Goal: Task Accomplishment & Management: Manage account settings

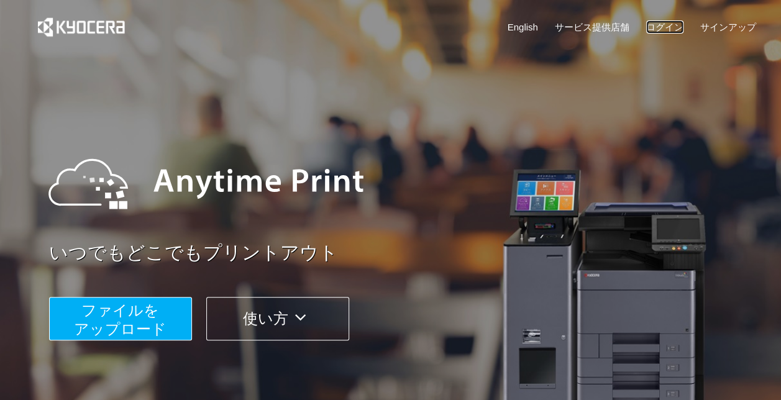
click at [661, 22] on link "ログイン" at bounding box center [664, 26] width 37 height 13
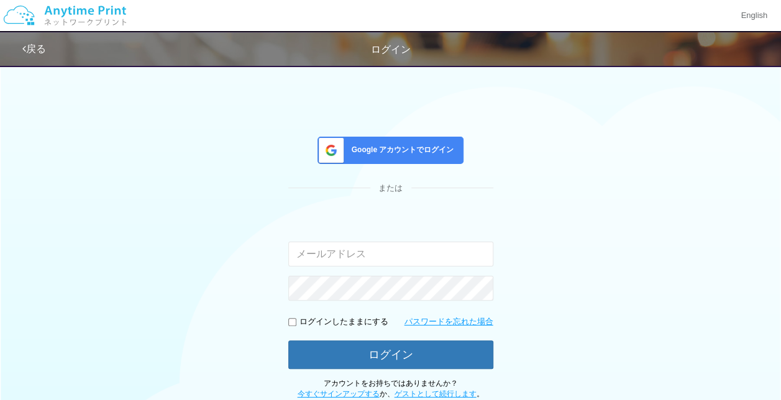
type input "shuhei.otsuki@dj.kyocera.com"
click at [411, 151] on span "Google アカウントでログイン" at bounding box center [400, 150] width 107 height 11
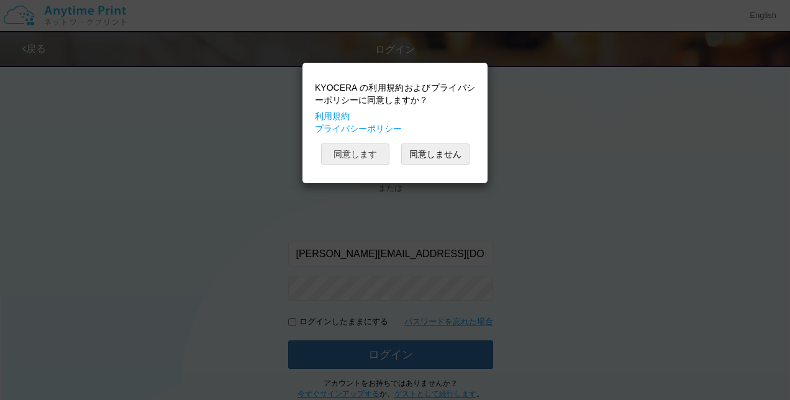
click at [347, 155] on button "同意します" at bounding box center [355, 153] width 68 height 21
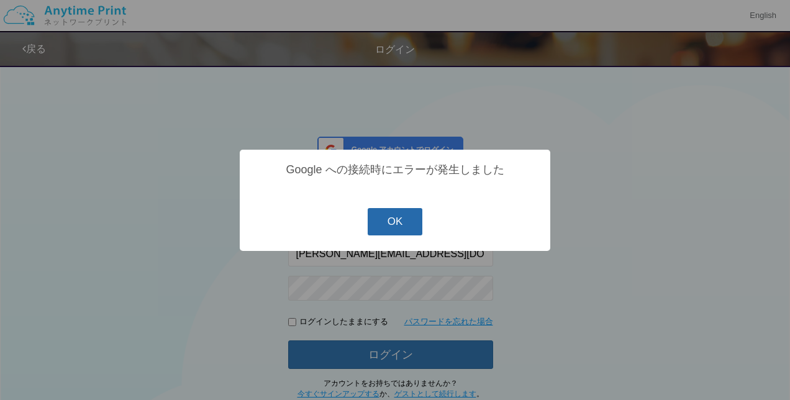
click at [400, 225] on button "OK" at bounding box center [395, 221] width 55 height 27
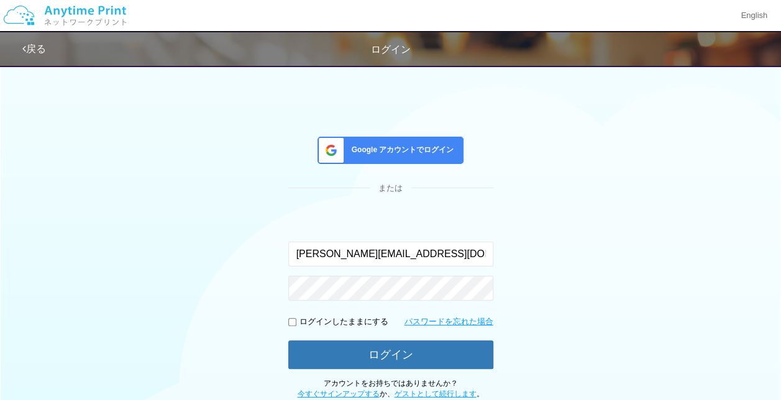
click at [149, 221] on div "Google アカウントでログイン または 入力されたメールアドレスまたはパスワードが正しくありません。 shuhei.otsuki@dj.kyocera.c…" at bounding box center [390, 228] width 745 height 341
click at [71, 20] on img at bounding box center [65, 15] width 132 height 43
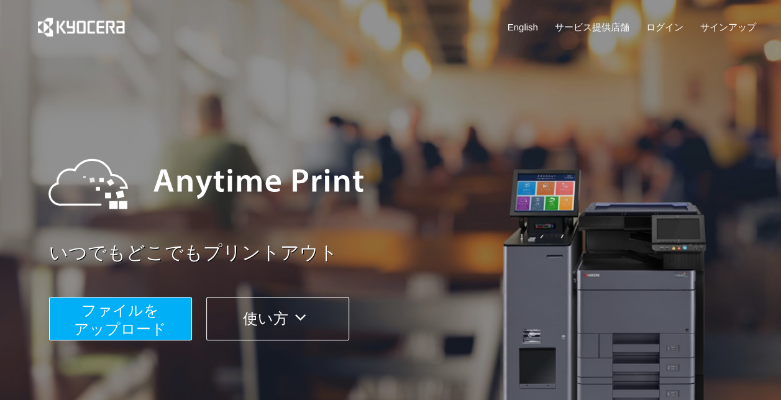
click at [103, 86] on div "いつでもどこでもプリントアウト ファイルを ​​アップロード 使い方" at bounding box center [390, 234] width 745 height 348
click at [671, 19] on div "English サービス提供店舗 ログイン サインアップ" at bounding box center [390, 30] width 730 height 60
click at [667, 26] on link "ログイン" at bounding box center [664, 26] width 37 height 13
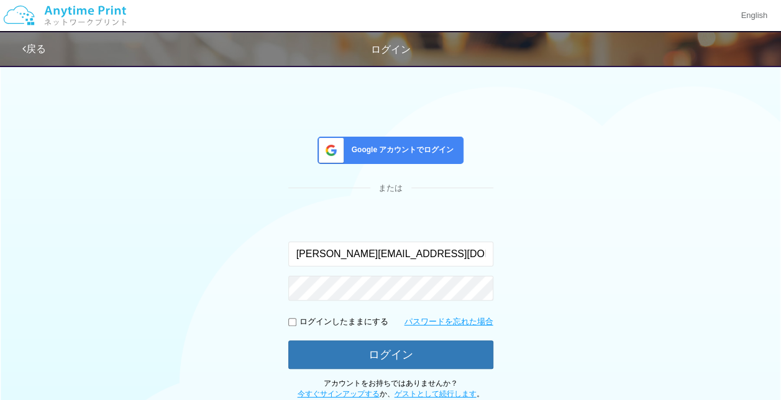
click at [426, 145] on span "Google アカウントでログイン" at bounding box center [400, 150] width 107 height 11
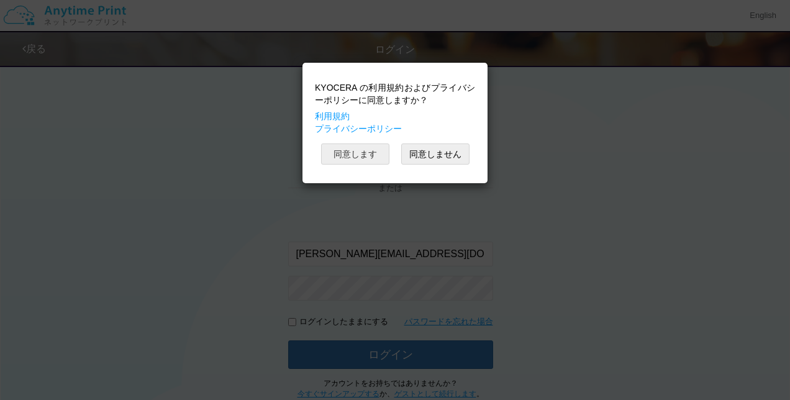
click at [349, 157] on button "同意します" at bounding box center [355, 153] width 68 height 21
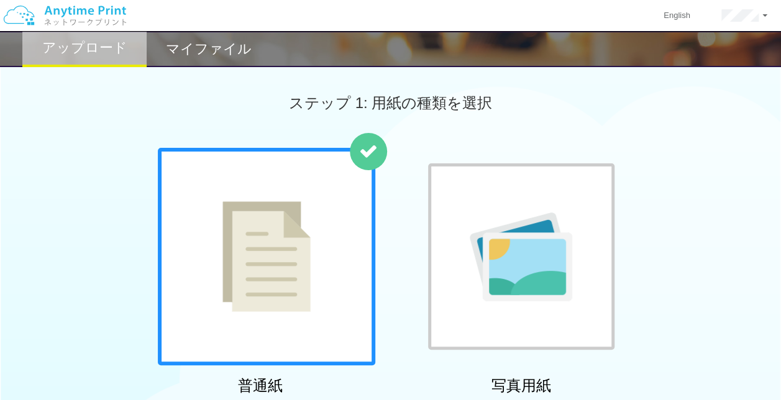
click at [228, 63] on div "マイファイル" at bounding box center [209, 49] width 124 height 36
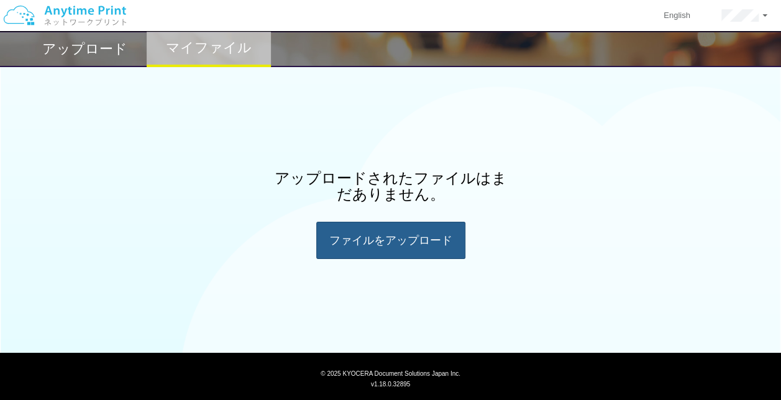
click at [360, 231] on div "ファイルを​​アップロード" at bounding box center [390, 240] width 149 height 37
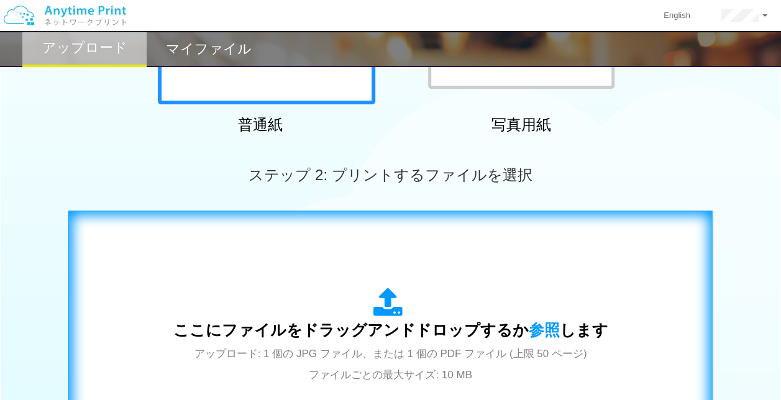
scroll to position [311, 0]
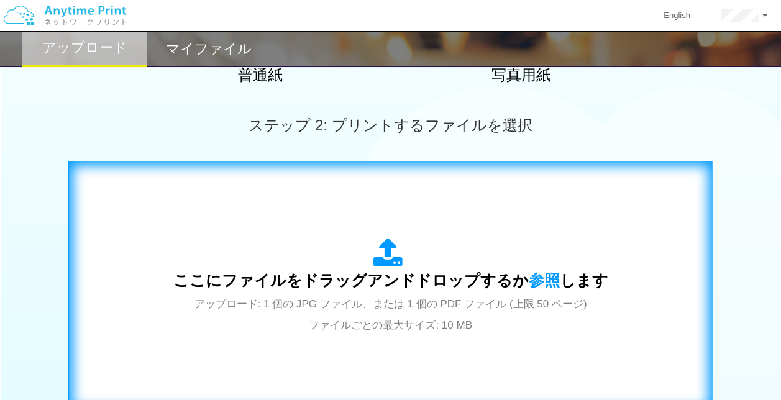
click at [385, 321] on span "アップロード: 1 個の JPG ファイル、または 1 個の PDF ファイル (上限 50 ページ) ファイルごとの最大サイズ: 10 MB" at bounding box center [390, 314] width 393 height 33
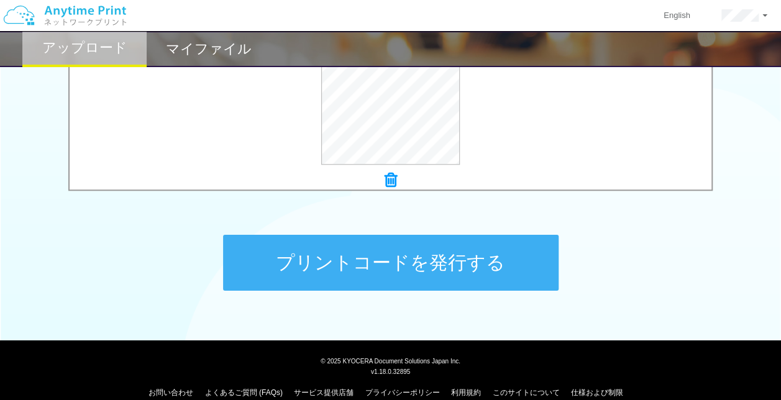
scroll to position [544, 0]
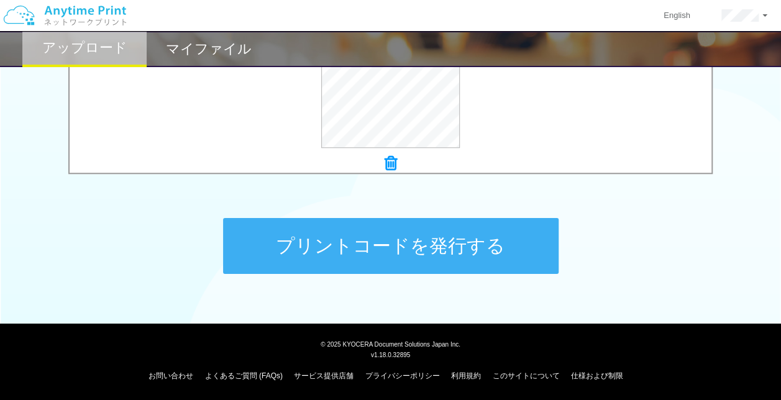
click at [355, 222] on button "プリントコードを発行する" at bounding box center [390, 246] width 335 height 56
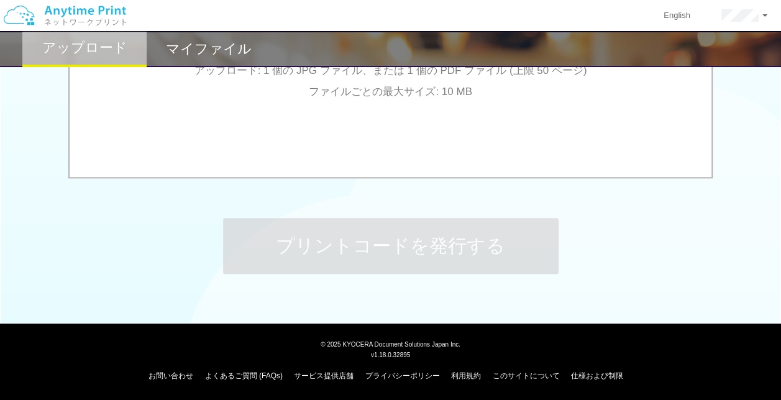
scroll to position [0, 0]
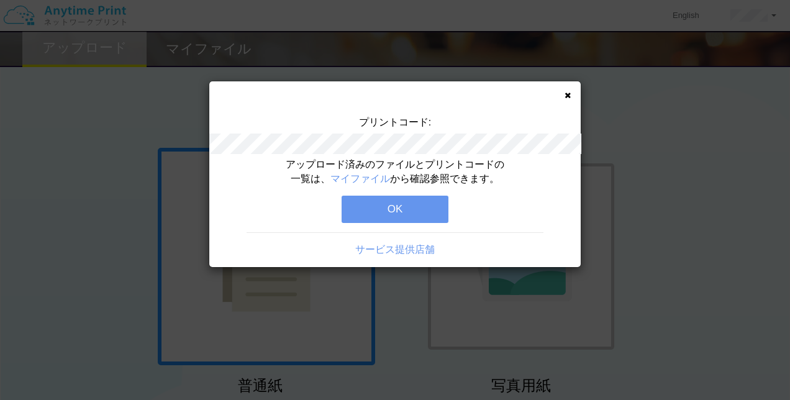
click at [383, 214] on button "OK" at bounding box center [395, 209] width 107 height 27
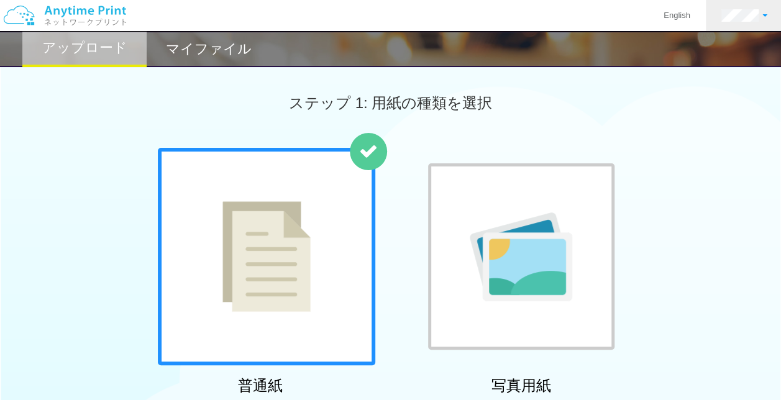
click at [734, 22] on link at bounding box center [744, 15] width 77 height 31
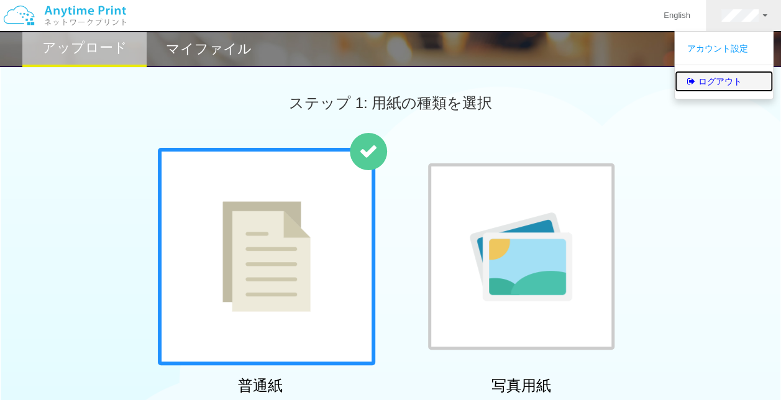
click at [717, 71] on link "ログアウト" at bounding box center [724, 81] width 98 height 21
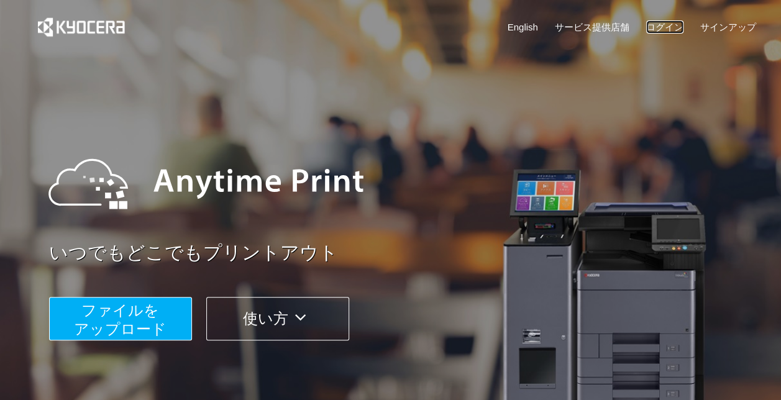
click at [655, 30] on link "ログイン" at bounding box center [664, 26] width 37 height 13
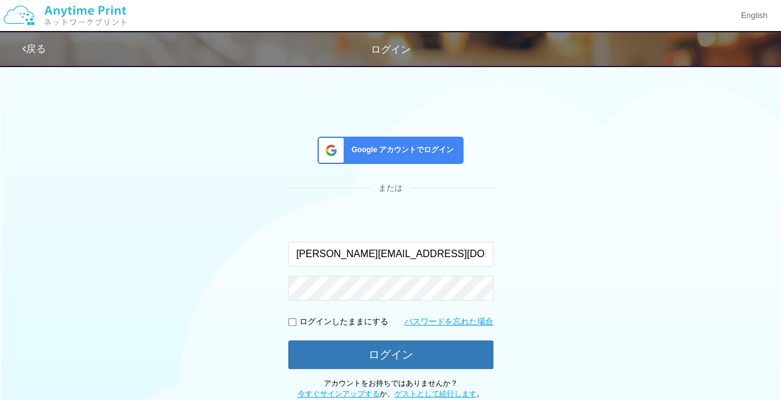
click at [410, 145] on span "Google アカウントでログイン" at bounding box center [400, 150] width 107 height 11
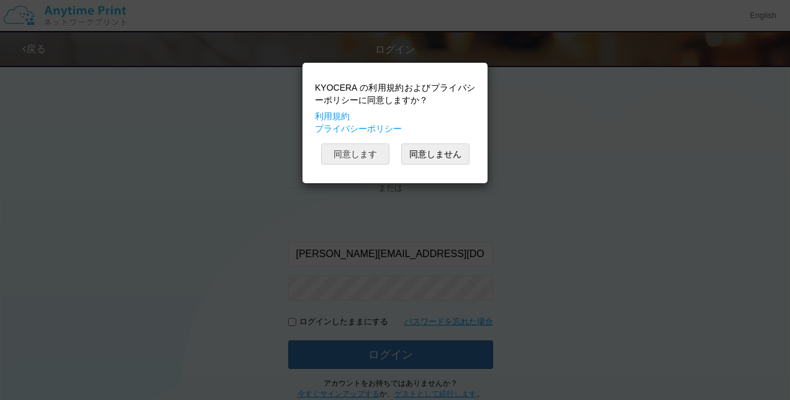
click at [334, 157] on button "同意します" at bounding box center [355, 153] width 68 height 21
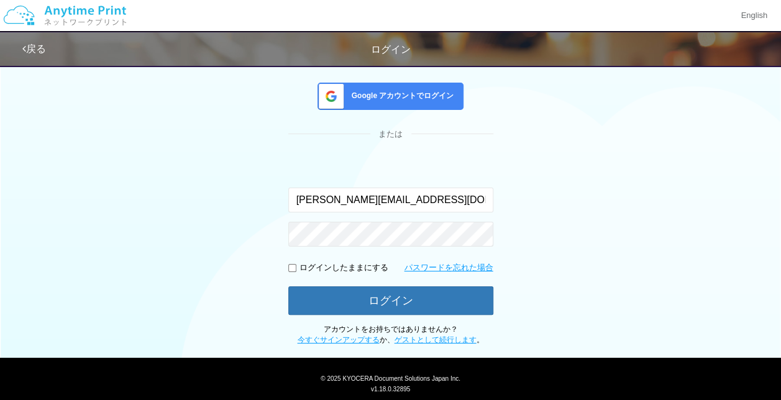
scroll to position [88, 0]
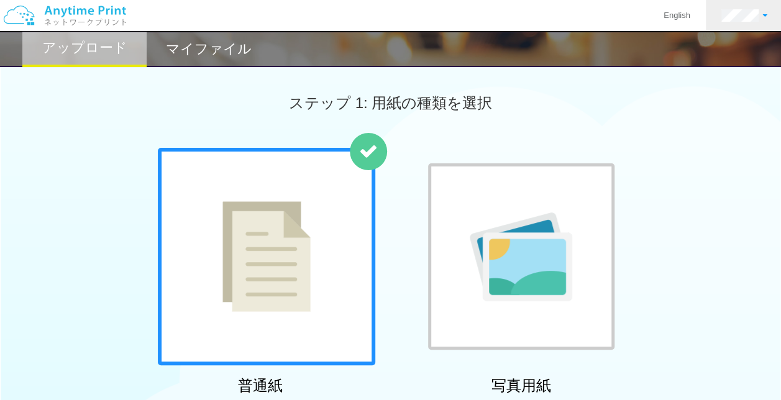
click at [760, 23] on link at bounding box center [744, 15] width 77 height 31
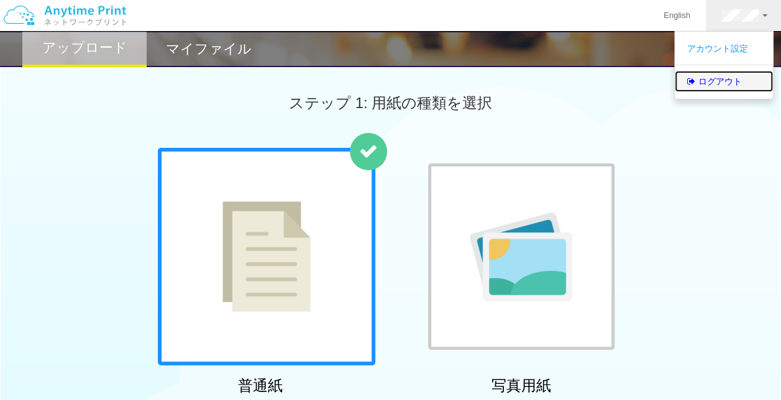
click at [718, 91] on link "ログアウト" at bounding box center [724, 81] width 98 height 21
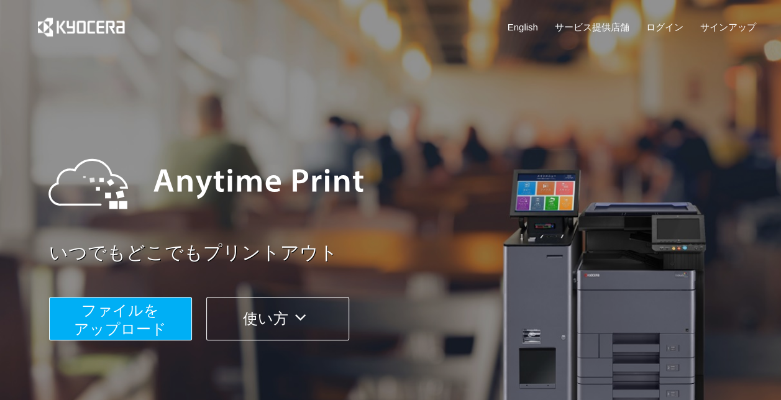
click at [763, 29] on div at bounding box center [390, 202] width 781 height 404
click at [740, 29] on link "サインアップ" at bounding box center [727, 26] width 56 height 13
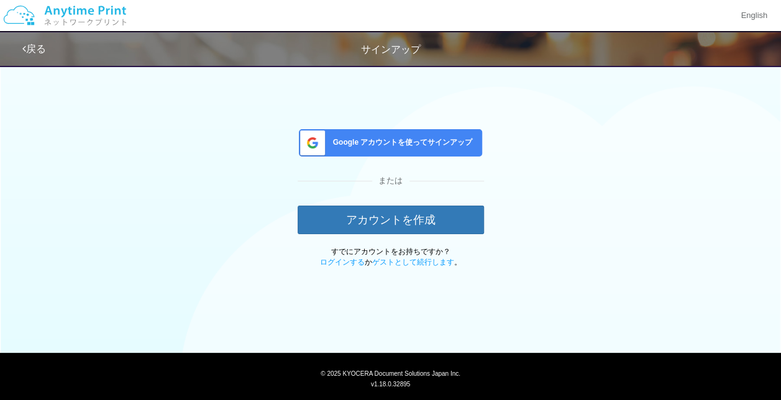
click at [543, 171] on div "Google アカウントを使ってサインアップ または アカウントを作成 すでにアカウントをお持ちですか？ ログインする か ゲストとして続行します 。" at bounding box center [390, 162] width 727 height 209
click at [419, 150] on div "Google アカウントを使ってサインアップ" at bounding box center [390, 142] width 183 height 27
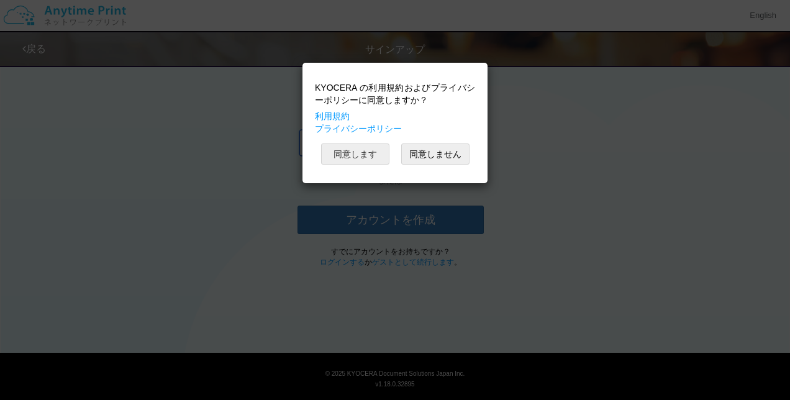
click at [350, 150] on button "同意します" at bounding box center [355, 153] width 68 height 21
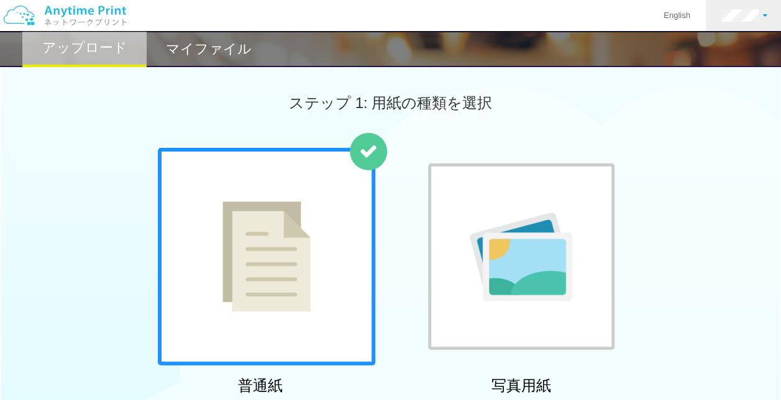
click at [743, 2] on link at bounding box center [744, 15] width 77 height 31
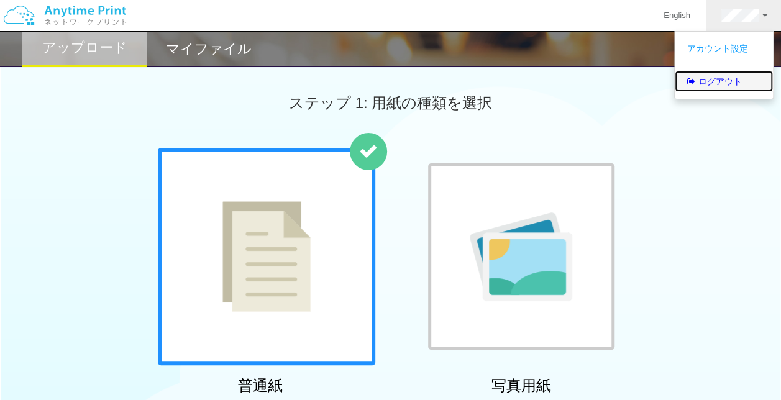
click at [711, 86] on link "ログアウト" at bounding box center [724, 81] width 98 height 21
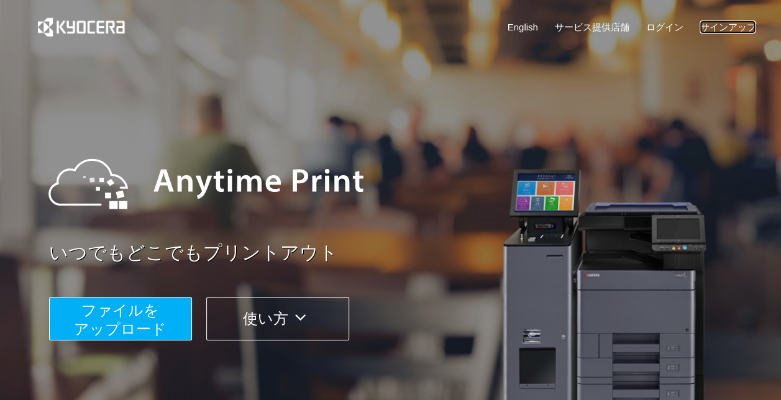
click at [727, 27] on link "サインアップ" at bounding box center [727, 26] width 56 height 13
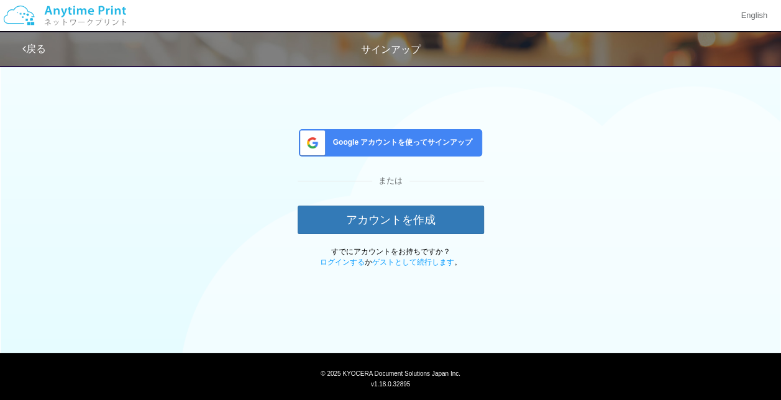
click at [37, 49] on link "戻る" at bounding box center [34, 48] width 24 height 11
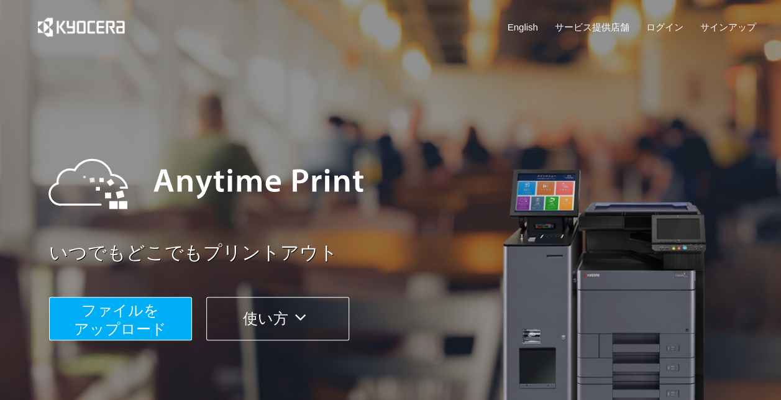
drag, startPoint x: 440, startPoint y: 125, endPoint x: 694, endPoint y: 42, distance: 266.5
click at [450, 121] on div "いつでもどこでもプリントアウト ファイルを ​​アップロード 使い方" at bounding box center [390, 234] width 745 height 348
click at [714, 29] on link "サインアップ" at bounding box center [727, 26] width 56 height 13
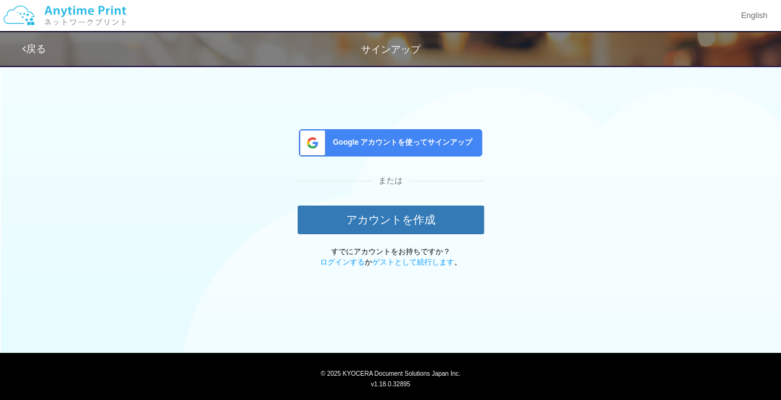
click at [22, 41] on div "戻る サインアップ" at bounding box center [394, 49] width 745 height 34
click at [43, 48] on link "戻る" at bounding box center [34, 48] width 24 height 11
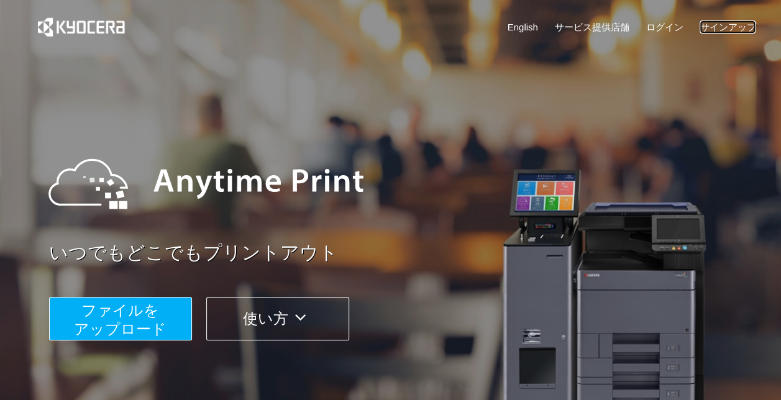
click at [706, 30] on link "サインアップ" at bounding box center [727, 26] width 56 height 13
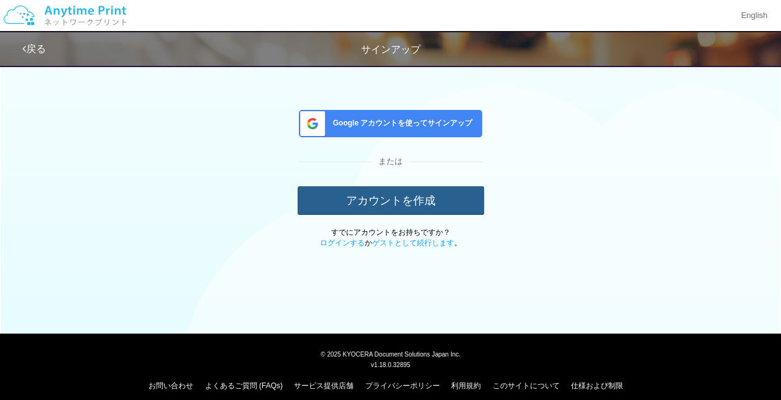
scroll to position [30, 0]
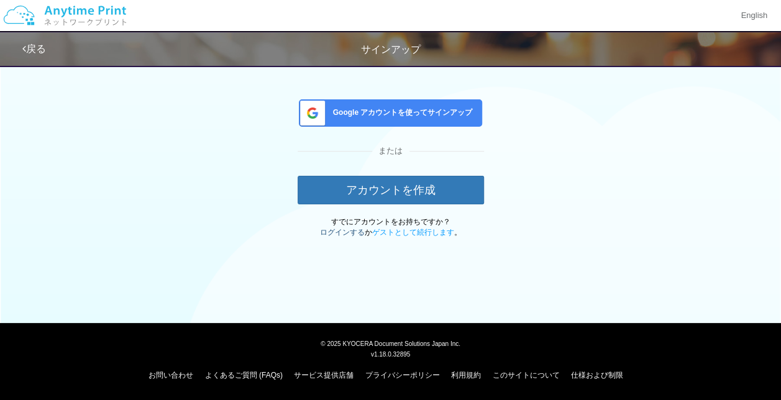
click at [348, 233] on link "ログインする" at bounding box center [342, 232] width 45 height 9
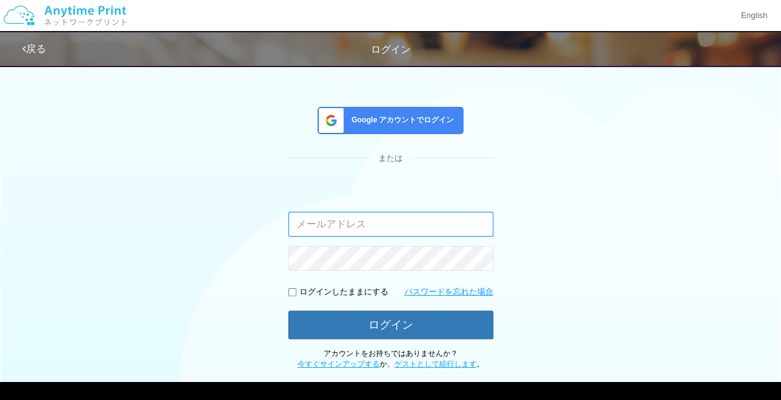
type input "shuhei.otsuki@dj.kyocera.com"
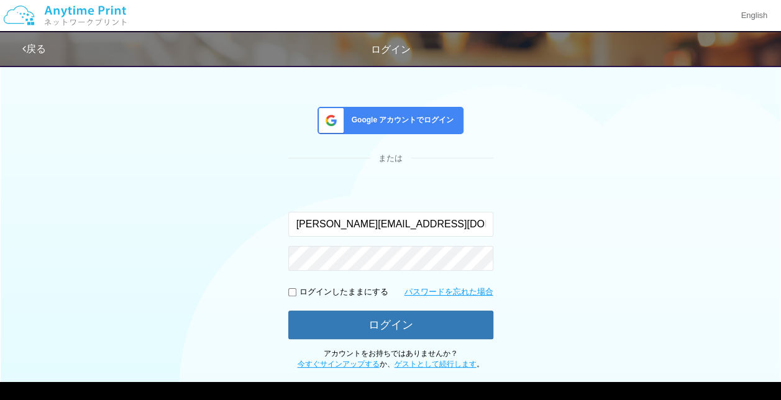
click at [20, 52] on div "ログイン" at bounding box center [390, 50] width 781 height 14
click at [26, 46] on link "戻る" at bounding box center [34, 48] width 24 height 11
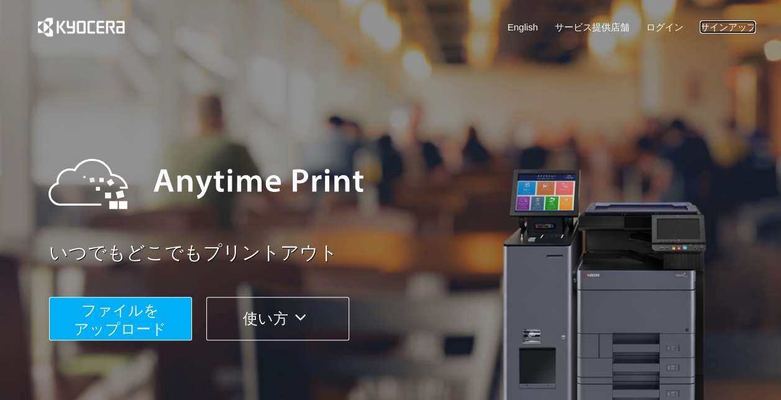
click at [727, 32] on link "サインアップ" at bounding box center [727, 26] width 56 height 13
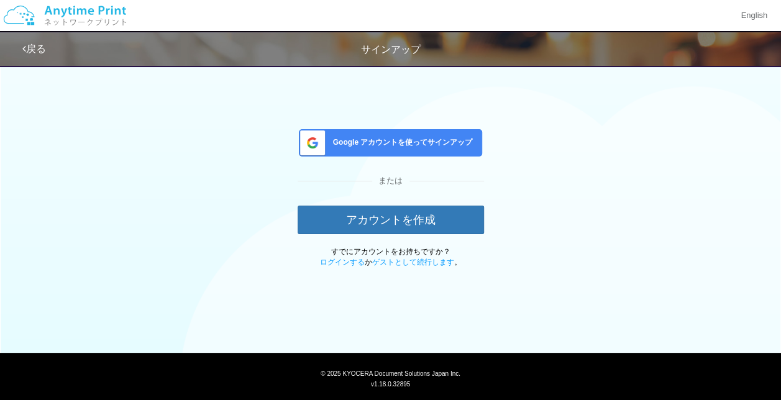
click at [338, 148] on span "Google アカウントを使ってサインアップ" at bounding box center [400, 142] width 145 height 11
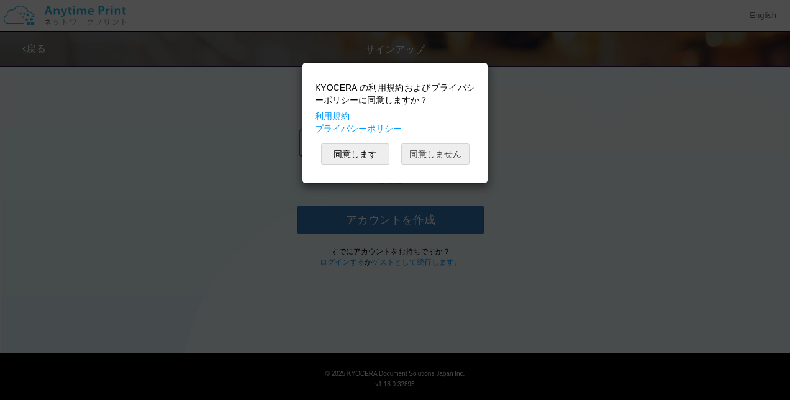
click at [451, 161] on button "同意しません" at bounding box center [435, 153] width 68 height 21
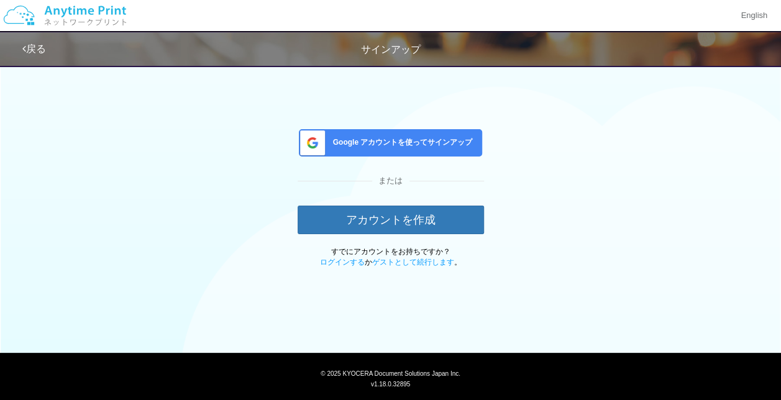
click at [36, 48] on link "戻る" at bounding box center [34, 48] width 24 height 11
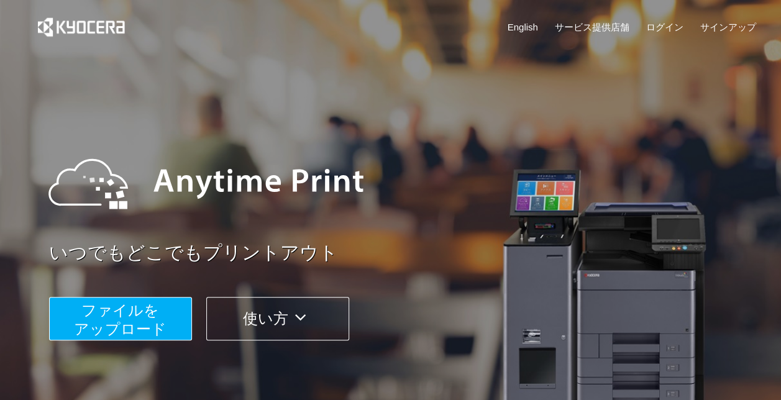
click at [272, 319] on button "使い方" at bounding box center [277, 318] width 143 height 43
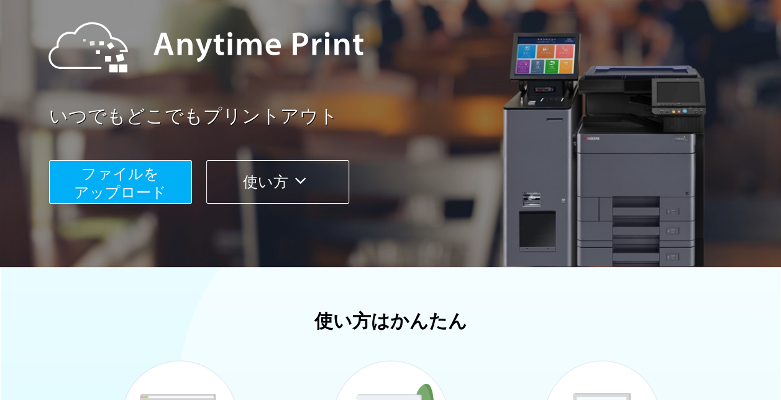
click at [117, 142] on div "ファイルを ​​アップロード 使い方" at bounding box center [406, 173] width 714 height 62
click at [104, 191] on span "ファイルを ​​アップロード" at bounding box center [120, 182] width 93 height 35
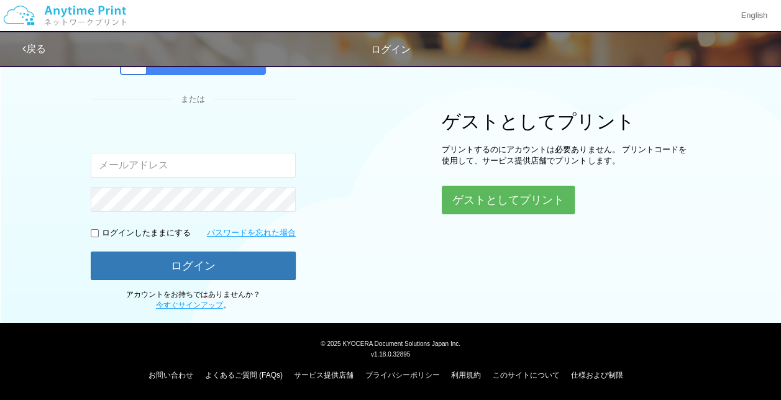
scroll to position [120, 0]
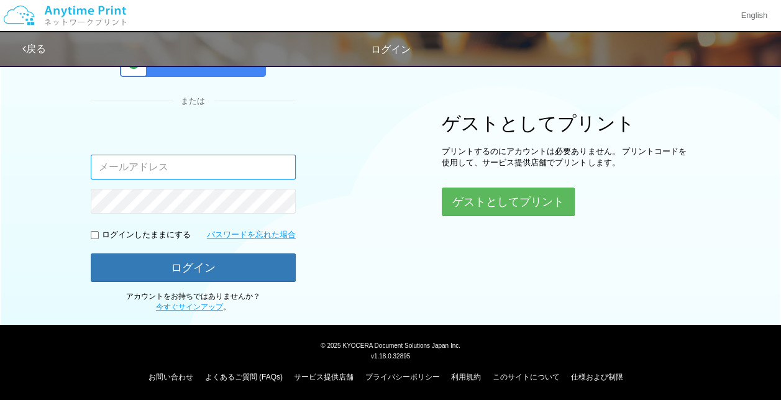
type input "shuhei.otsuki@dj.kyocera.com"
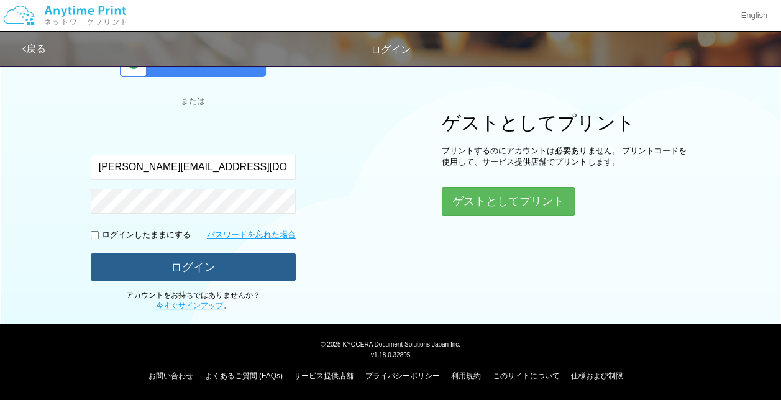
scroll to position [119, 0]
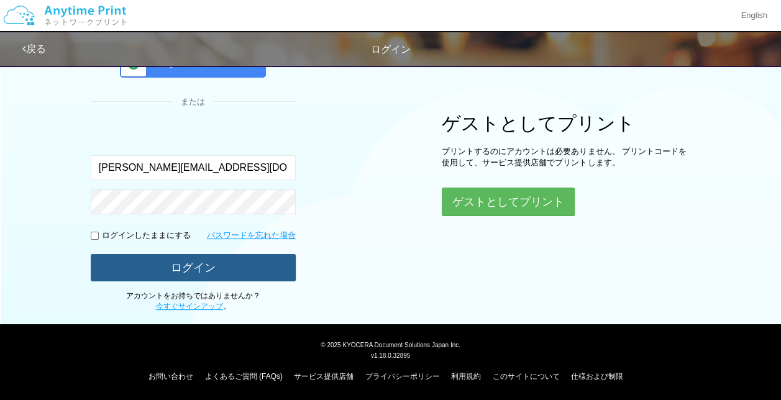
drag, startPoint x: 222, startPoint y: 263, endPoint x: 281, endPoint y: 161, distance: 117.7
click at [281, 161] on form "入力されたメールアドレスまたはパスワードが正しくありません。 shuhei.otsuki@dj.kyocera.com ログインしたままにする パスワードを忘…" at bounding box center [193, 203] width 205 height 155
click at [168, 265] on button "ログイン" at bounding box center [193, 267] width 205 height 27
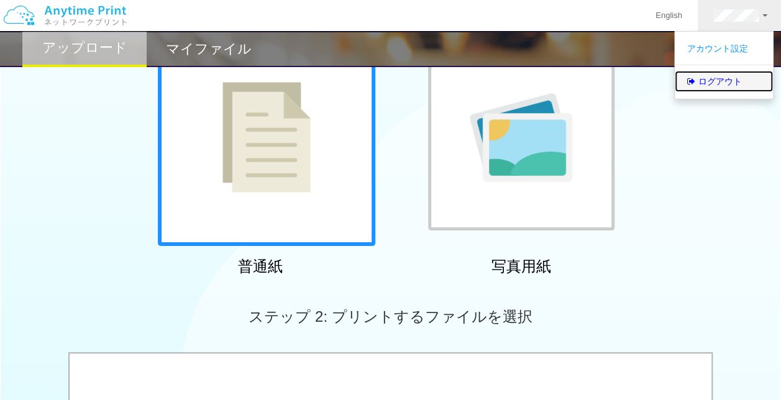
click at [720, 85] on link "ログアウト" at bounding box center [724, 81] width 98 height 21
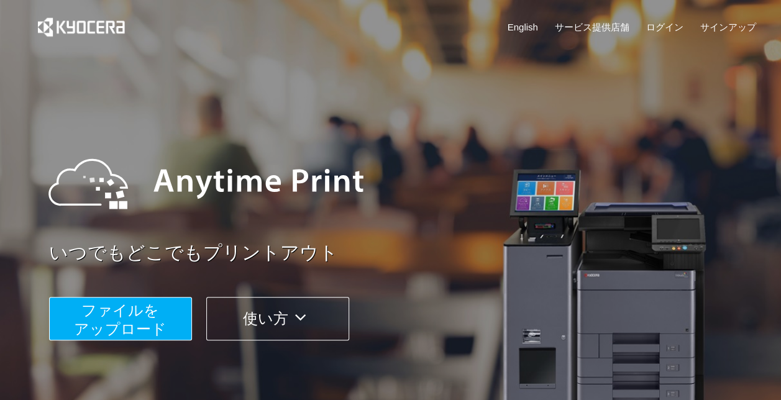
click at [235, 112] on div "いつでもどこでもプリントアウト ファイルを ​​アップロード 使い方" at bounding box center [390, 234] width 745 height 348
click at [509, 258] on link "いつでもどこでもプリントアウト" at bounding box center [406, 253] width 714 height 27
click at [275, 139] on img at bounding box center [206, 184] width 340 height 112
click at [668, 23] on link "ログイン" at bounding box center [664, 26] width 37 height 13
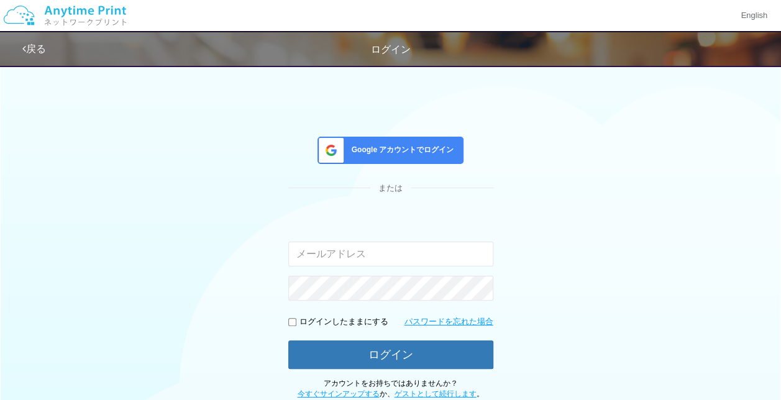
type input "[EMAIL_ADDRESS][DOMAIN_NAME]"
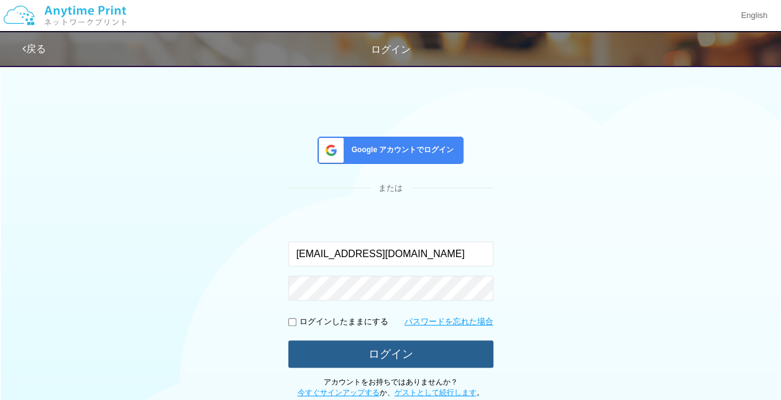
click at [358, 353] on button "ログイン" at bounding box center [390, 353] width 205 height 27
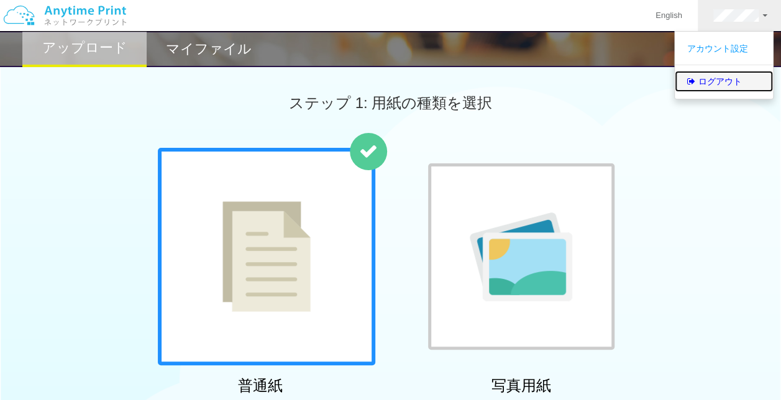
click at [717, 83] on link "ログアウト" at bounding box center [724, 81] width 98 height 21
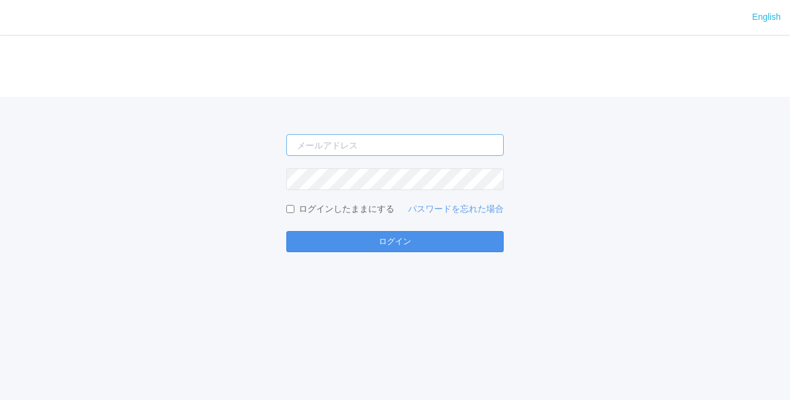
type input "[EMAIL_ADDRESS][DOMAIN_NAME]"
click at [340, 247] on button "ログイン" at bounding box center [394, 241] width 217 height 21
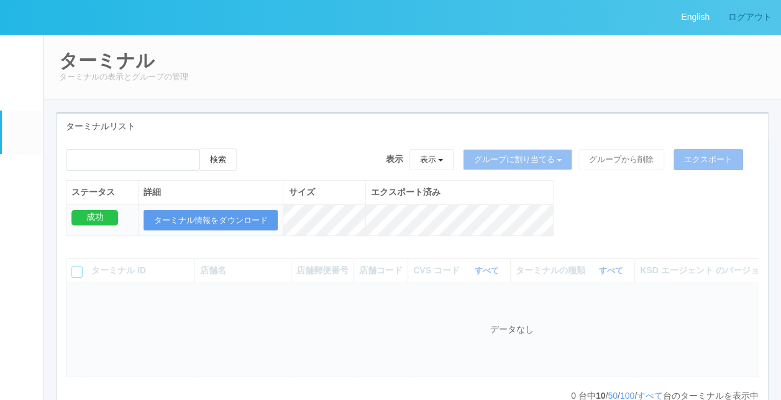
click at [755, 16] on link "ログアウト" at bounding box center [750, 17] width 62 height 34
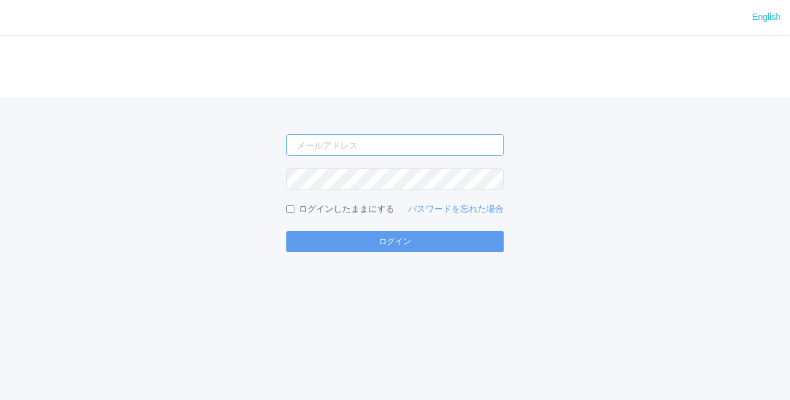
type input "[EMAIL_ADDRESS][DOMAIN_NAME]"
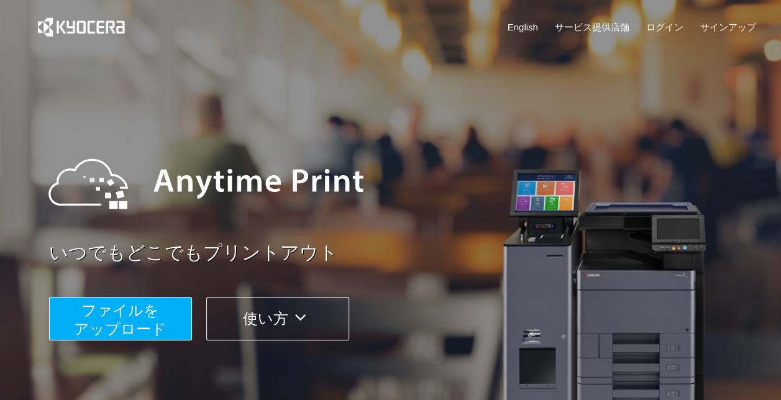
click at [347, 128] on img at bounding box center [206, 184] width 340 height 112
drag, startPoint x: 645, startPoint y: 37, endPoint x: 669, endPoint y: 27, distance: 26.2
click at [645, 37] on div "English サービス提供店舗 ログイン サインアップ" at bounding box center [390, 30] width 730 height 60
click at [670, 27] on link "ログイン" at bounding box center [664, 26] width 37 height 13
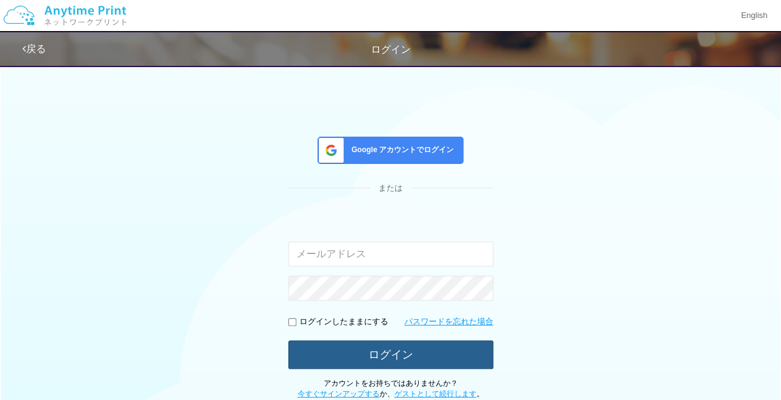
type input "[EMAIL_ADDRESS][DOMAIN_NAME]"
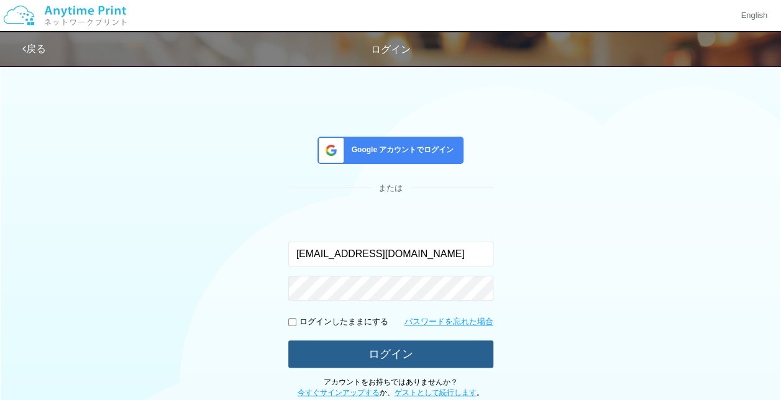
click at [370, 358] on button "ログイン" at bounding box center [390, 353] width 205 height 27
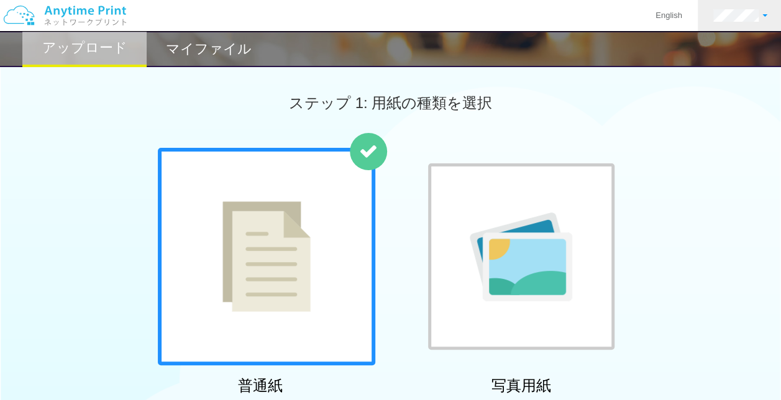
click at [714, 7] on link at bounding box center [740, 15] width 85 height 31
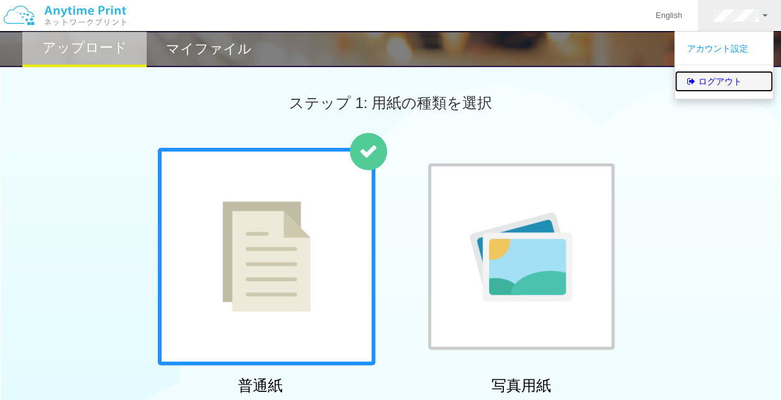
click at [708, 75] on link "ログアウト" at bounding box center [724, 81] width 98 height 21
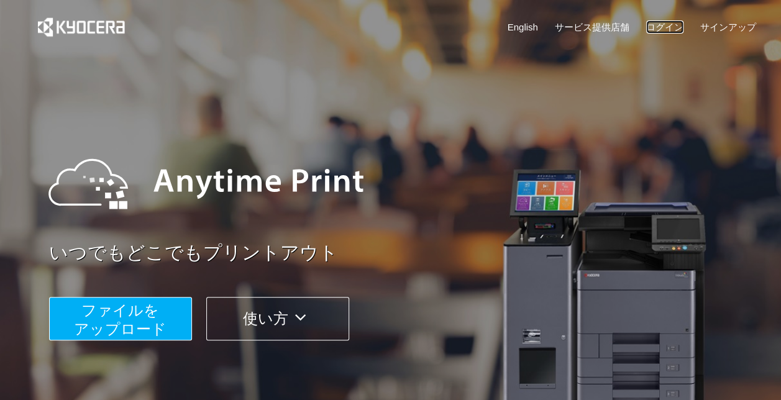
click at [681, 25] on link "ログイン" at bounding box center [664, 26] width 37 height 13
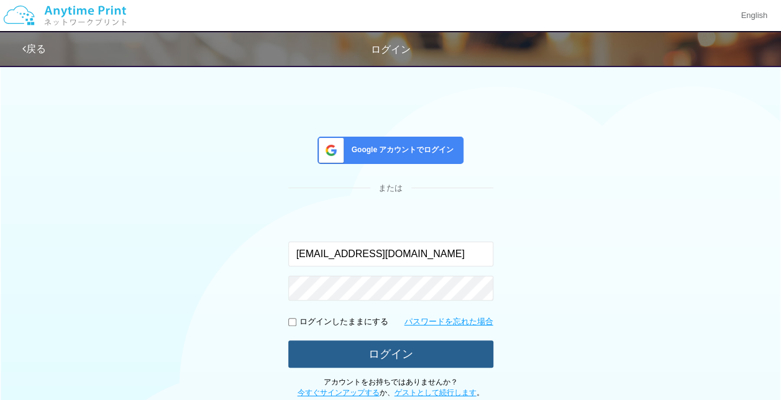
click at [365, 358] on button "ログイン" at bounding box center [390, 353] width 205 height 27
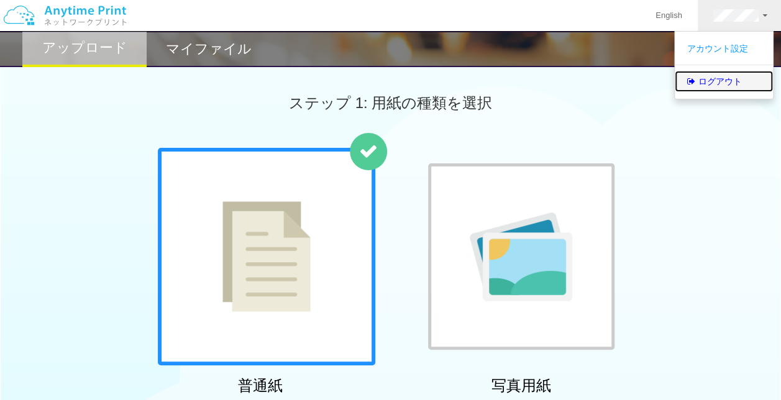
click at [699, 77] on link "ログアウト" at bounding box center [724, 81] width 98 height 21
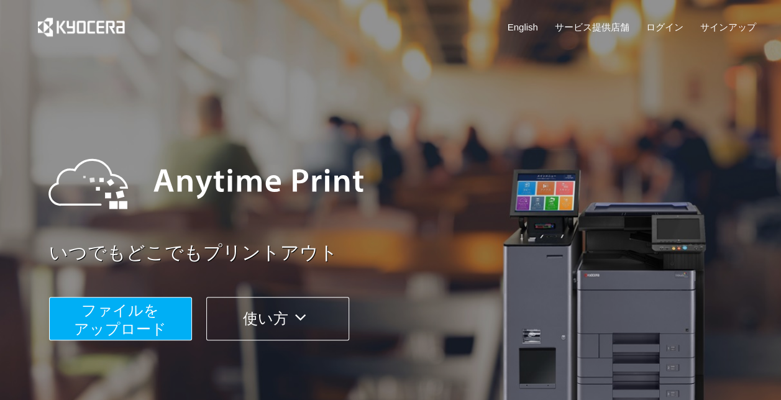
click at [98, 307] on span "ファイルを ​​アップロード" at bounding box center [120, 319] width 93 height 35
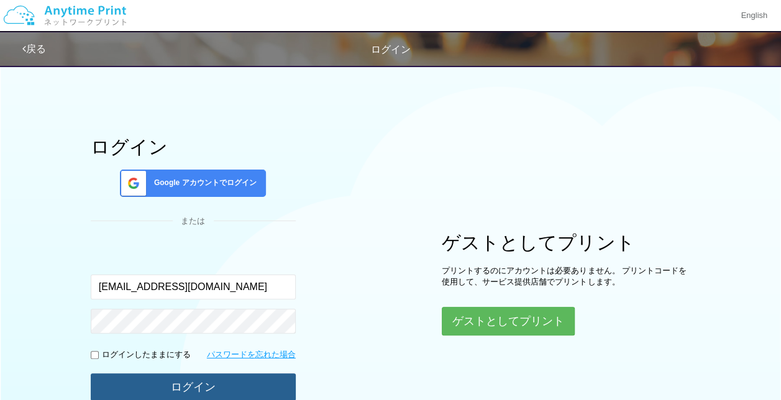
click at [163, 394] on button "ログイン" at bounding box center [193, 386] width 205 height 27
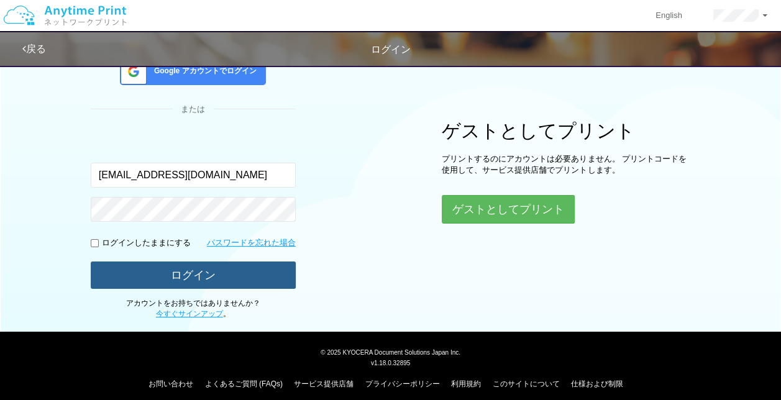
scroll to position [119, 0]
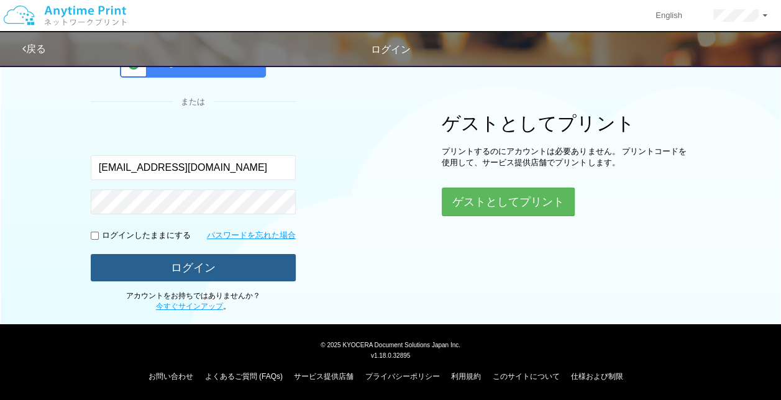
click at [198, 271] on button "ログイン" at bounding box center [193, 267] width 205 height 27
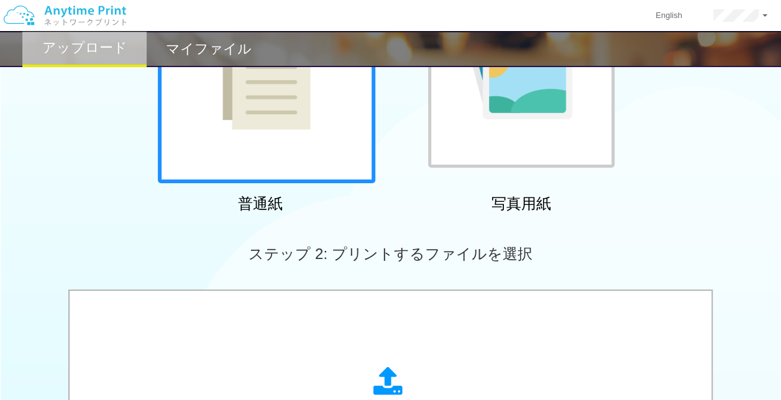
scroll to position [243, 0]
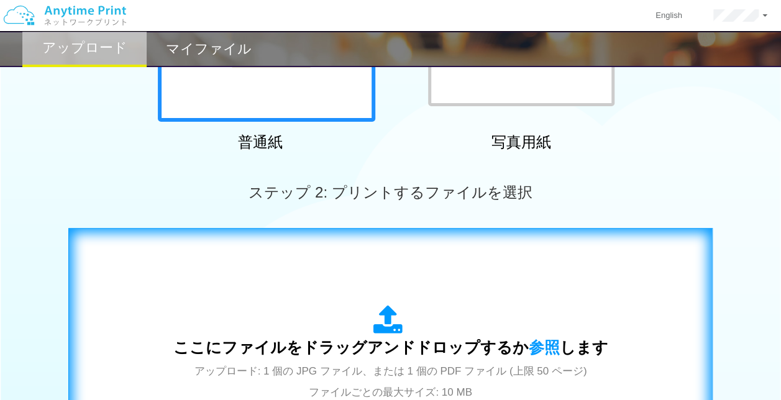
click at [282, 315] on div "ここにファイルをドラッグアンドドロップするか 参照 します アップロード: 1 個の JPG ファイル、または 1 個の PDF ファイル (上限 50 ペー…" at bounding box center [390, 353] width 435 height 97
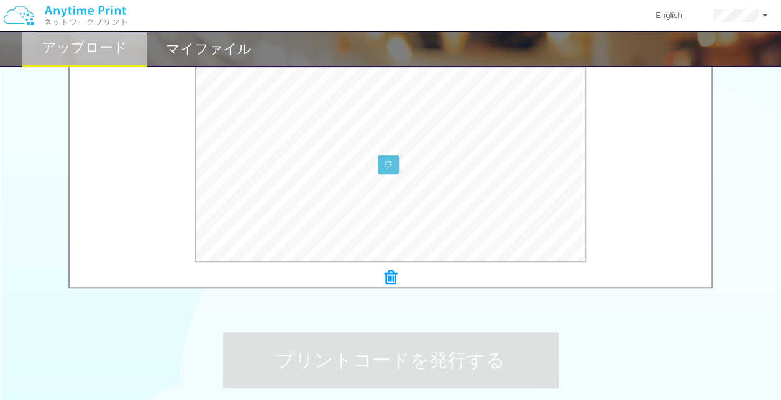
scroll to position [544, 0]
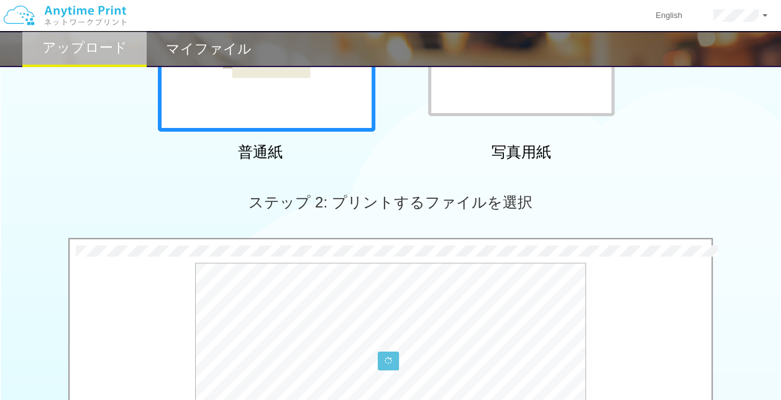
click at [125, 165] on div "普通紙 写真用紙" at bounding box center [390, 40] width 781 height 252
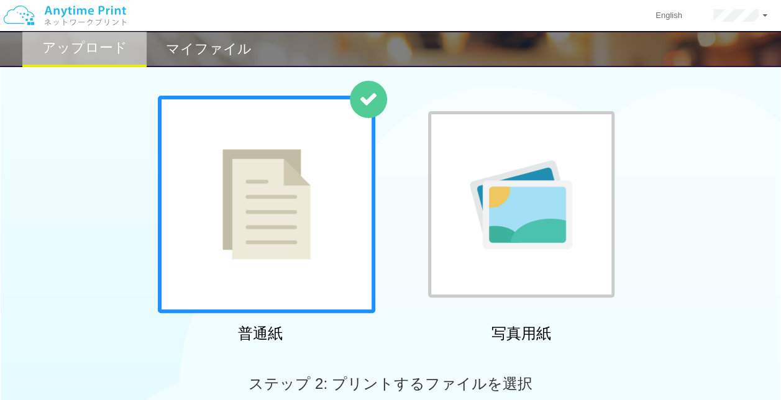
scroll to position [47, 0]
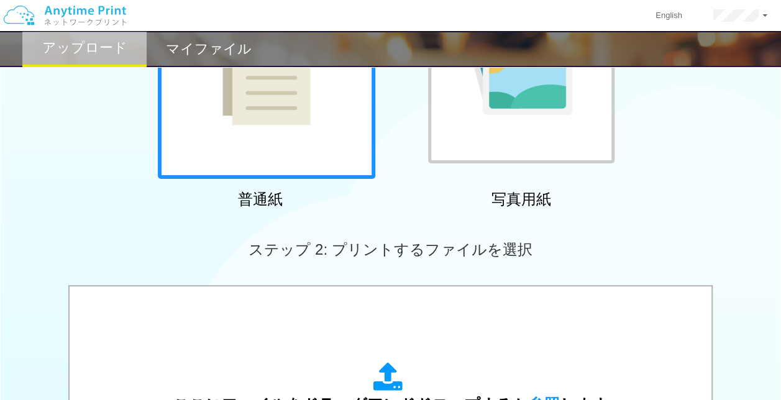
scroll to position [373, 0]
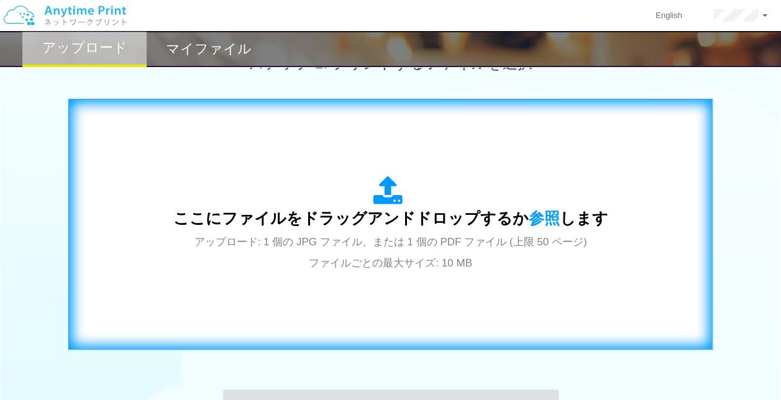
click at [295, 271] on div "ここにファイルをドラッグアンドドロップするか 参照 します アップロード: 1 個の JPG ファイル、または 1 個の PDF ファイル (上限 50 ペー…" at bounding box center [390, 224] width 435 height 97
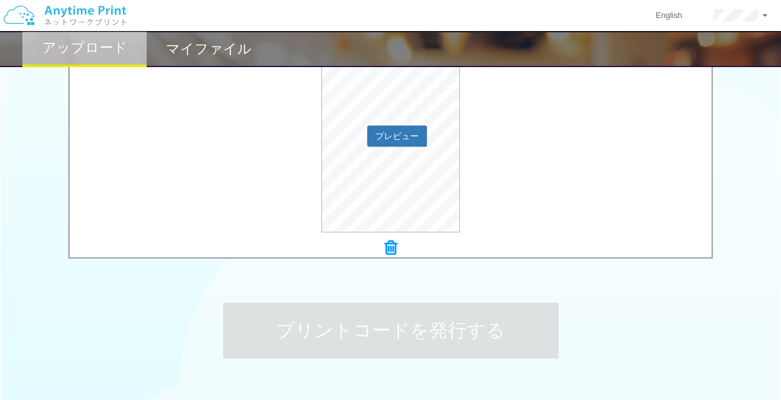
scroll to position [544, 0]
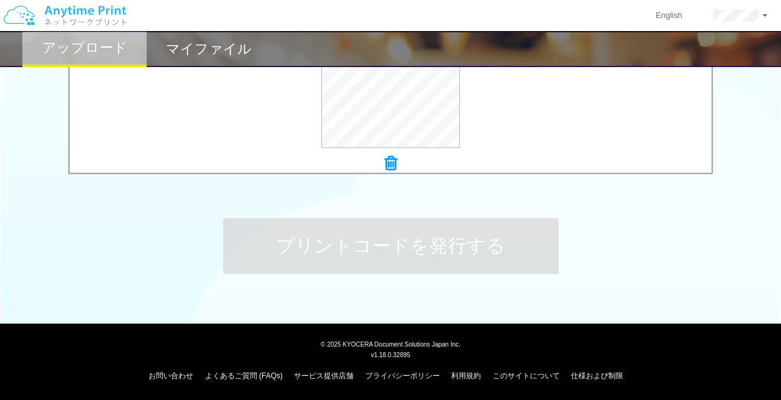
click at [268, 201] on div "プリントコードを発行する" at bounding box center [390, 246] width 373 height 130
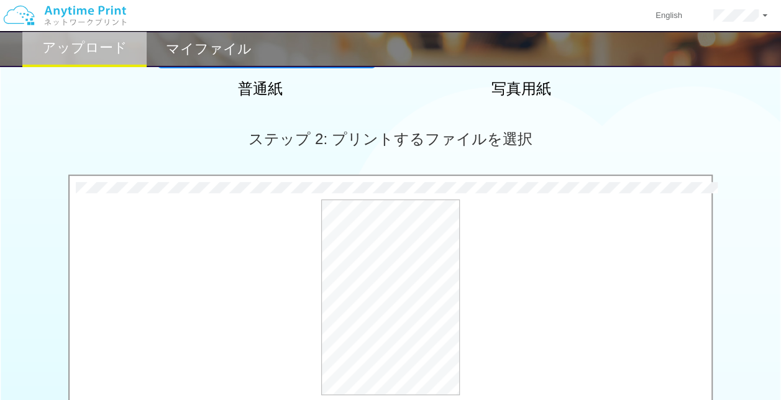
scroll to position [296, 0]
click at [217, 162] on div "ステップ 2: プリントするファイルを選択" at bounding box center [390, 140] width 781 height 71
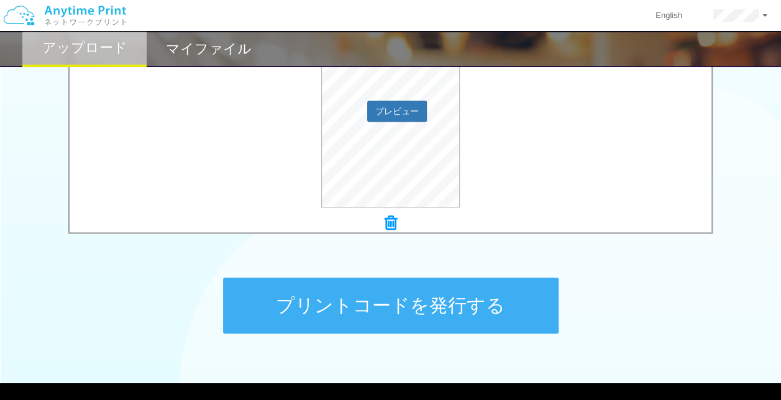
scroll to position [544, 0]
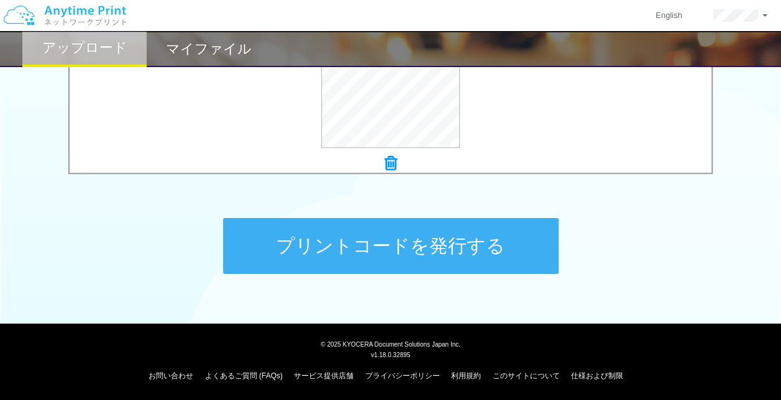
click at [357, 215] on div "プリントコードを発行する" at bounding box center [390, 246] width 373 height 130
click at [363, 234] on button "プリントコードを発行する" at bounding box center [390, 246] width 335 height 56
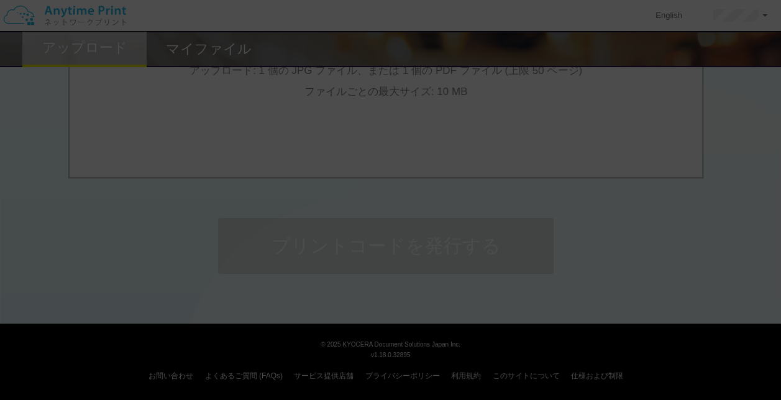
scroll to position [0, 0]
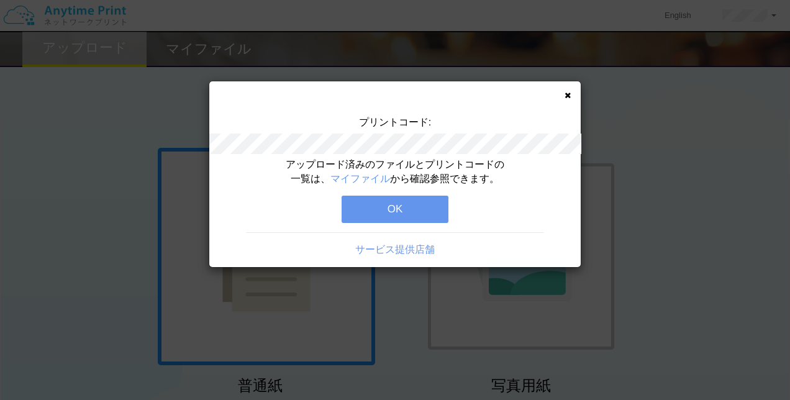
click at [411, 211] on button "OK" at bounding box center [395, 209] width 107 height 27
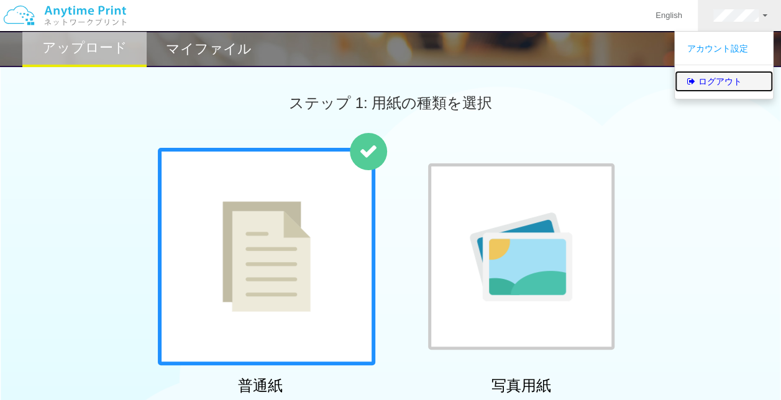
click at [720, 76] on link "ログアウト" at bounding box center [724, 81] width 98 height 21
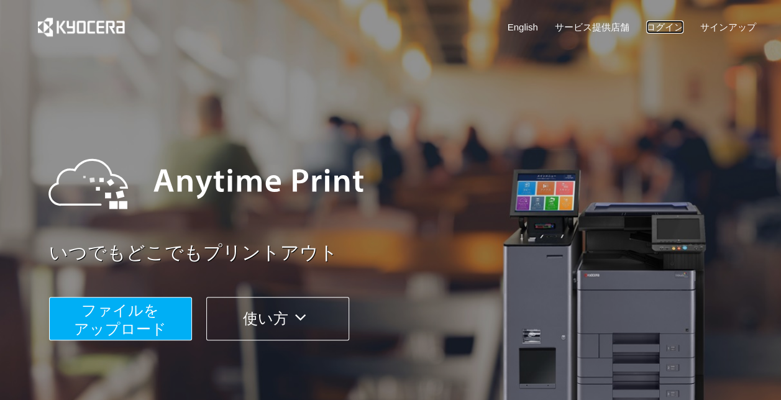
click at [667, 28] on link "ログイン" at bounding box center [664, 26] width 37 height 13
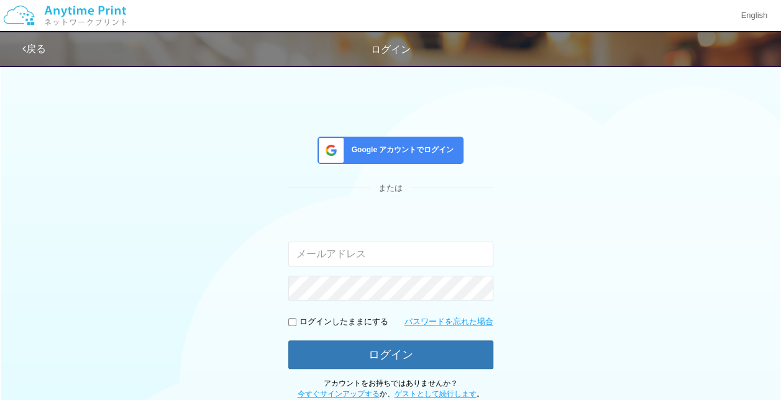
type input "[EMAIL_ADDRESS][DOMAIN_NAME]"
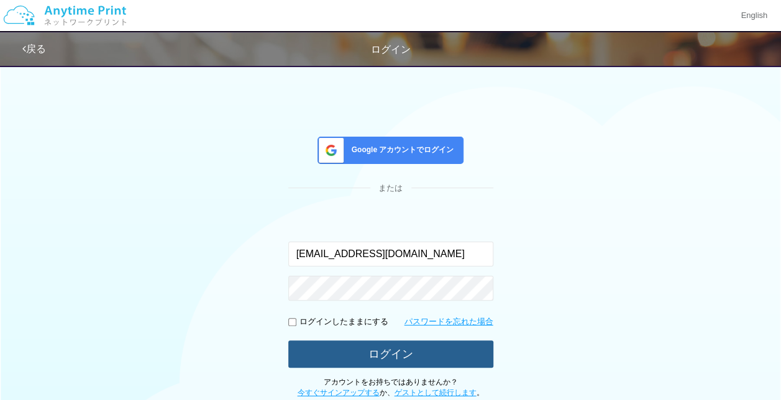
click at [370, 345] on button "ログイン" at bounding box center [390, 353] width 205 height 27
click at [383, 355] on button "ログイン" at bounding box center [390, 353] width 205 height 27
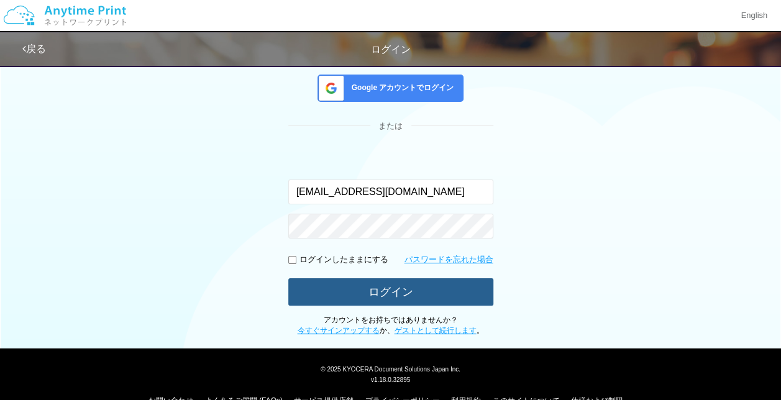
click at [398, 295] on button "ログイン" at bounding box center [390, 291] width 205 height 27
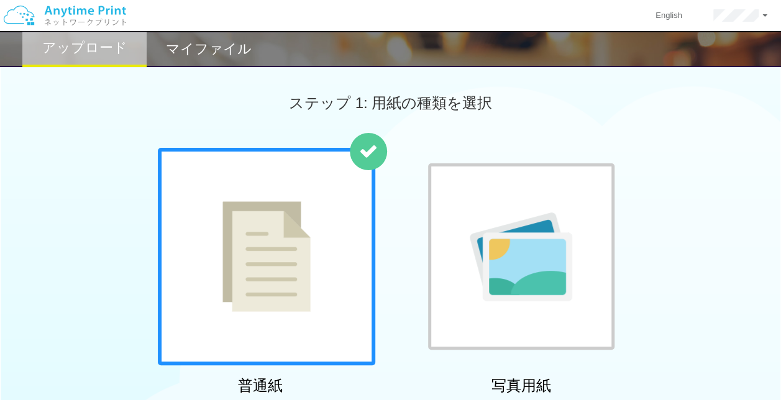
click at [195, 52] on h2 "マイファイル" at bounding box center [209, 49] width 86 height 15
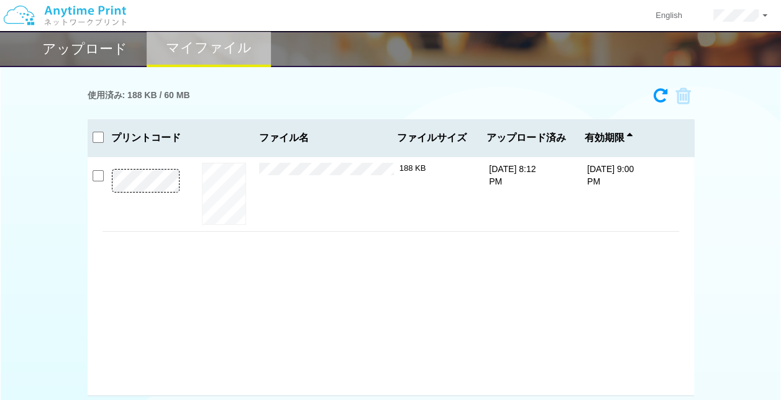
click at [91, 53] on h2 "アップロード" at bounding box center [84, 49] width 85 height 15
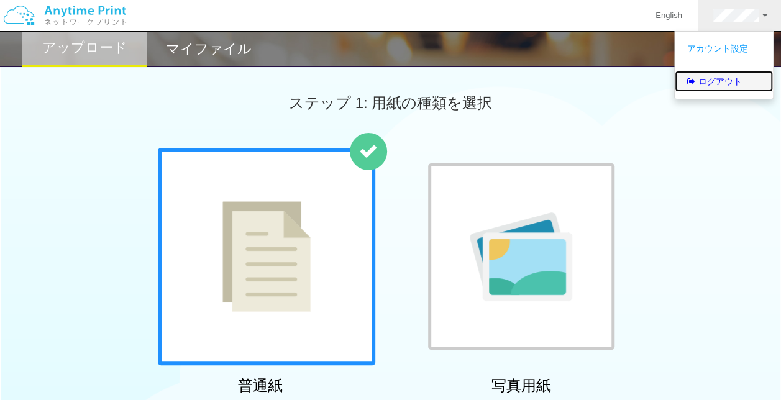
click at [728, 80] on link "ログアウト" at bounding box center [724, 81] width 98 height 21
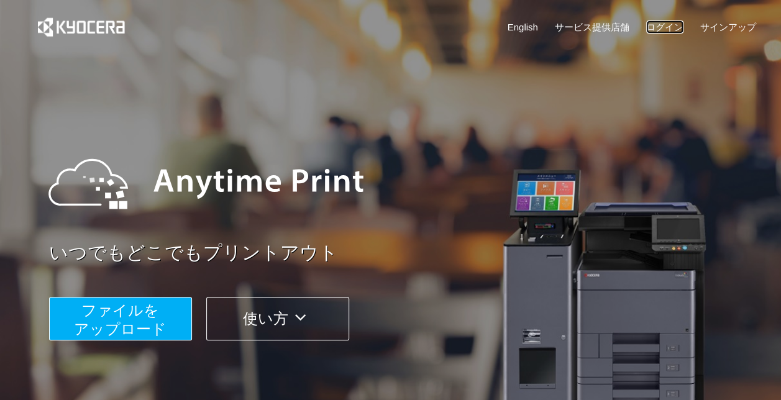
click at [667, 27] on link "ログイン" at bounding box center [664, 26] width 37 height 13
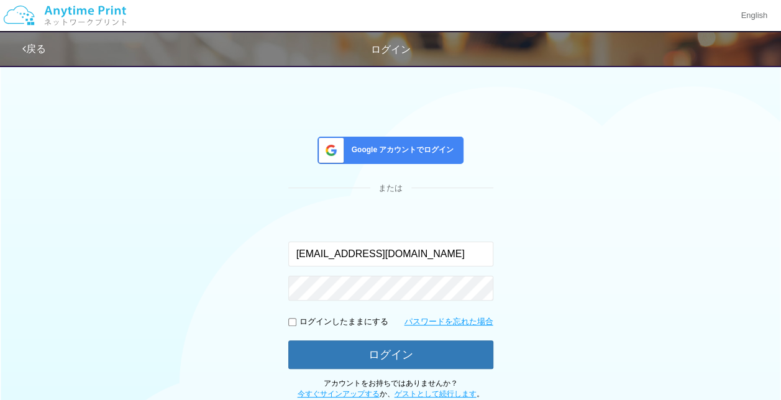
scroll to position [62, 0]
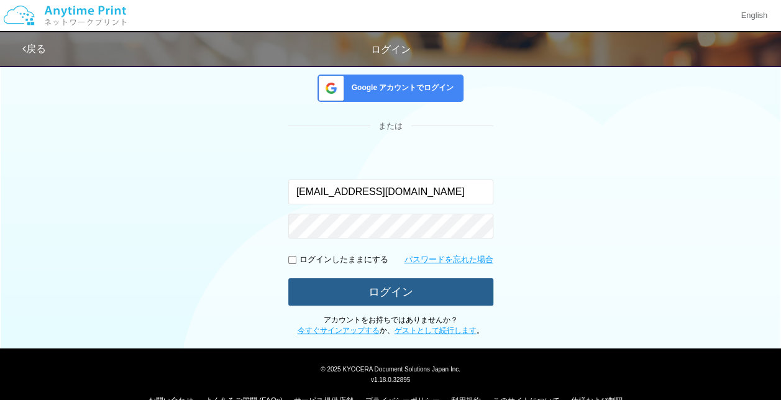
click at [379, 299] on button "ログイン" at bounding box center [390, 291] width 205 height 27
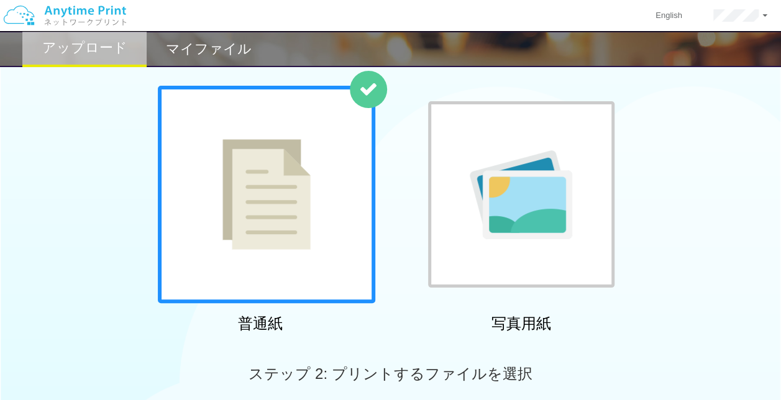
click at [188, 44] on h2 "マイファイル" at bounding box center [209, 49] width 86 height 15
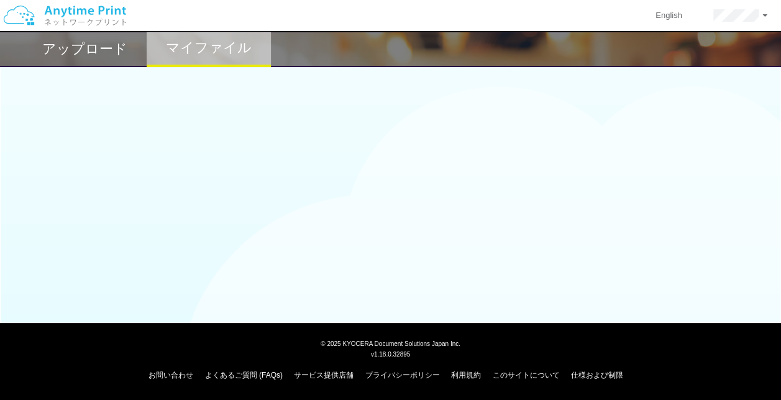
scroll to position [62, 0]
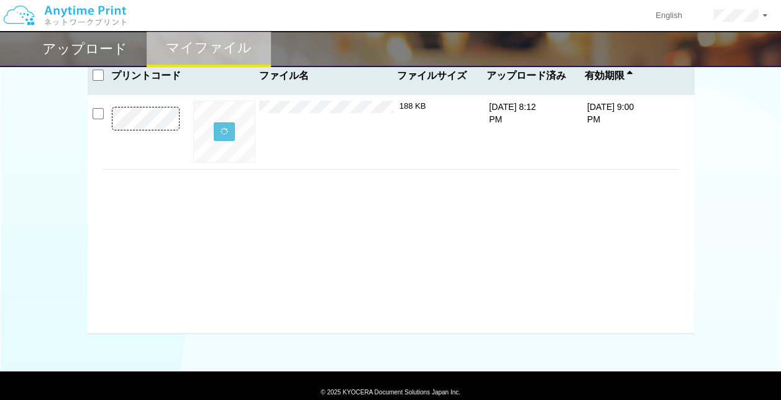
click at [93, 48] on h2 "アップロード" at bounding box center [84, 49] width 85 height 15
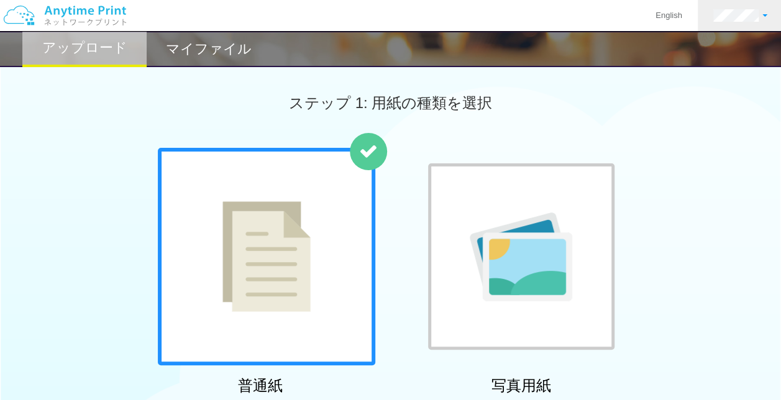
click at [753, 22] on link at bounding box center [740, 15] width 85 height 31
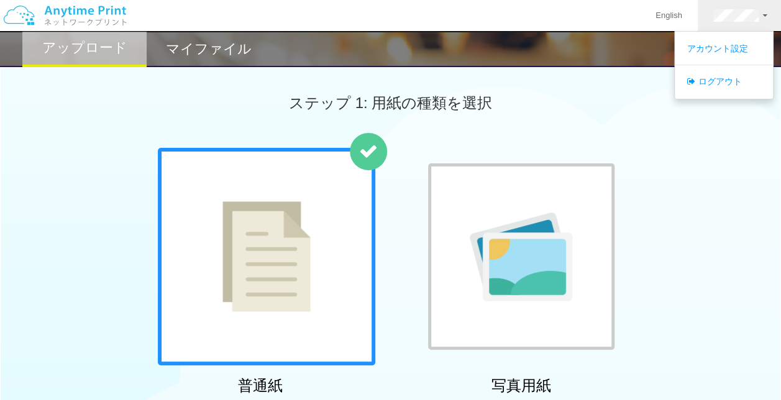
drag, startPoint x: 725, startPoint y: 68, endPoint x: 721, endPoint y: 76, distance: 9.5
click at [725, 68] on ul "アカウント設定 ログアウト" at bounding box center [723, 65] width 99 height 68
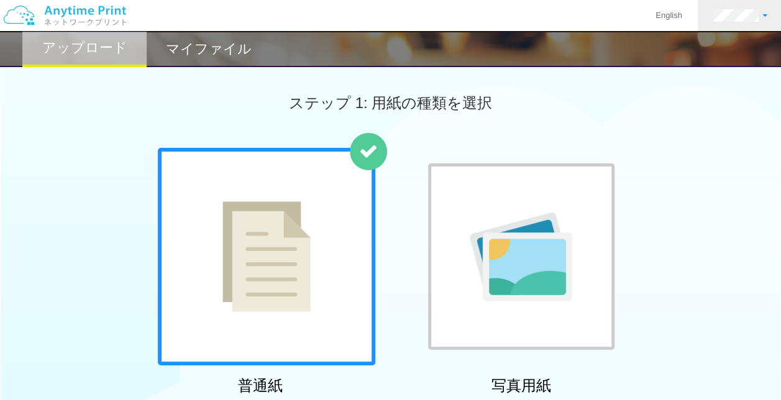
click at [715, 25] on link at bounding box center [740, 15] width 85 height 31
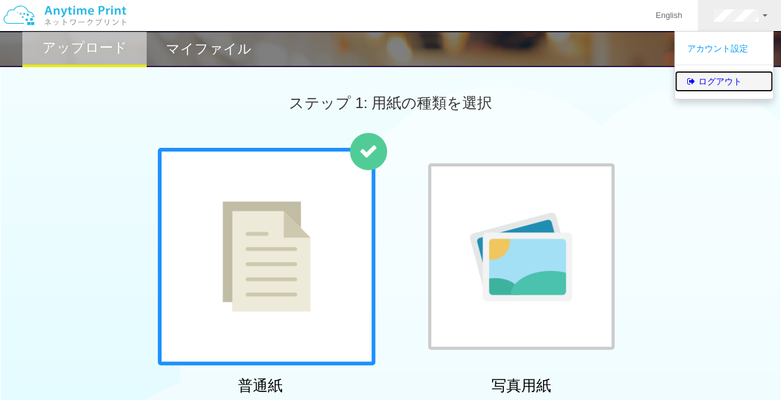
click at [719, 77] on link "ログアウト" at bounding box center [724, 81] width 98 height 21
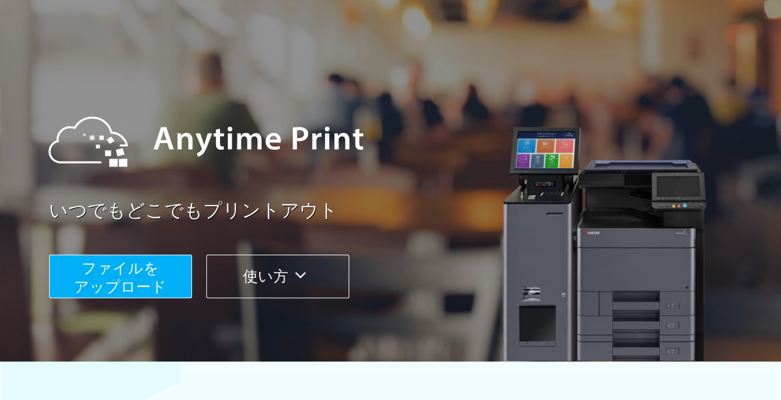
scroll to position [62, 0]
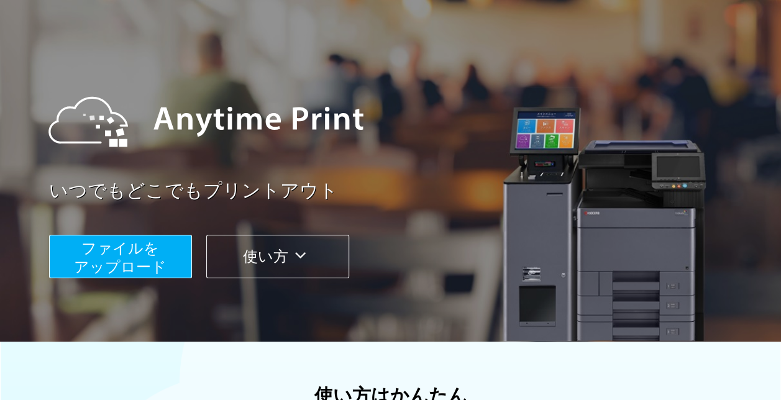
click at [124, 263] on span "ファイルを ​​アップロード" at bounding box center [120, 257] width 93 height 35
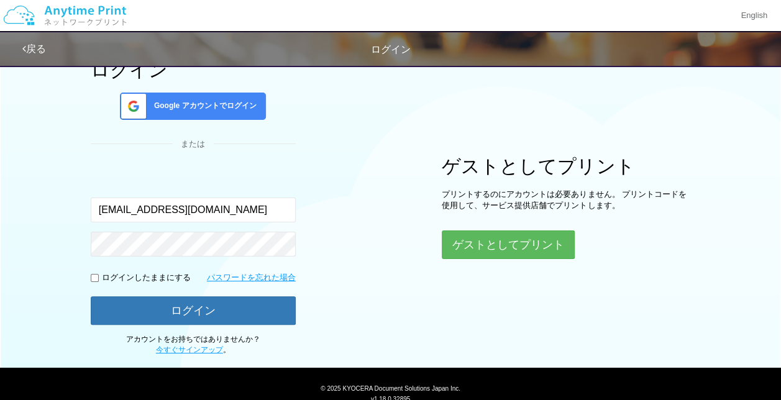
scroll to position [58, 0]
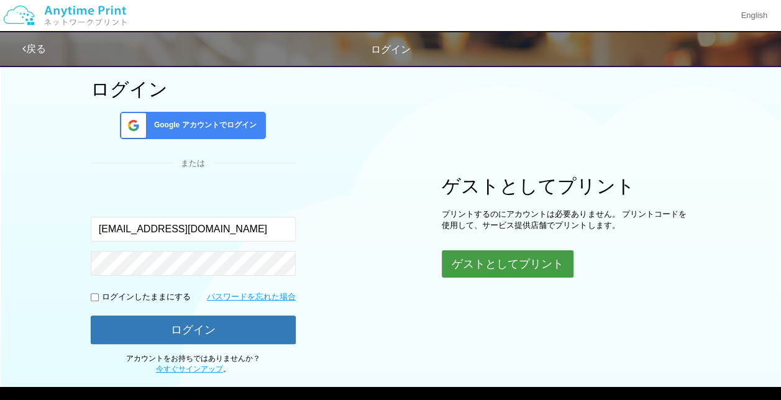
click at [485, 260] on button "ゲストとしてプリント" at bounding box center [508, 263] width 132 height 27
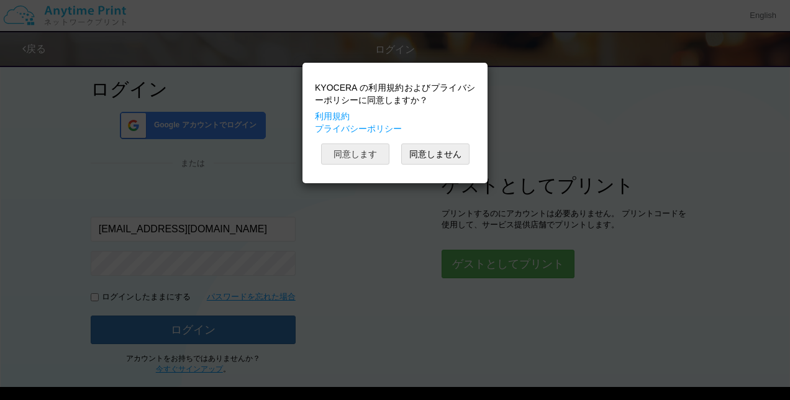
click at [349, 151] on button "同意します" at bounding box center [355, 153] width 68 height 21
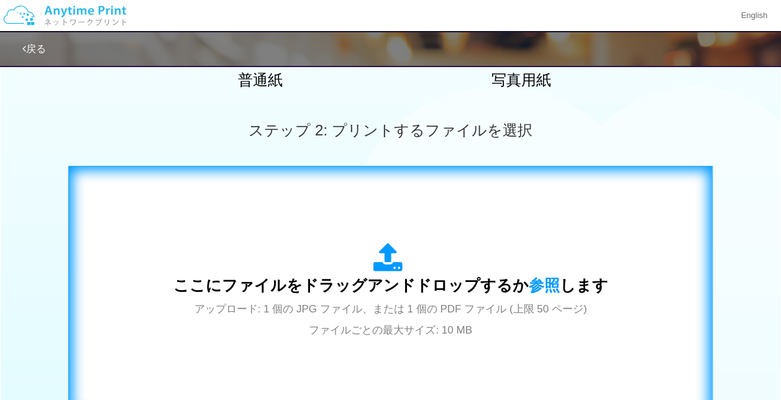
scroll to position [306, 0]
click at [292, 267] on div "ここにファイルをドラッグアンドドロップするか 参照 します アップロード: 1 個の JPG ファイル、または 1 個の PDF ファイル (上限 50 ペー…" at bounding box center [390, 290] width 435 height 97
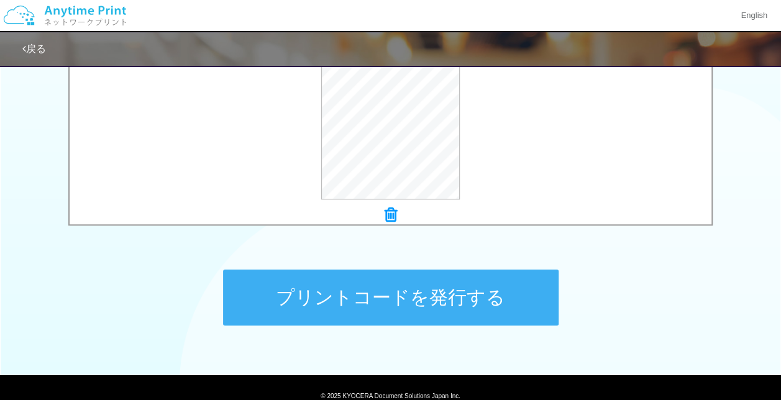
scroll to position [544, 0]
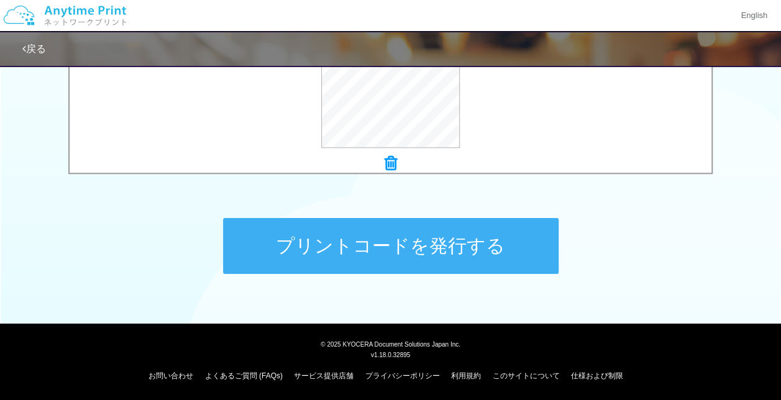
drag, startPoint x: 312, startPoint y: 245, endPoint x: 222, endPoint y: 207, distance: 98.0
click at [216, 207] on div "プリントコードを発行する" at bounding box center [390, 246] width 373 height 130
click at [276, 249] on button "プリントコードを発行する" at bounding box center [390, 246] width 335 height 56
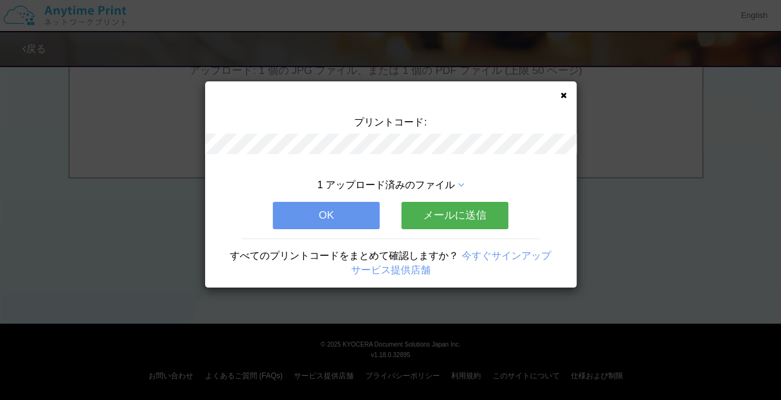
scroll to position [0, 0]
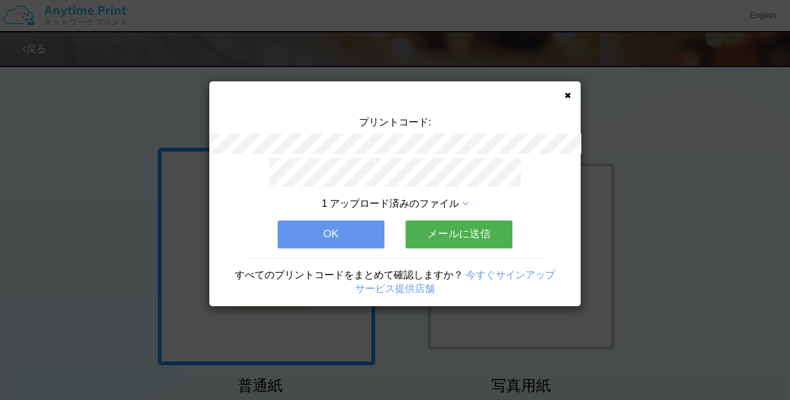
click at [476, 240] on button "メールに送信" at bounding box center [459, 234] width 107 height 27
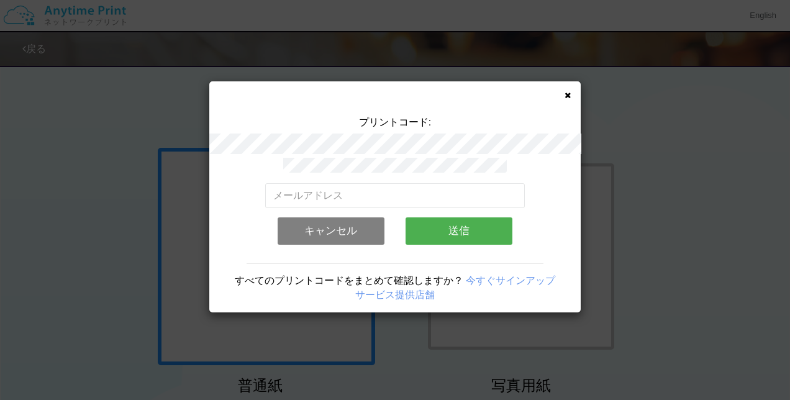
click at [320, 219] on button "キャンセル" at bounding box center [331, 230] width 107 height 27
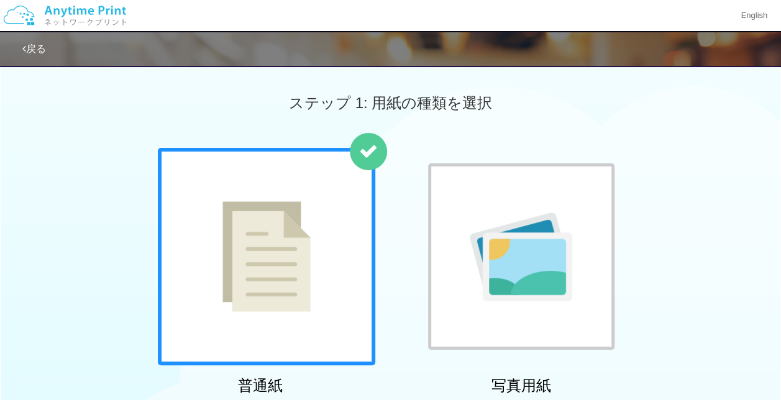
click at [679, 116] on div "ステップ 1: 用紙の種類を選択" at bounding box center [390, 102] width 781 height 89
click at [36, 45] on link "戻る" at bounding box center [34, 48] width 24 height 11
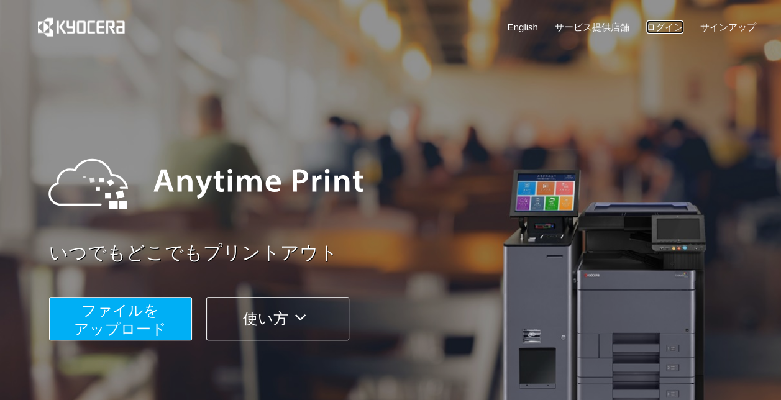
click at [662, 27] on link "ログイン" at bounding box center [664, 26] width 37 height 13
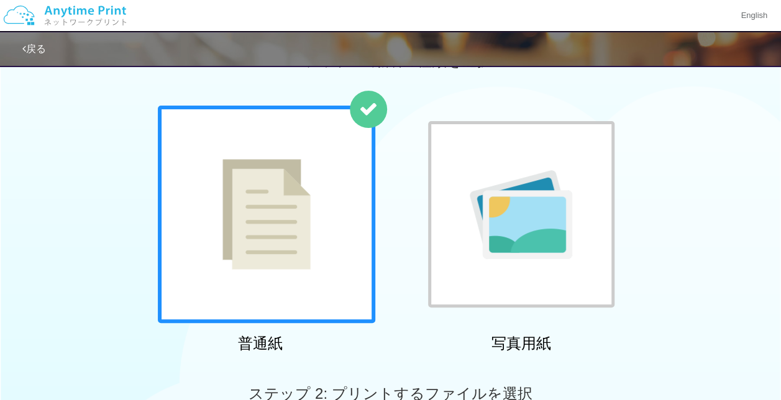
scroll to position [62, 0]
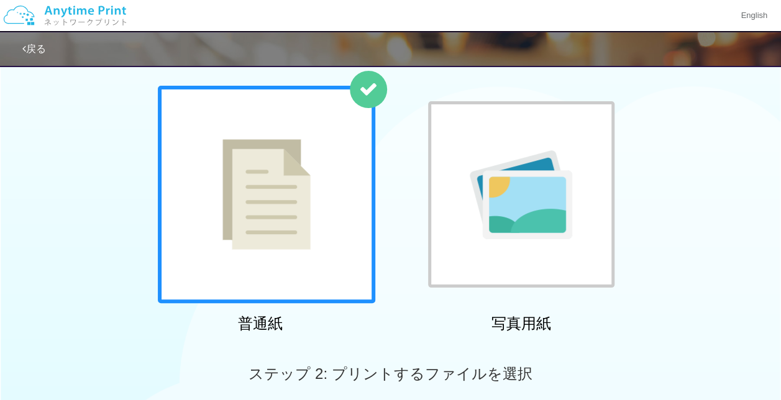
click at [35, 52] on link "戻る" at bounding box center [34, 48] width 24 height 11
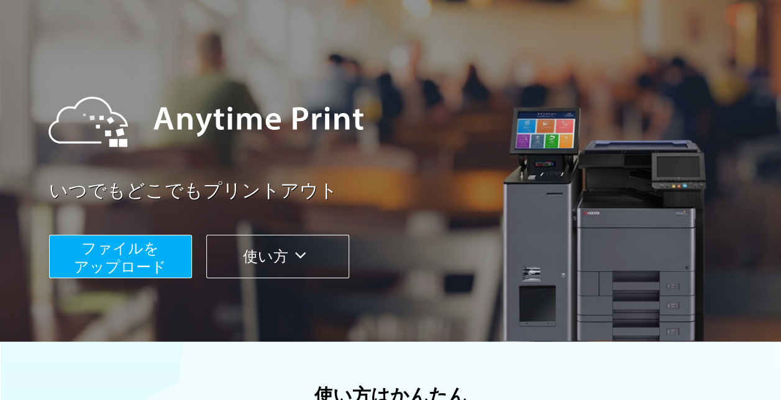
click at [94, 258] on span "ファイルを ​​アップロード" at bounding box center [120, 257] width 93 height 35
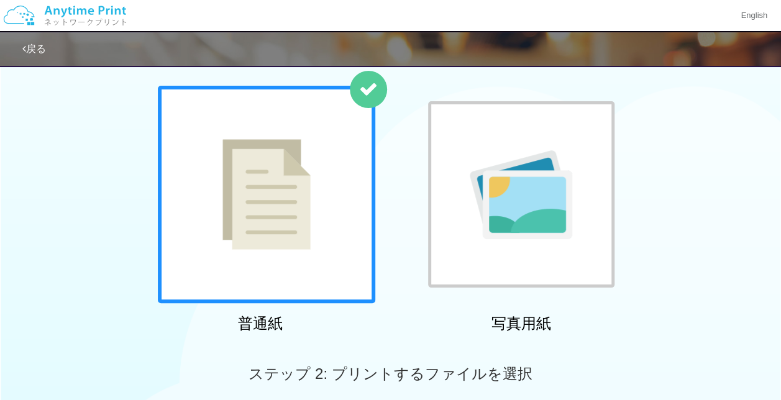
click at [37, 43] on link "戻る" at bounding box center [34, 48] width 24 height 11
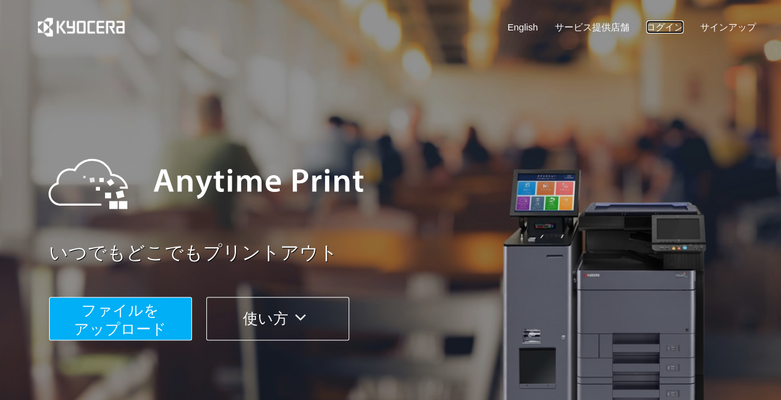
click at [661, 27] on link "ログイン" at bounding box center [664, 26] width 37 height 13
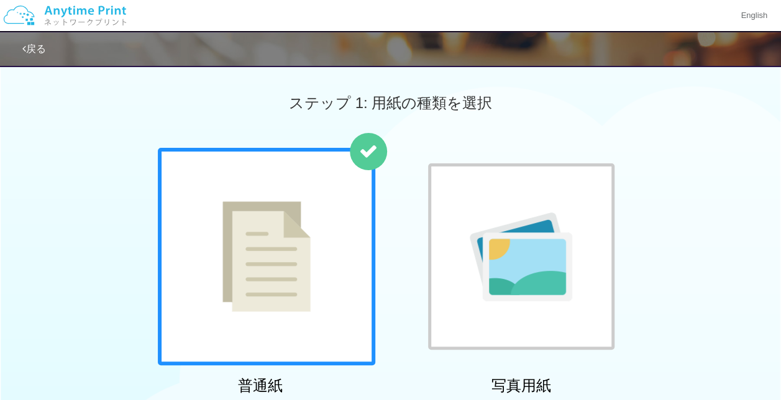
click at [30, 46] on link "戻る" at bounding box center [34, 48] width 24 height 11
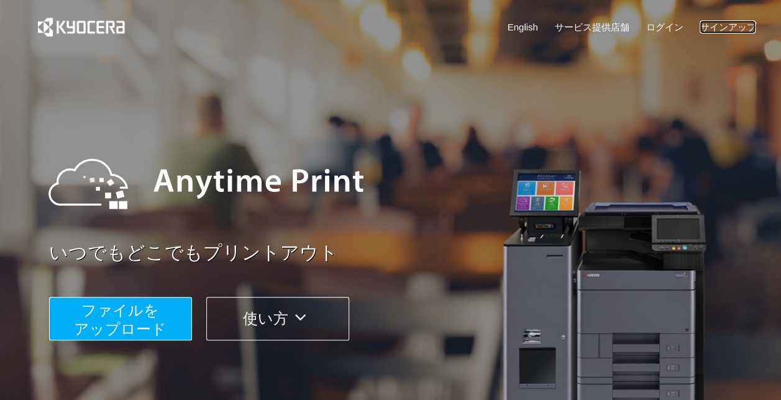
click at [734, 31] on link "サインアップ" at bounding box center [727, 26] width 56 height 13
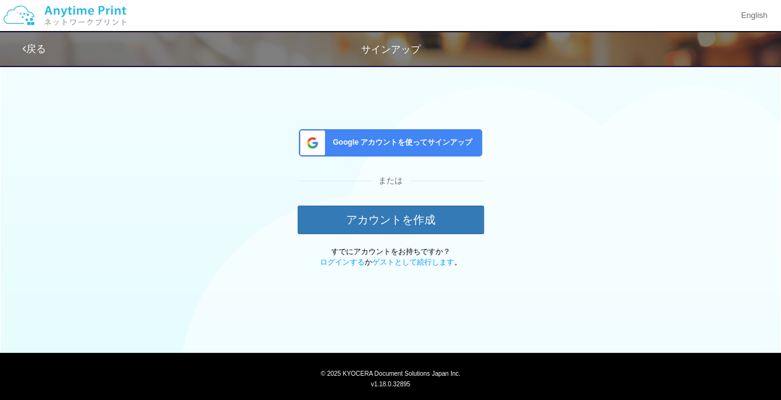
click at [27, 52] on link "戻る" at bounding box center [34, 48] width 24 height 11
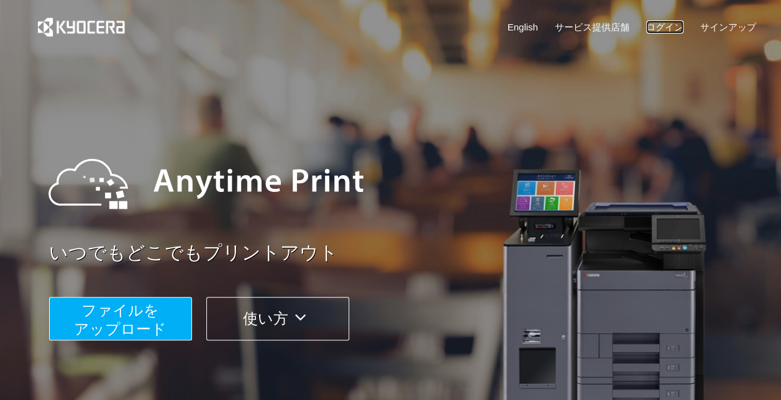
click at [667, 30] on link "ログイン" at bounding box center [664, 26] width 37 height 13
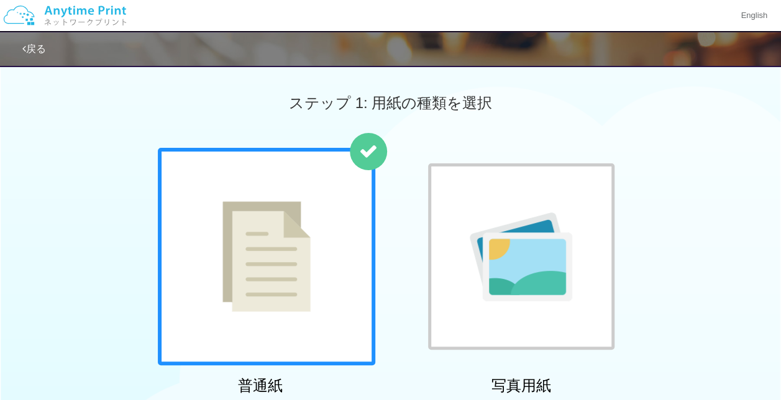
click at [37, 43] on link "戻る" at bounding box center [34, 48] width 24 height 11
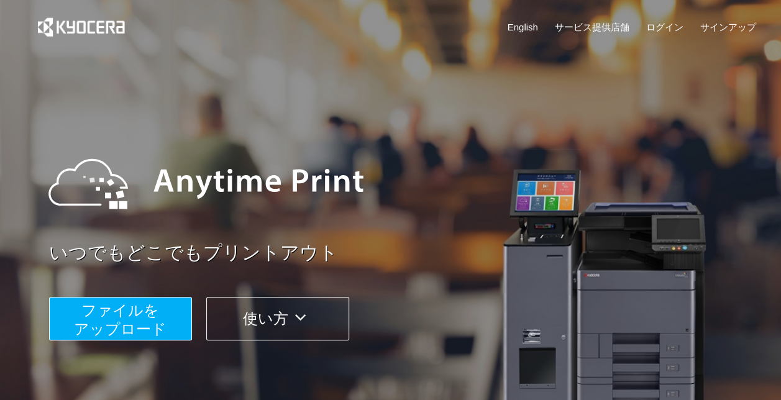
click at [608, 77] on div "いつでもどこでもプリントアウト ファイルを ​​アップロード 使い方" at bounding box center [390, 234] width 745 height 348
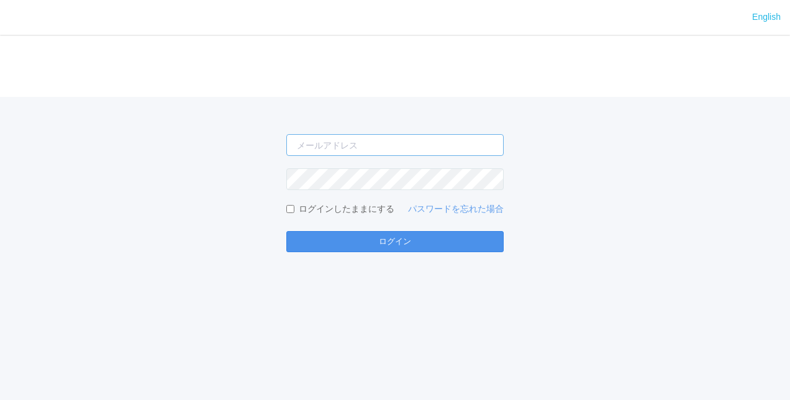
type input "[PERSON_NAME][EMAIL_ADDRESS][DOMAIN_NAME]"
click at [352, 252] on button "ログイン" at bounding box center [394, 241] width 217 height 21
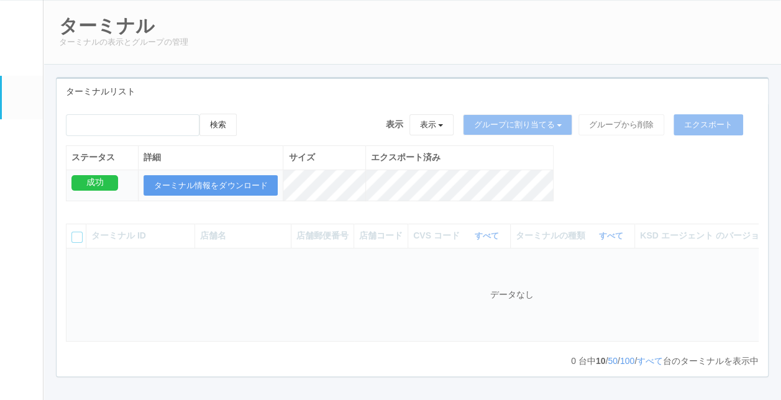
scroll to position [62, 0]
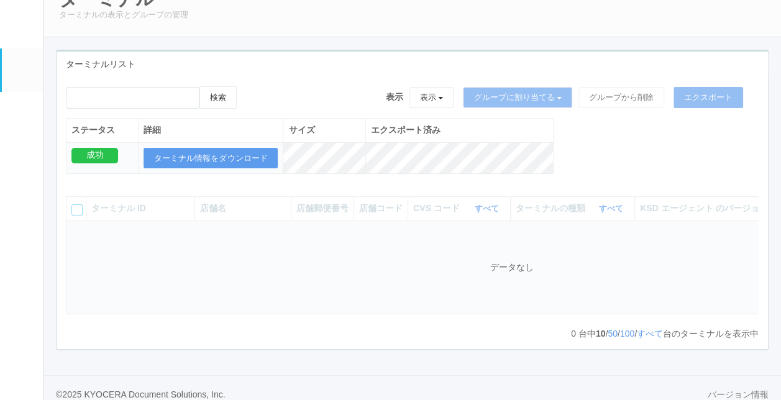
click at [22, 32] on em at bounding box center [22, 32] width 0 height 0
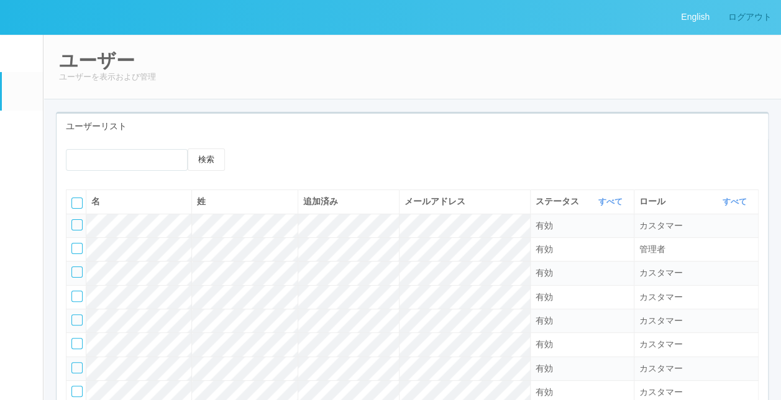
click at [773, 25] on link "ログアウト" at bounding box center [750, 17] width 62 height 34
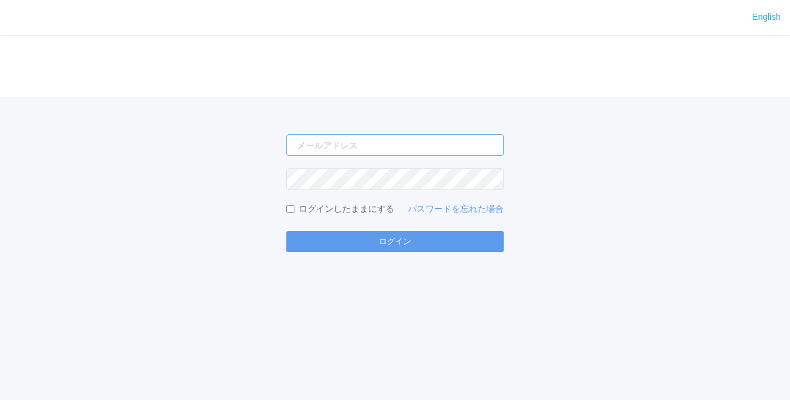
type input "[PERSON_NAME][EMAIL_ADDRESS][DOMAIN_NAME]"
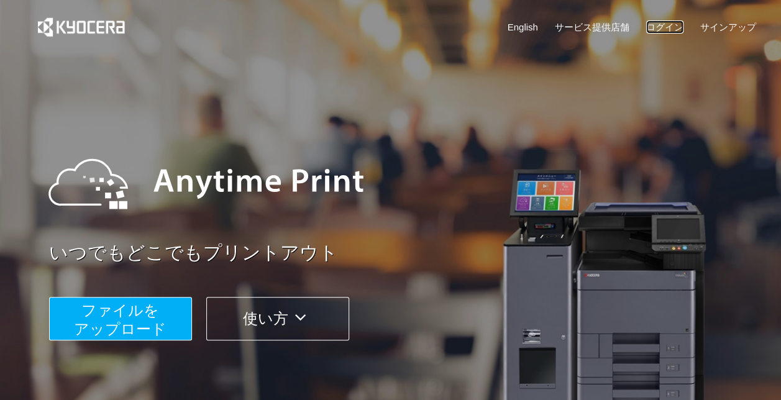
click at [665, 33] on link "ログイン" at bounding box center [664, 26] width 37 height 13
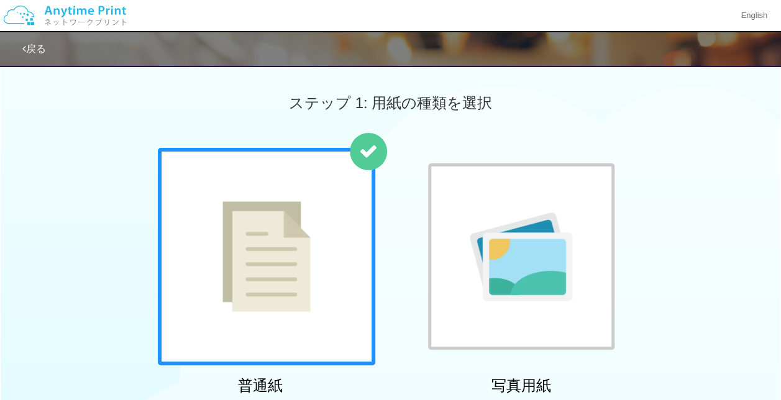
click at [37, 50] on link "戻る" at bounding box center [34, 48] width 24 height 11
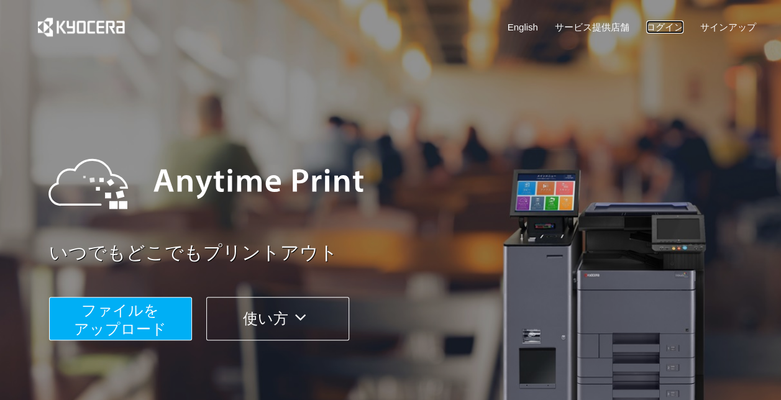
click at [658, 27] on link "ログイン" at bounding box center [664, 26] width 37 height 13
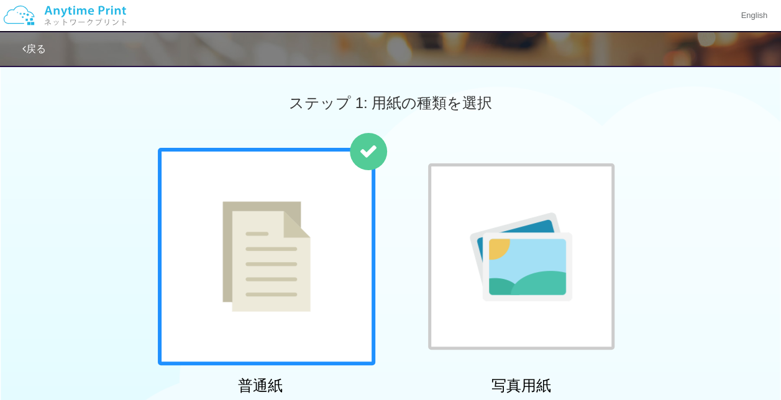
click at [637, 109] on div "ステップ 1: 用紙の種類を選択" at bounding box center [390, 102] width 781 height 89
click at [35, 50] on link "戻る" at bounding box center [34, 48] width 24 height 11
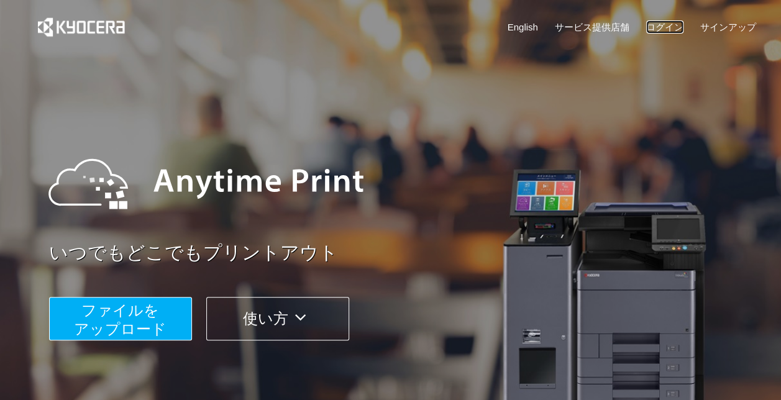
click at [666, 23] on link "ログイン" at bounding box center [664, 26] width 37 height 13
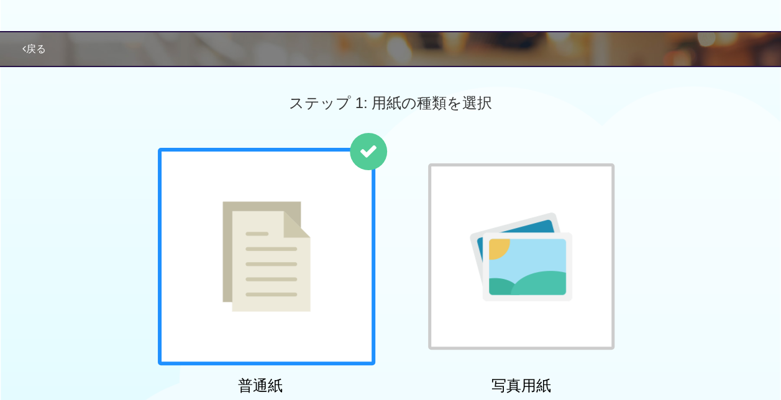
click at [602, 97] on div "ステップ 1: 用紙の種類を選択" at bounding box center [390, 102] width 781 height 89
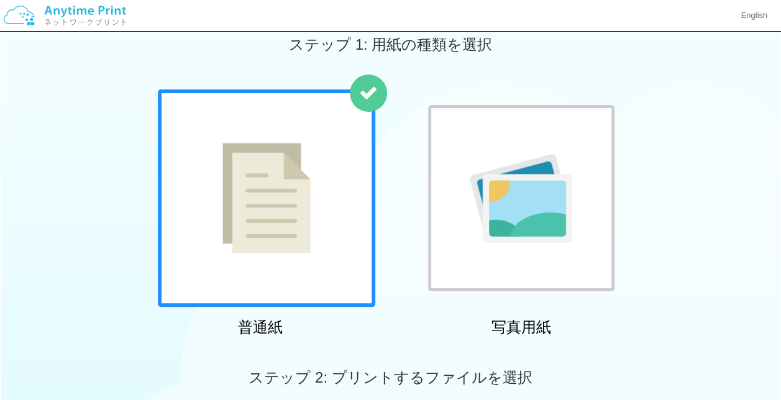
click at [61, 18] on img at bounding box center [65, 15] width 132 height 43
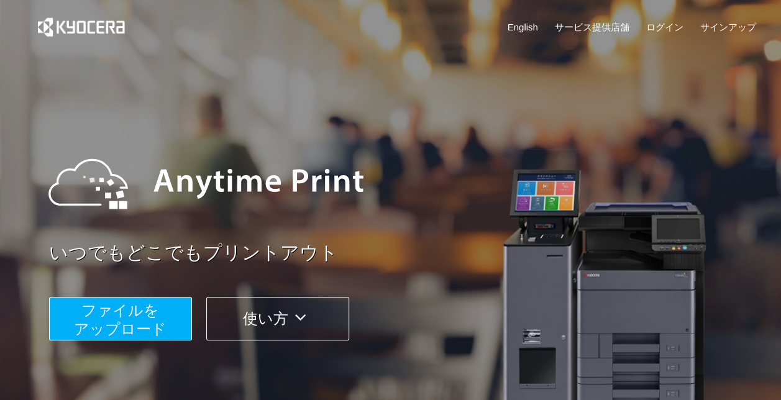
click at [113, 314] on span "ファイルを ​​アップロード" at bounding box center [120, 319] width 93 height 35
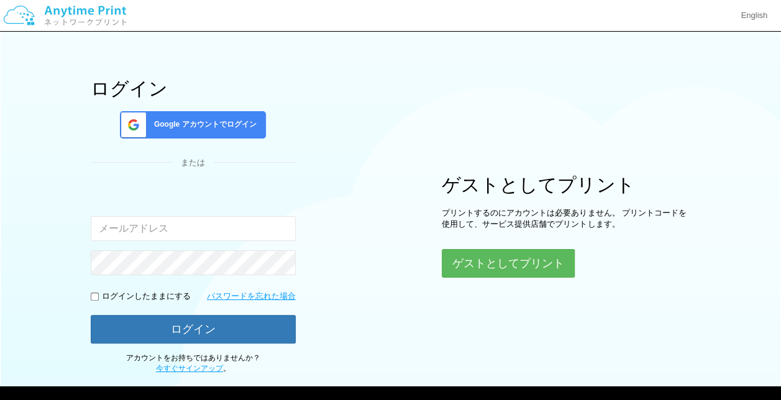
type input "[EMAIL_ADDRESS][DOMAIN_NAME]"
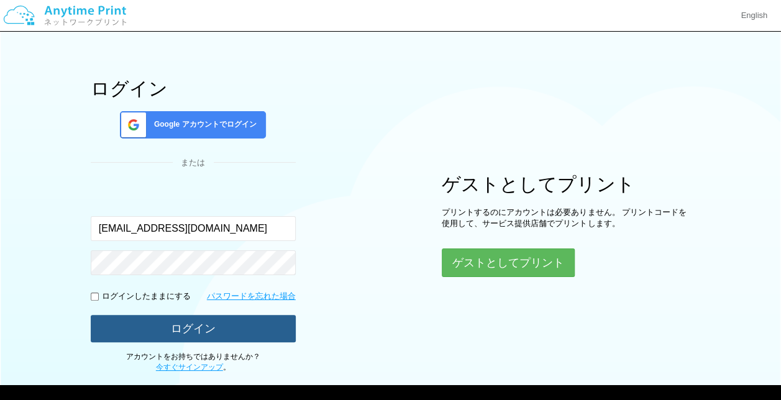
click at [224, 323] on button "ログイン" at bounding box center [193, 328] width 205 height 27
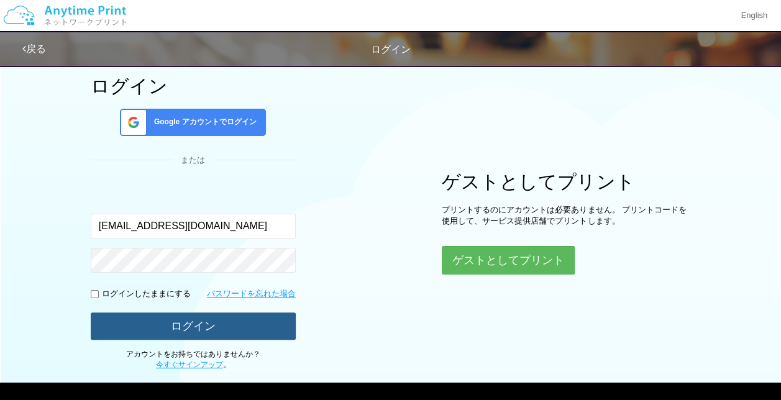
scroll to position [119, 0]
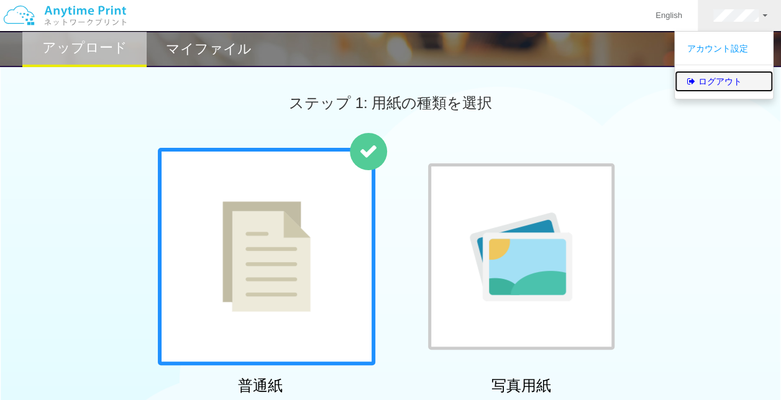
click at [711, 77] on link "ログアウト" at bounding box center [724, 81] width 98 height 21
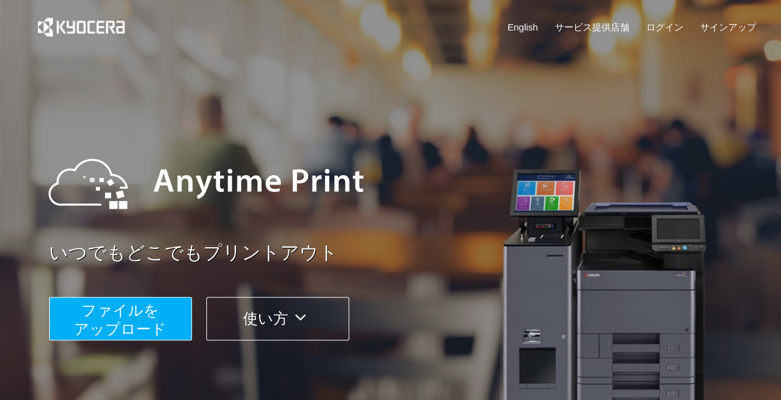
click at [112, 328] on span "ファイルを ​​アップロード" at bounding box center [120, 319] width 93 height 35
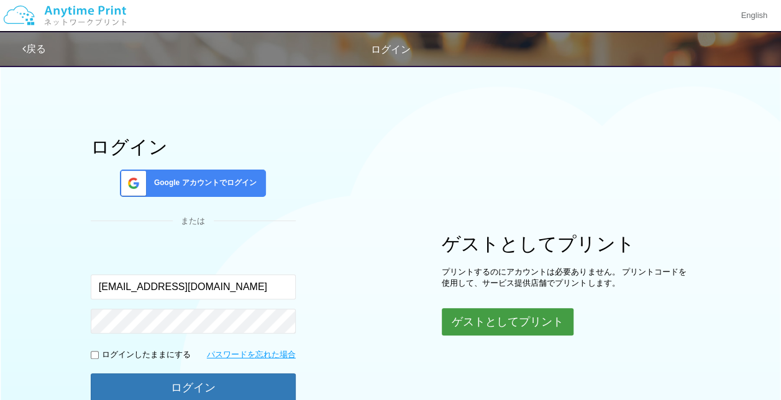
click at [494, 319] on button "ゲストとしてプリント" at bounding box center [508, 321] width 132 height 27
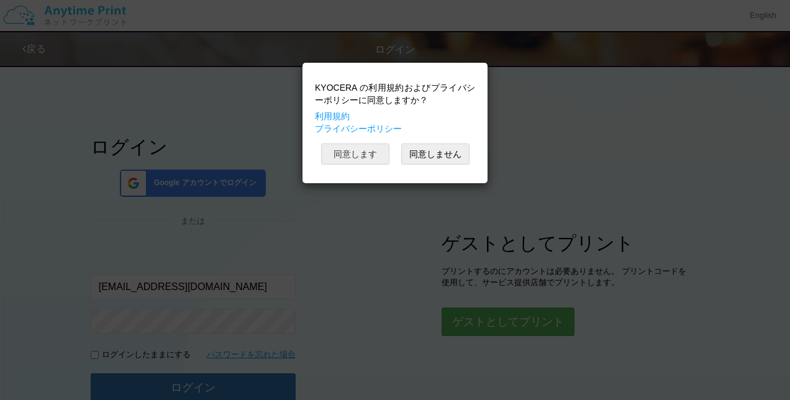
click at [353, 148] on button "同意します" at bounding box center [355, 153] width 68 height 21
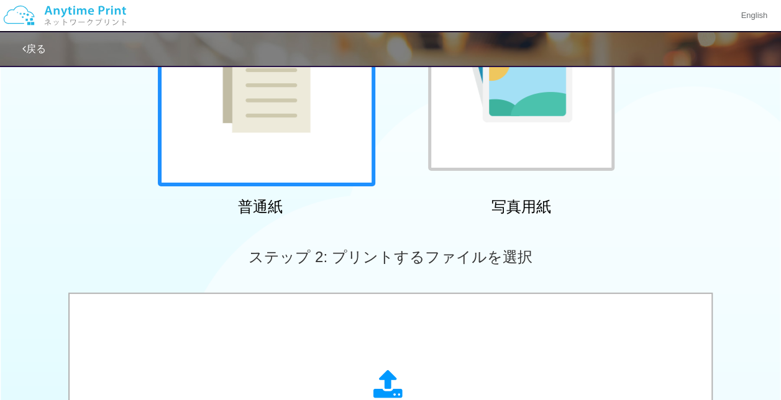
scroll to position [47, 0]
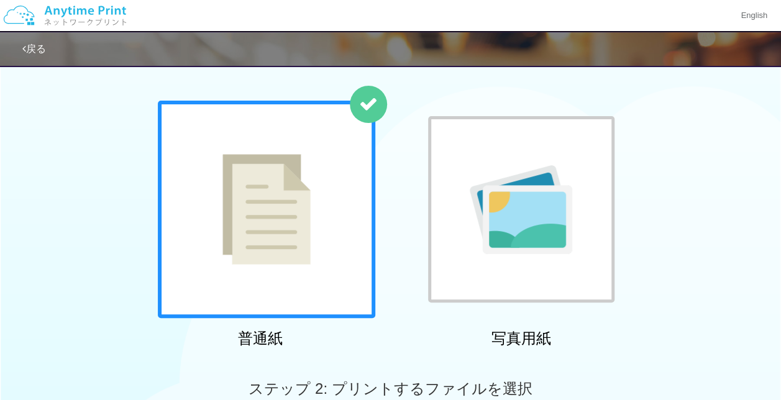
click at [25, 48] on icon at bounding box center [24, 49] width 4 height 10
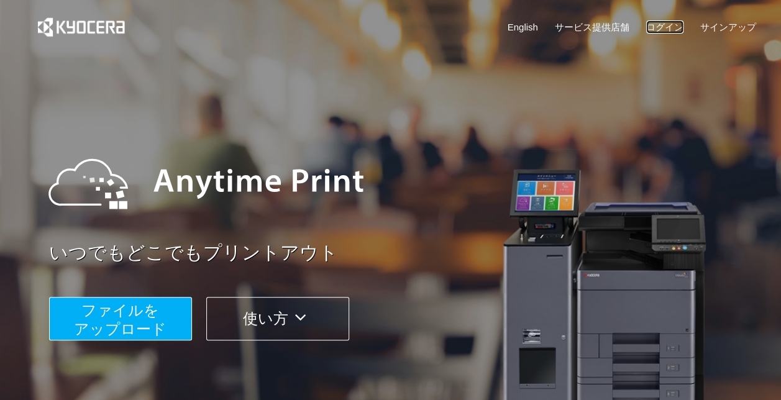
click at [661, 24] on link "ログイン" at bounding box center [664, 26] width 37 height 13
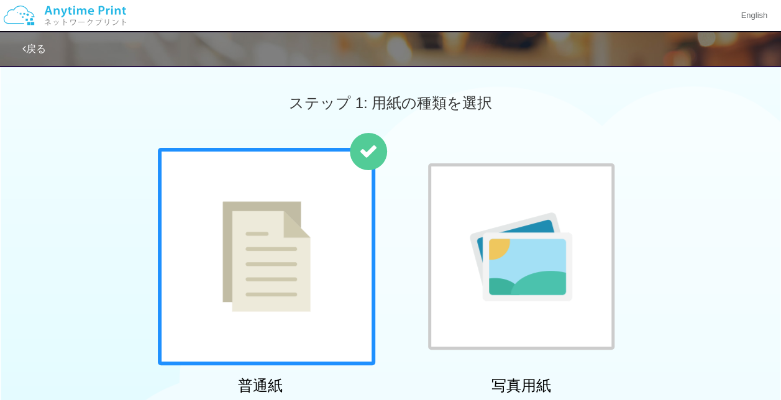
click at [31, 52] on link "戻る" at bounding box center [34, 48] width 24 height 11
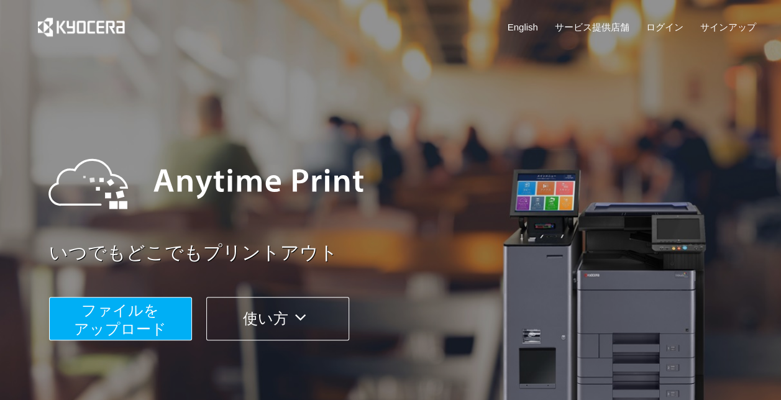
click at [140, 314] on span "ファイルを ​​アップロード" at bounding box center [120, 319] width 93 height 35
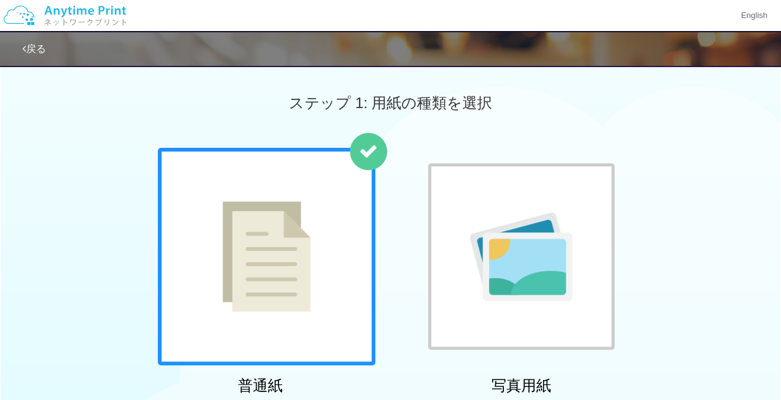
click at [45, 43] on link "戻る" at bounding box center [34, 48] width 24 height 11
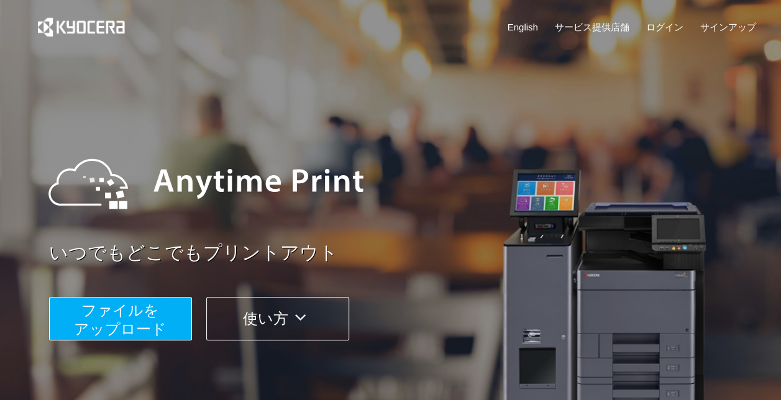
click at [43, 339] on div "いつでもどこでもプリントアウト ファイルを ​​アップロード 使い方" at bounding box center [390, 234] width 745 height 348
click at [78, 330] on span "ファイルを ​​アップロード" at bounding box center [120, 319] width 93 height 35
click at [121, 325] on span "ファイルを ​​アップロード" at bounding box center [120, 319] width 93 height 35
click at [660, 23] on link "ログイン" at bounding box center [664, 26] width 37 height 13
click at [143, 296] on div "ファイルを ​​アップロード 使い方" at bounding box center [406, 309] width 714 height 62
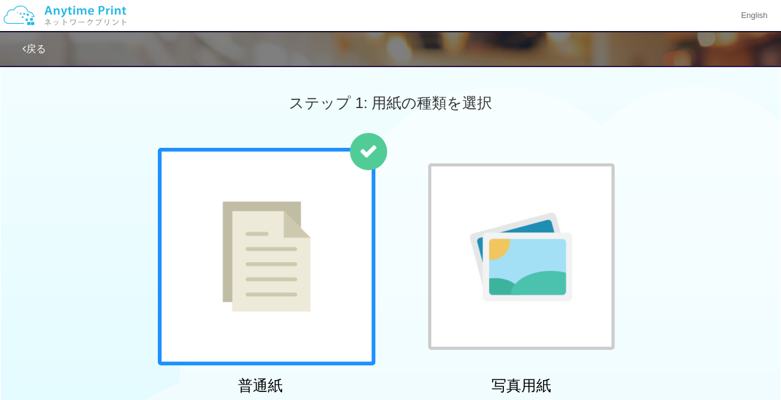
click at [39, 51] on link "戻る" at bounding box center [34, 48] width 24 height 11
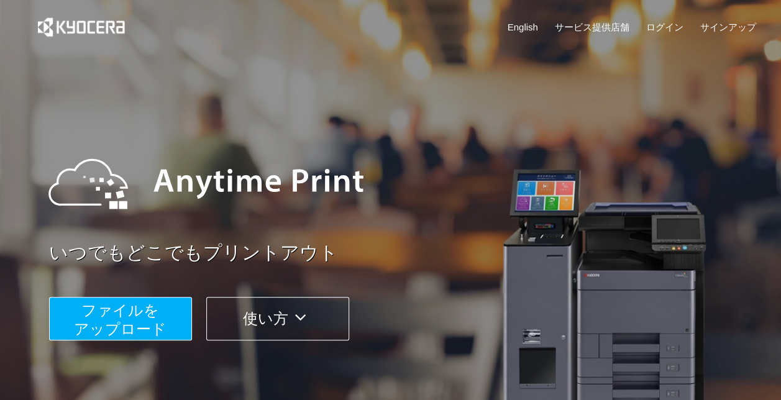
click at [94, 302] on span "ファイルを ​​アップロード" at bounding box center [120, 319] width 93 height 35
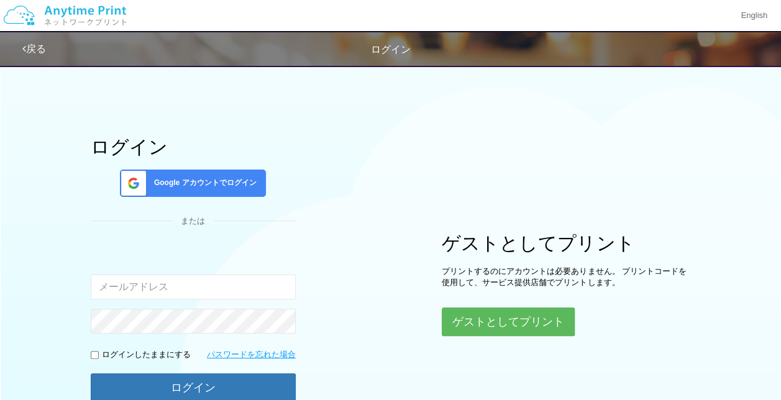
type input "[EMAIL_ADDRESS][DOMAIN_NAME]"
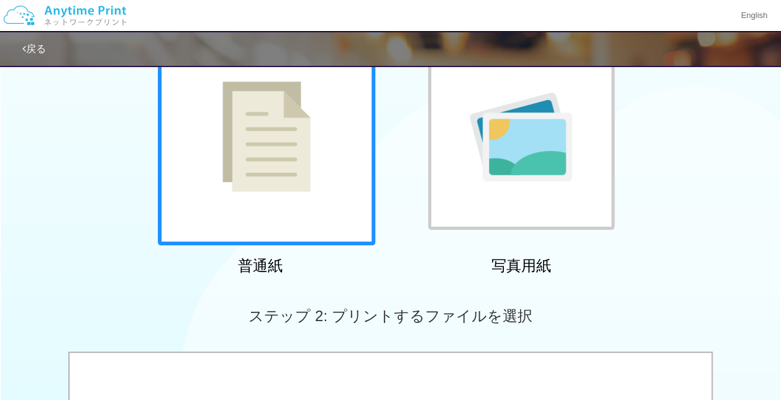
click at [25, 43] on link "戻る" at bounding box center [34, 48] width 24 height 11
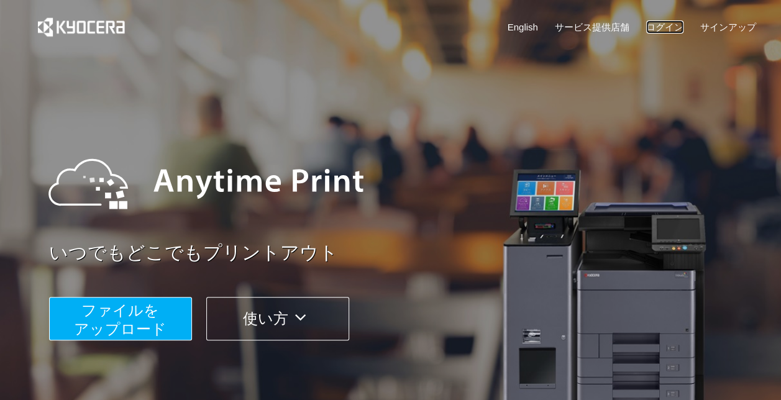
click at [665, 27] on link "ログイン" at bounding box center [664, 26] width 37 height 13
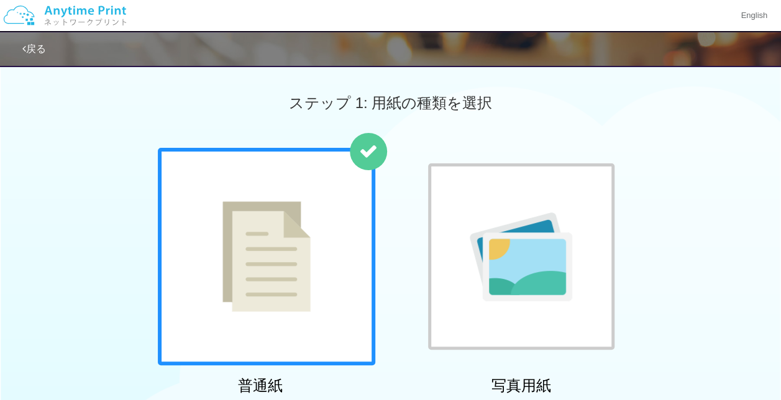
click at [27, 50] on link "戻る" at bounding box center [34, 48] width 24 height 11
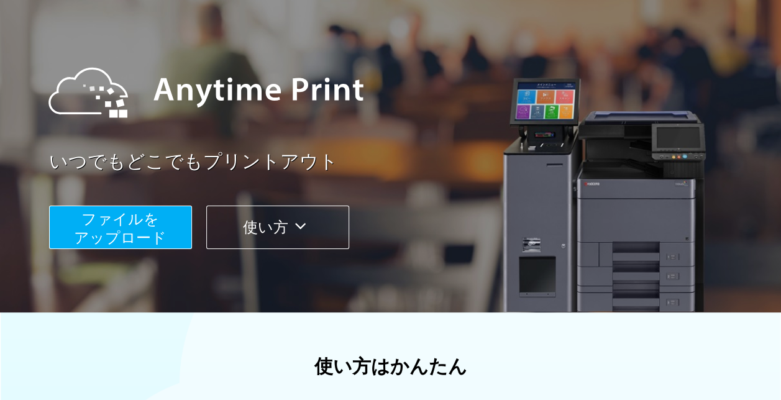
scroll to position [124, 0]
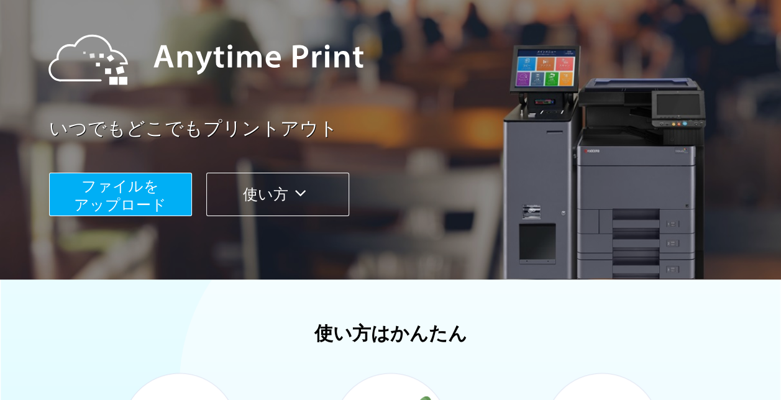
click at [106, 201] on span "ファイルを ​​アップロード" at bounding box center [120, 195] width 93 height 35
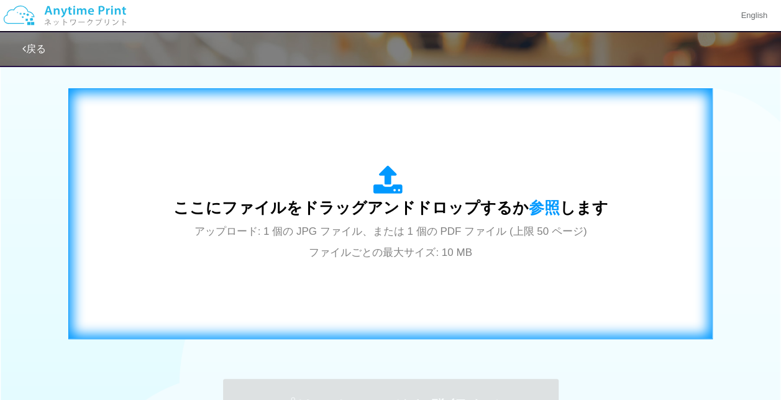
scroll to position [544, 0]
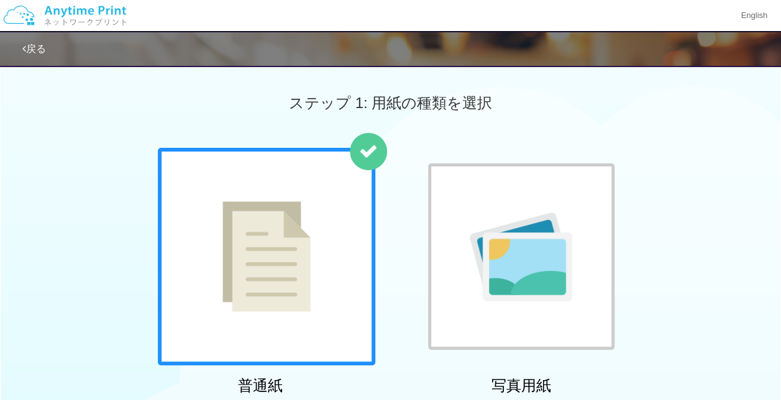
click at [36, 46] on link "戻る" at bounding box center [34, 48] width 24 height 11
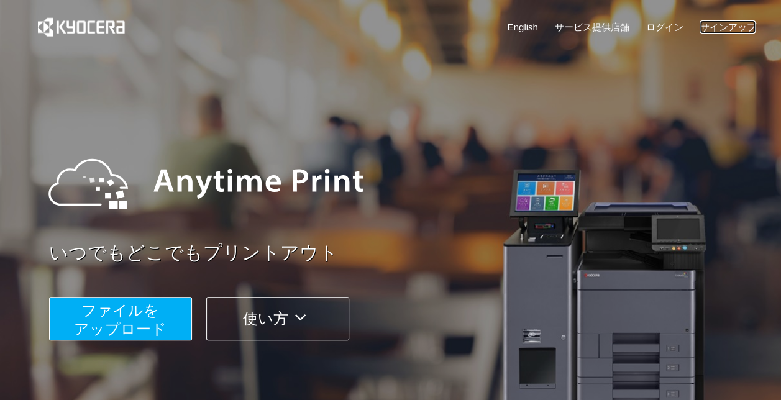
click at [725, 29] on link "サインアップ" at bounding box center [727, 26] width 56 height 13
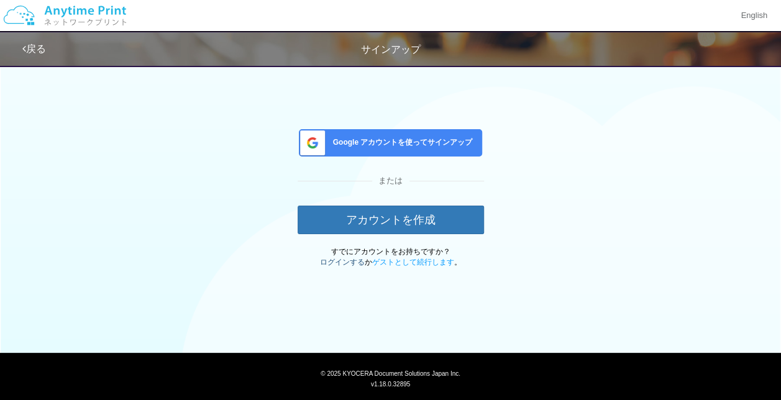
click at [330, 261] on link "ログインする" at bounding box center [342, 262] width 45 height 9
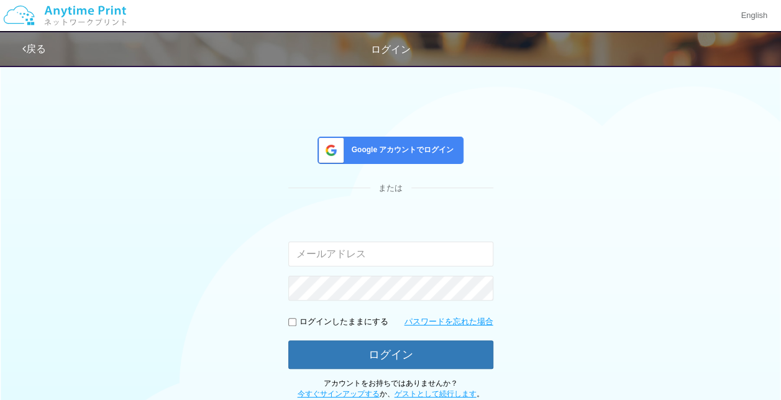
type input "[EMAIL_ADDRESS][DOMAIN_NAME]"
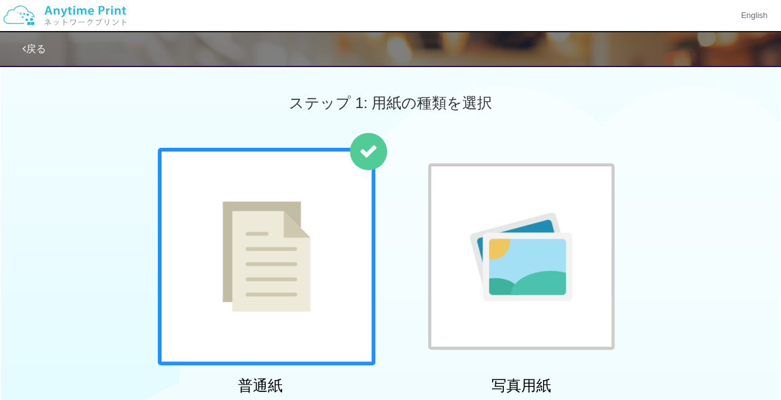
click at [43, 50] on link "戻る" at bounding box center [34, 48] width 24 height 11
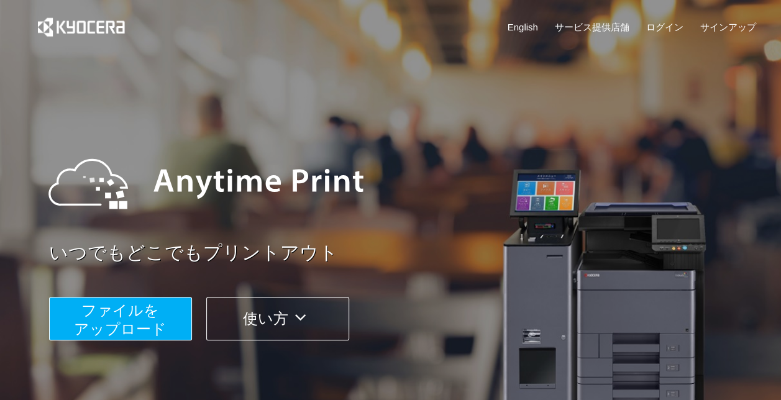
click at [493, 217] on div at bounding box center [399, 184] width 727 height 112
click at [661, 27] on link "ログイン" at bounding box center [664, 26] width 37 height 13
drag, startPoint x: 647, startPoint y: 94, endPoint x: 662, endPoint y: 31, distance: 65.1
click at [650, 87] on div "いつでもどこでもプリントアウト ファイルを ​​アップロード 使い方" at bounding box center [390, 234] width 745 height 348
click at [663, 27] on link "ログイン" at bounding box center [664, 26] width 37 height 13
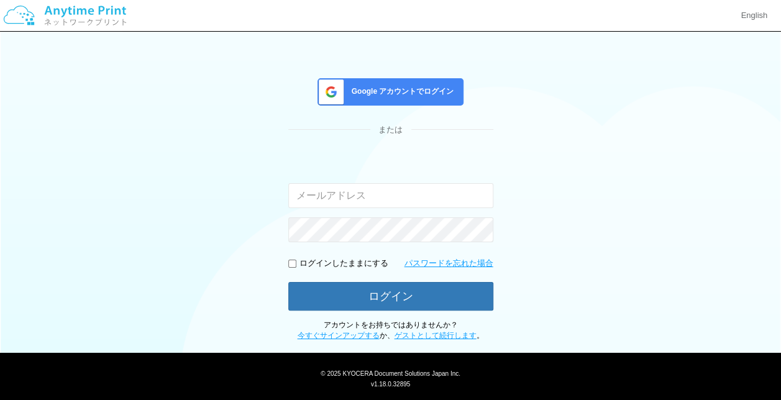
type input "shuhei.otsuki@dj.kyocera.com"
click at [194, 86] on div "Google アカウントでログイン または 入力されたメールアドレスまたはパスワードが正しくありません。 shuhei.otsuki@dj.kyocera.c…" at bounding box center [390, 170] width 745 height 341
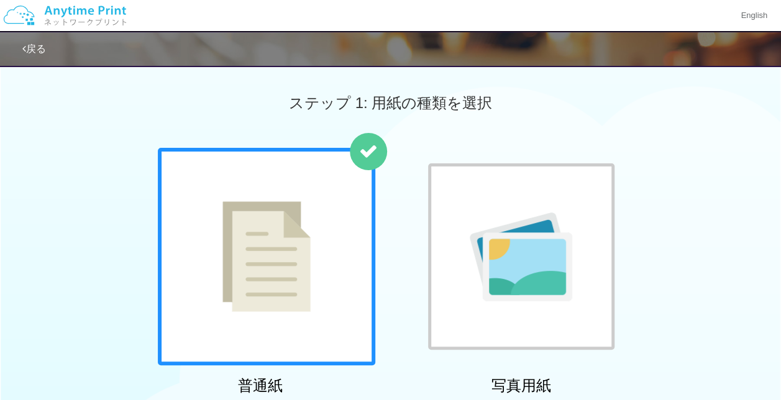
click at [46, 50] on link "戻る" at bounding box center [34, 48] width 24 height 11
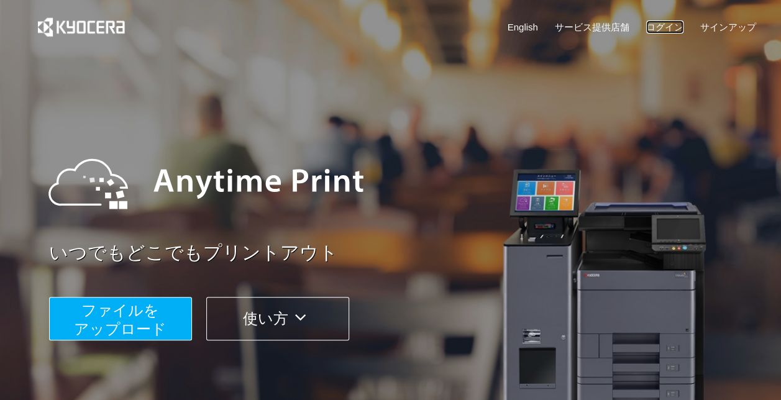
click at [668, 29] on link "ログイン" at bounding box center [664, 26] width 37 height 13
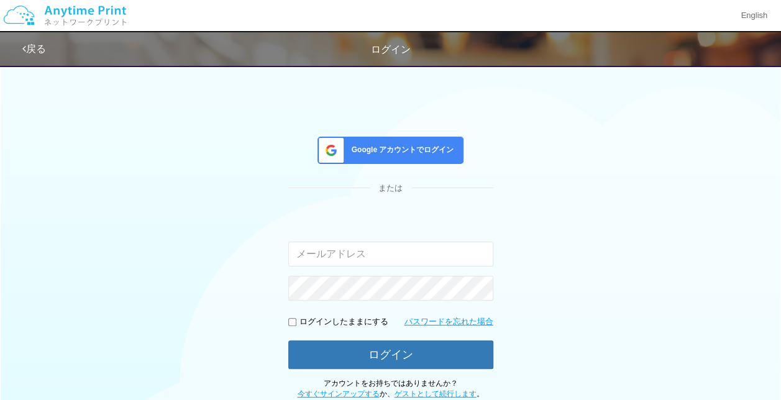
type input "[PERSON_NAME][EMAIL_ADDRESS][DOMAIN_NAME]"
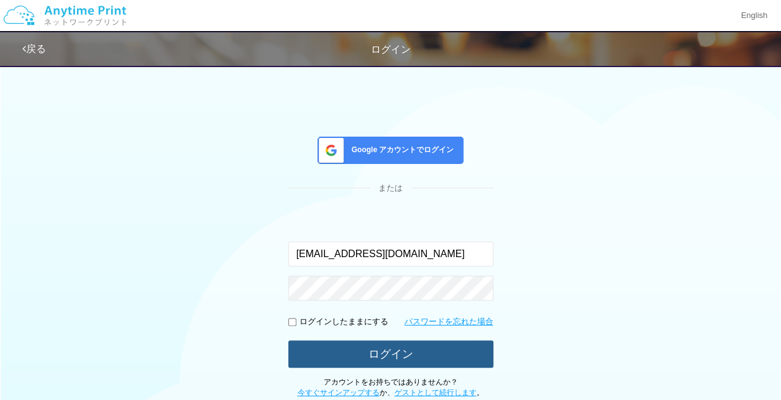
click at [412, 352] on button "ログイン" at bounding box center [390, 353] width 205 height 27
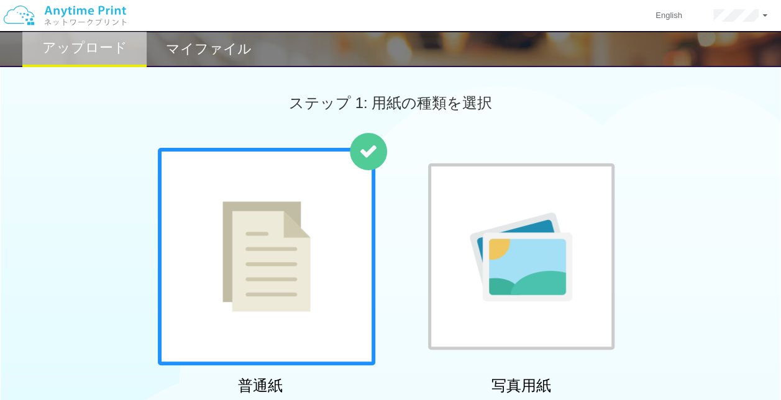
click at [693, 201] on div "普通紙 写真用紙" at bounding box center [390, 274] width 781 height 252
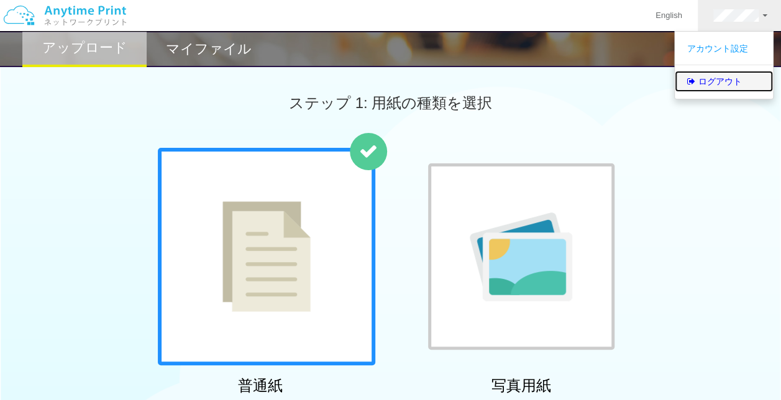
click at [706, 84] on link "ログアウト" at bounding box center [724, 81] width 98 height 21
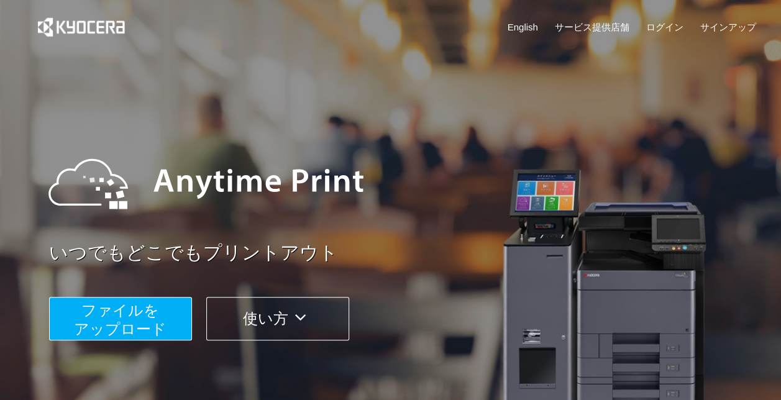
click at [607, 104] on div "いつでもどこでもプリントアウト ファイルを ​​アップロード 使い方" at bounding box center [390, 234] width 745 height 348
click at [604, 102] on div "いつでもどこでもプリントアウト ファイルを ​​アップロード 使い方" at bounding box center [390, 234] width 745 height 348
click at [658, 27] on link "ログイン" at bounding box center [664, 26] width 37 height 13
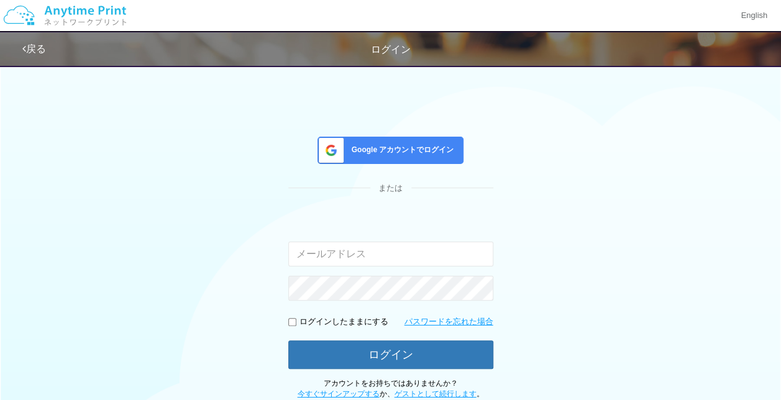
type input "[EMAIL_ADDRESS][DOMAIN_NAME]"
click at [436, 393] on link "ゲストとして続行します" at bounding box center [435, 393] width 82 height 9
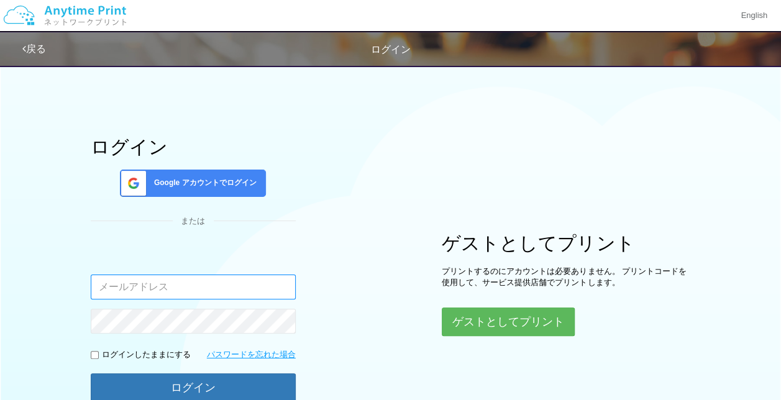
type input "[EMAIL_ADDRESS][DOMAIN_NAME]"
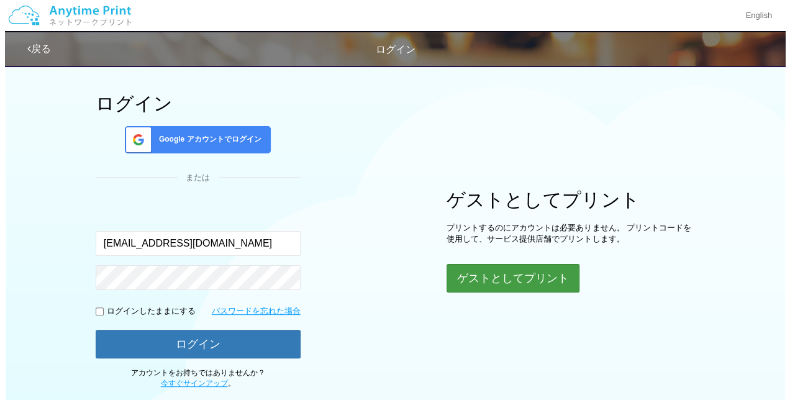
scroll to position [62, 0]
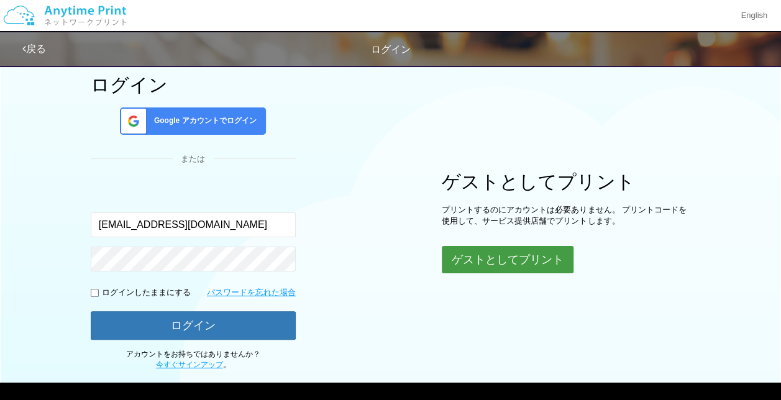
click at [493, 250] on button "ゲストとしてプリント" at bounding box center [508, 259] width 132 height 27
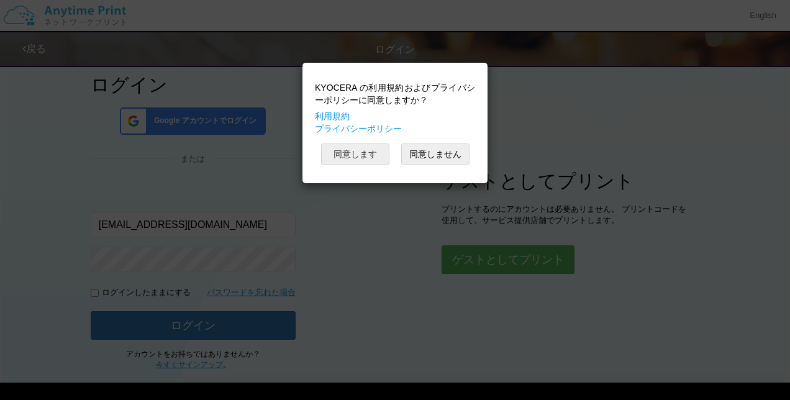
click at [360, 160] on button "同意します" at bounding box center [355, 153] width 68 height 21
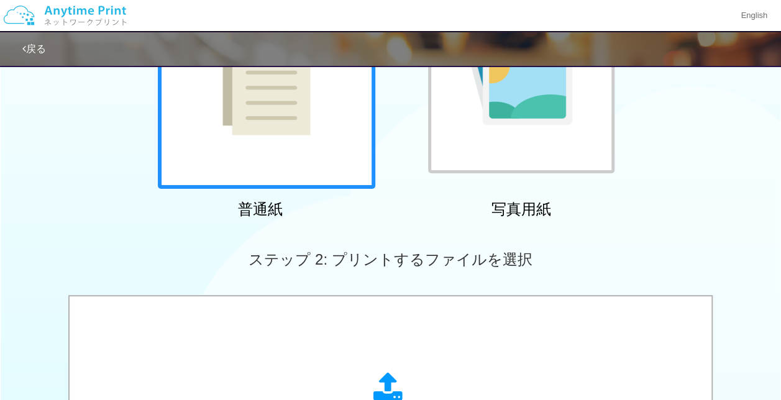
scroll to position [92, 0]
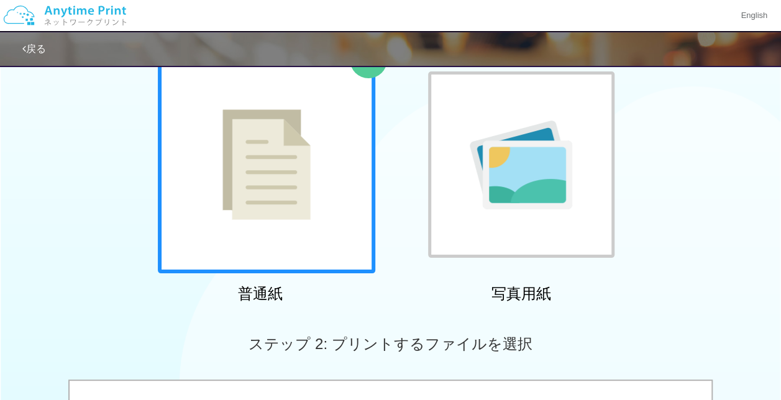
click at [46, 61] on div "戻る" at bounding box center [394, 49] width 745 height 34
click at [35, 48] on link "戻る" at bounding box center [34, 48] width 24 height 11
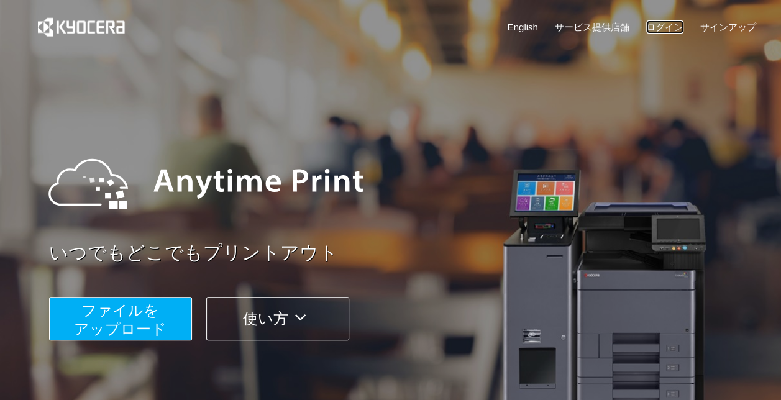
click at [658, 27] on link "ログイン" at bounding box center [664, 26] width 37 height 13
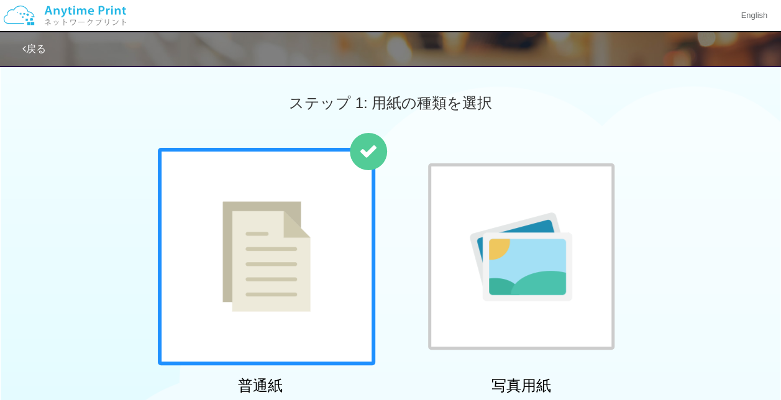
click at [27, 49] on link "戻る" at bounding box center [34, 48] width 24 height 11
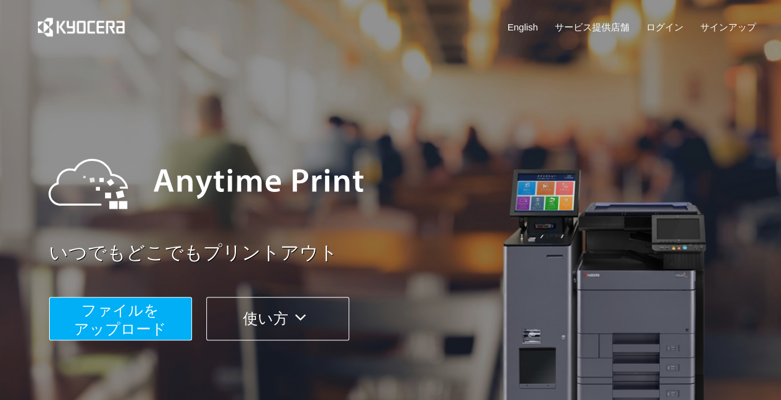
drag, startPoint x: 660, startPoint y: 11, endPoint x: 659, endPoint y: 17, distance: 6.2
click at [660, 11] on div "English サービス提供店舗 ログイン サインアップ" at bounding box center [390, 30] width 730 height 60
click at [657, 22] on link "ログイン" at bounding box center [664, 26] width 37 height 13
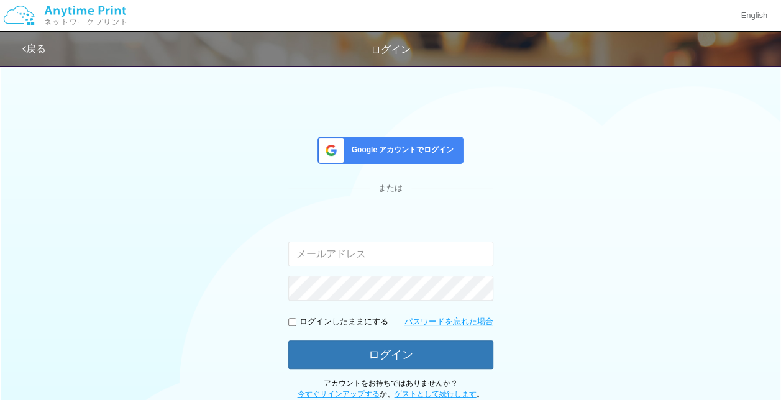
type input "[PERSON_NAME][EMAIL_ADDRESS][DOMAIN_NAME]"
click at [218, 178] on div "Google アカウントでログイン または 入力されたメールアドレスまたはパスワードが正しくありません。 [PERSON_NAME][EMAIL_ADDRES…" at bounding box center [390, 228] width 745 height 341
click at [332, 147] on span at bounding box center [328, 150] width 31 height 26
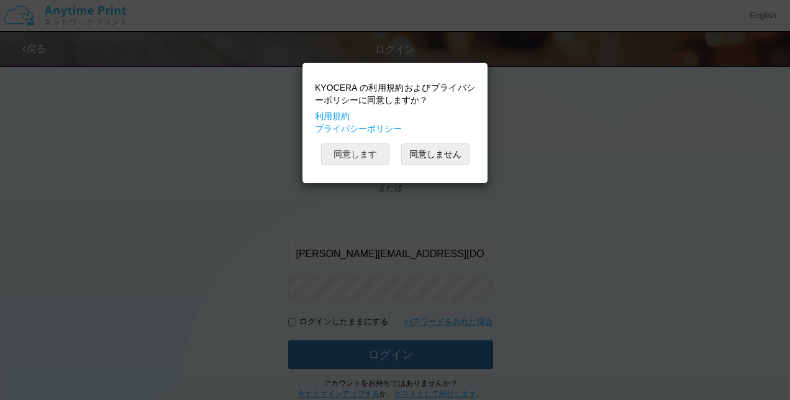
click at [358, 150] on button "同意します" at bounding box center [355, 153] width 68 height 21
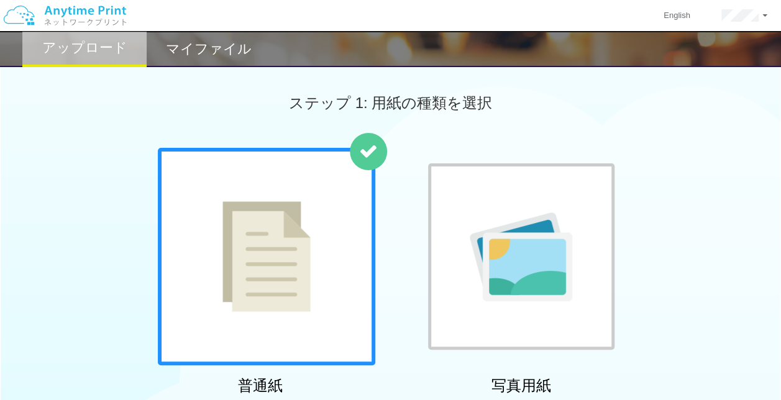
click at [190, 47] on h2 "マイファイル" at bounding box center [209, 49] width 86 height 15
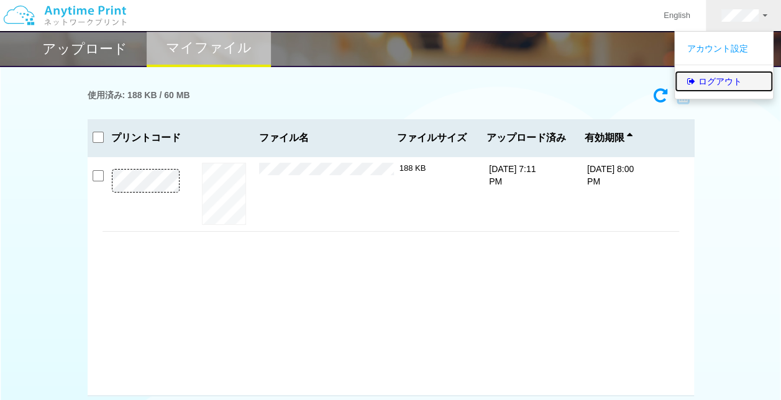
click at [696, 76] on link "ログアウト" at bounding box center [724, 81] width 98 height 21
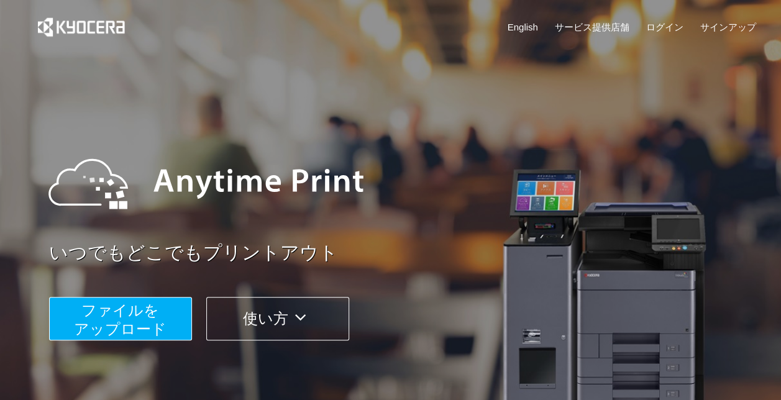
click at [424, 155] on div at bounding box center [399, 184] width 727 height 112
click at [724, 29] on link "サインアップ" at bounding box center [727, 26] width 56 height 13
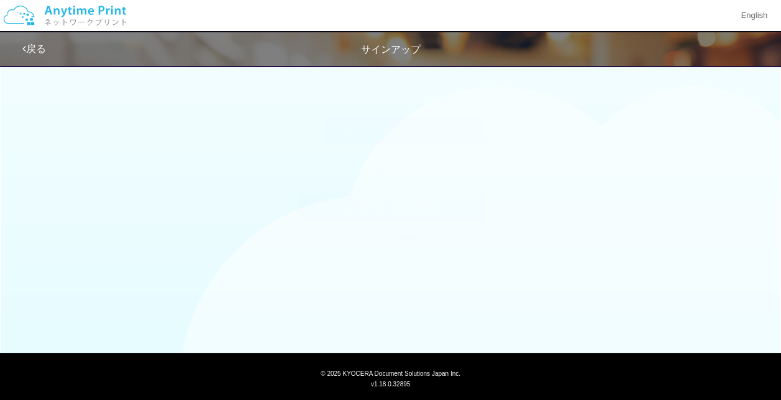
click at [378, 143] on span "Google アカウントを使ってサインアップ" at bounding box center [400, 142] width 145 height 11
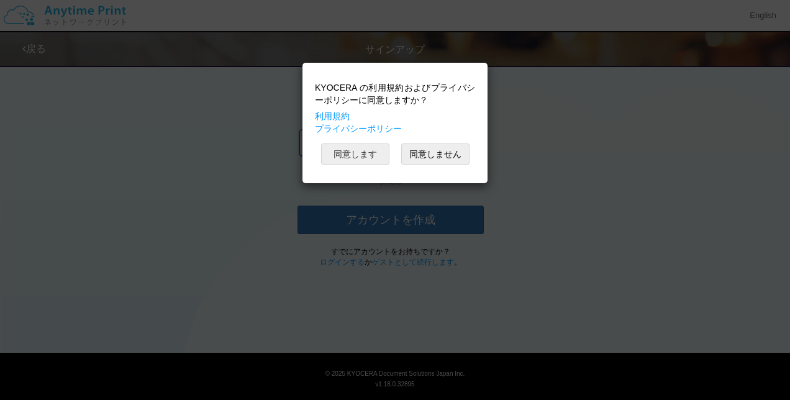
click at [340, 158] on button "同意します" at bounding box center [355, 153] width 68 height 21
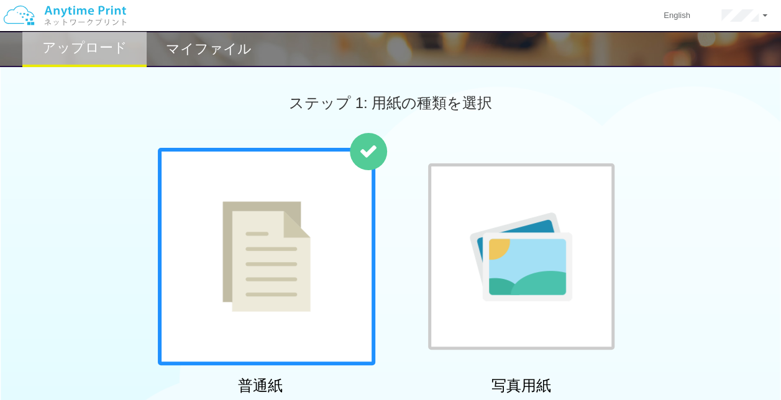
click at [201, 34] on div "マイファイル" at bounding box center [209, 49] width 124 height 36
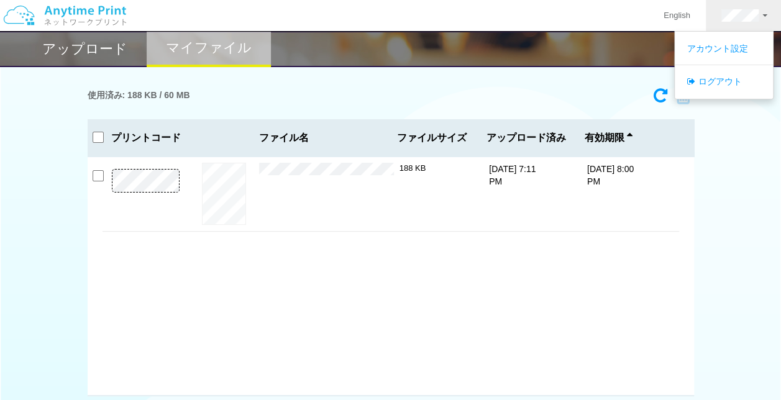
drag, startPoint x: 371, startPoint y: 102, endPoint x: 386, endPoint y: 108, distance: 16.7
click at [373, 105] on div "使用済み: 188 KB / 60 MB" at bounding box center [391, 96] width 606 height 28
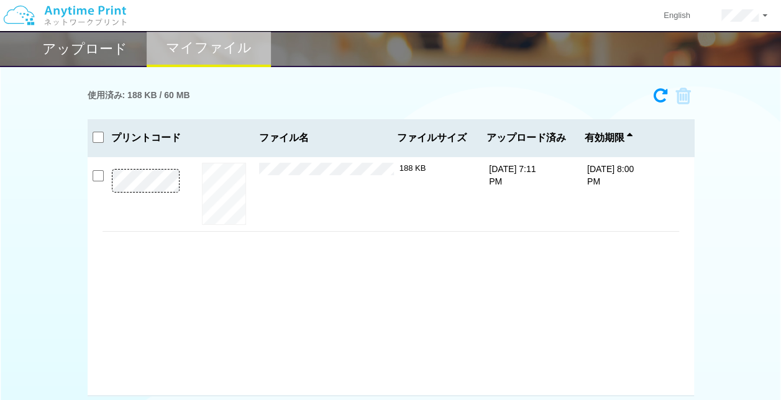
click at [658, 98] on icon at bounding box center [660, 96] width 14 height 16
click at [720, 13] on link at bounding box center [744, 15] width 77 height 31
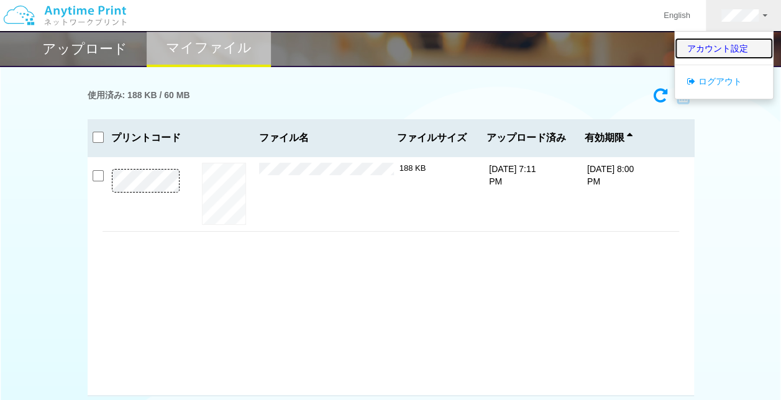
click at [711, 45] on link "アカウント設定" at bounding box center [724, 48] width 98 height 21
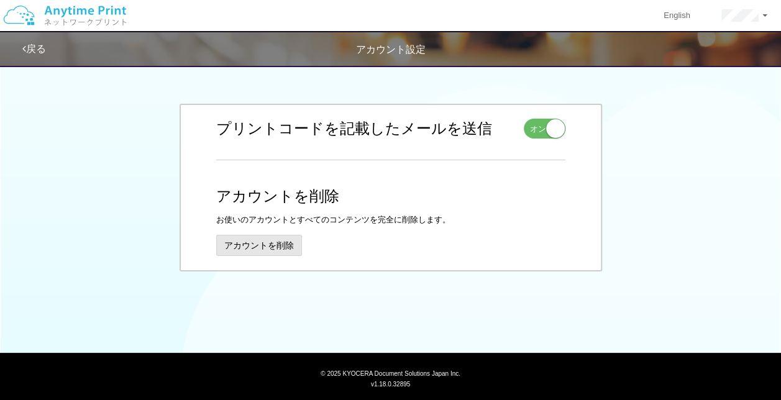
click at [268, 244] on button "アカウントを削除" at bounding box center [259, 245] width 86 height 21
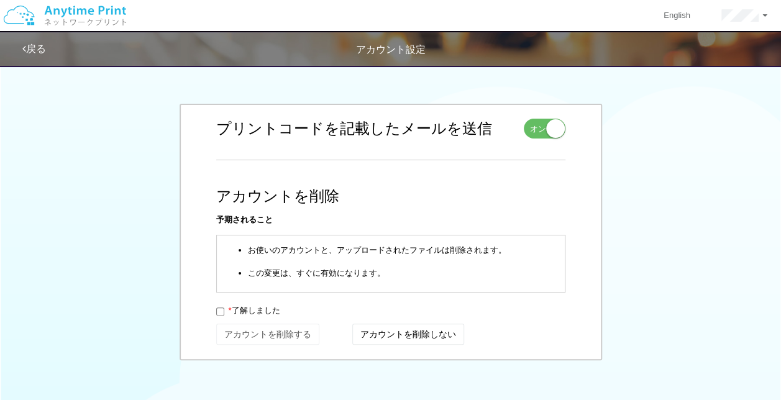
click at [243, 310] on label "* 了解しました" at bounding box center [248, 311] width 64 height 12
click at [224, 310] on input "* 了解しました" at bounding box center [220, 311] width 8 height 8
checkbox input "true"
click at [247, 334] on button "アカウントを削除する" at bounding box center [267, 334] width 102 height 20
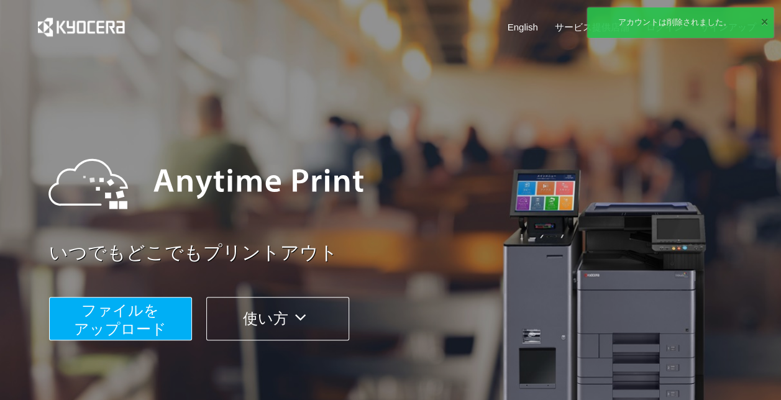
drag, startPoint x: 758, startPoint y: 20, endPoint x: 694, endPoint y: 75, distance: 83.7
click at [760, 27] on button "×" at bounding box center [763, 22] width 7 height 18
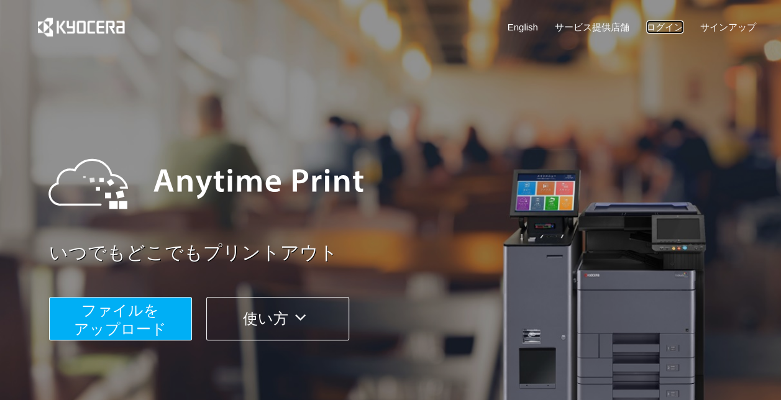
click at [653, 21] on link "ログイン" at bounding box center [664, 26] width 37 height 13
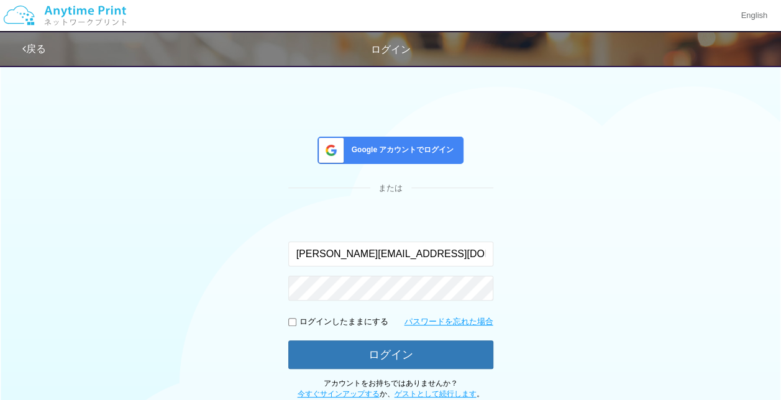
click at [419, 149] on span "Google アカウントでログイン" at bounding box center [400, 150] width 107 height 11
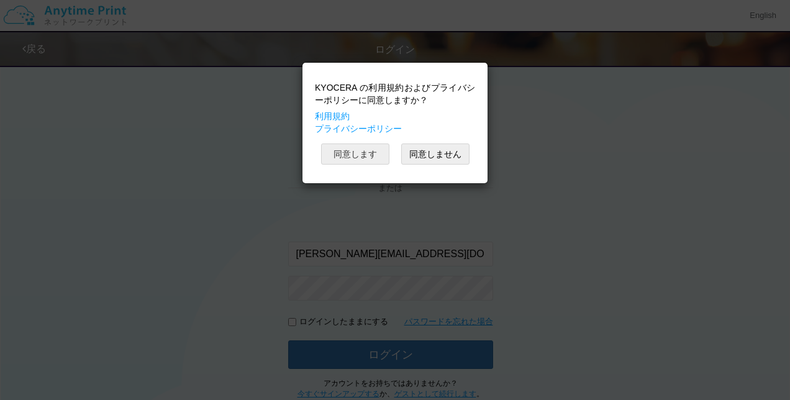
click at [369, 151] on button "同意します" at bounding box center [355, 153] width 68 height 21
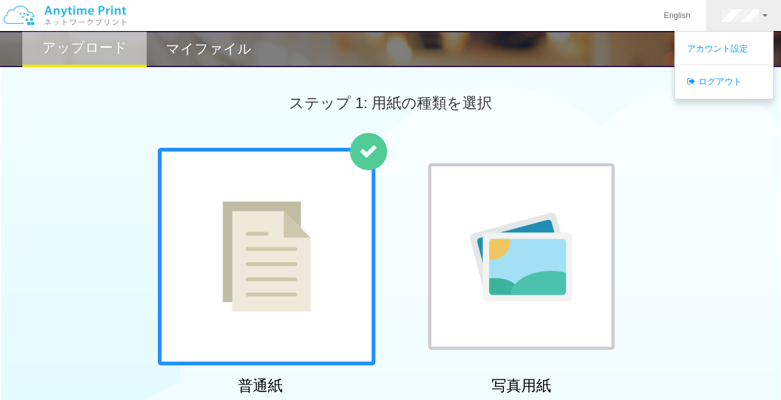
click at [214, 65] on div "マイファイル" at bounding box center [209, 49] width 124 height 36
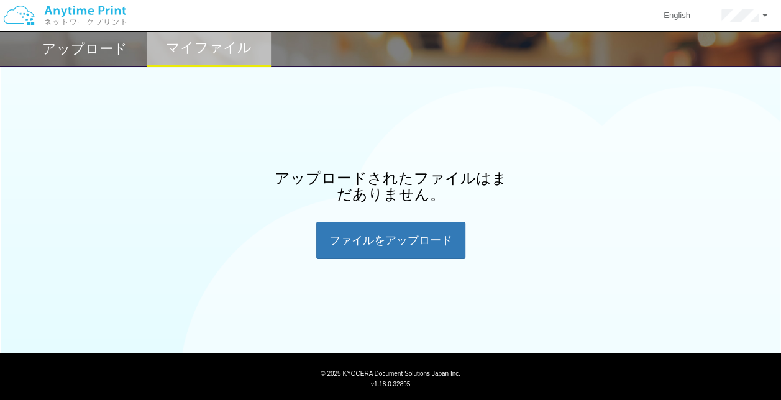
drag, startPoint x: 542, startPoint y: 173, endPoint x: 345, endPoint y: 148, distance: 197.9
click at [519, 173] on div "アップロードされたファイルはまだありません。 ファイルを​​アップロード" at bounding box center [390, 214] width 781 height 89
click at [65, 42] on h2 "アップロード" at bounding box center [84, 49] width 85 height 15
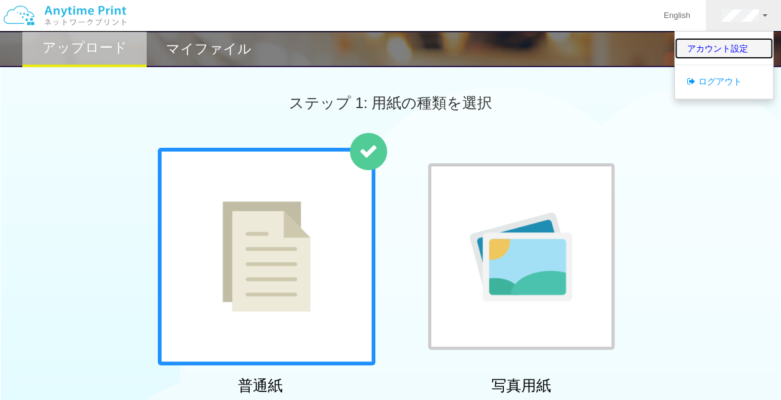
click at [712, 46] on link "アカウント設定" at bounding box center [724, 48] width 98 height 21
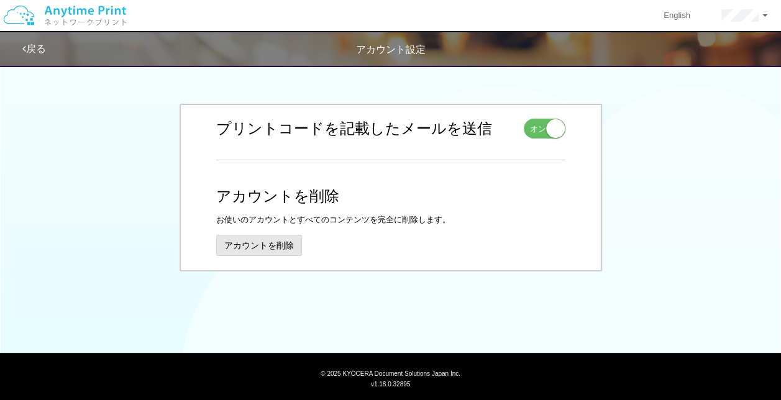
click at [245, 243] on button "アカウントを削除" at bounding box center [259, 245] width 86 height 21
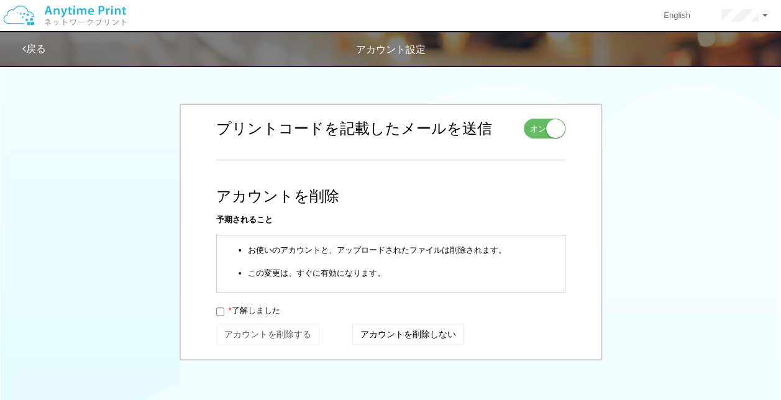
click at [237, 320] on div "* 了解しました" at bounding box center [390, 311] width 349 height 25
click at [225, 316] on div "* 了解しました" at bounding box center [390, 311] width 349 height 25
click at [224, 314] on label "* 了解しました" at bounding box center [248, 311] width 64 height 12
click at [224, 314] on input "* 了解しました" at bounding box center [220, 311] width 8 height 8
checkbox input "true"
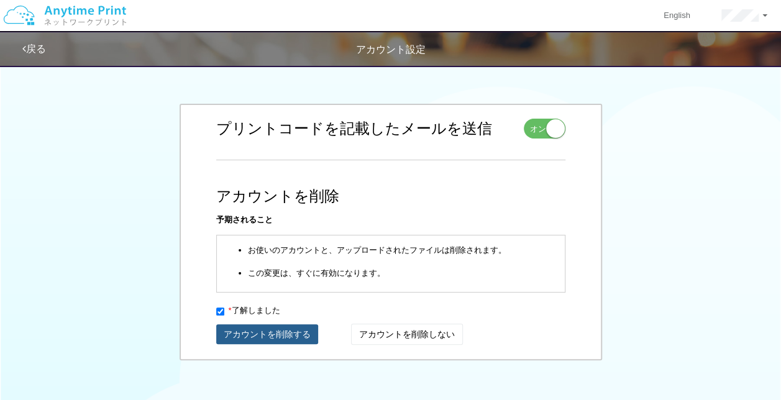
click at [236, 325] on button "アカウントを削除する" at bounding box center [267, 334] width 102 height 20
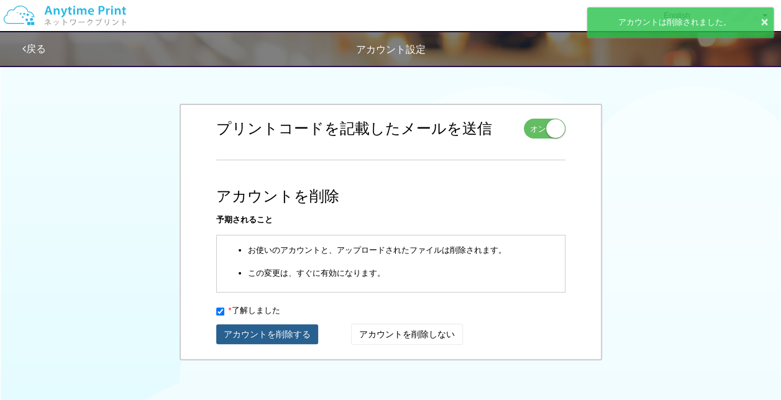
click at [270, 334] on button "アカウントを削除する" at bounding box center [267, 334] width 102 height 20
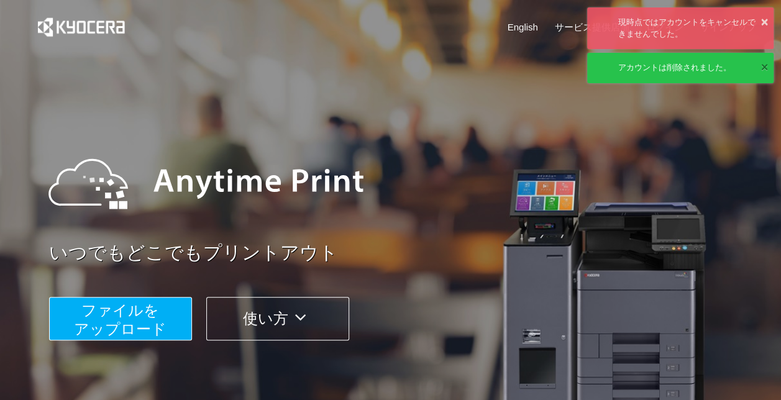
click at [765, 75] on button "×" at bounding box center [763, 67] width 7 height 18
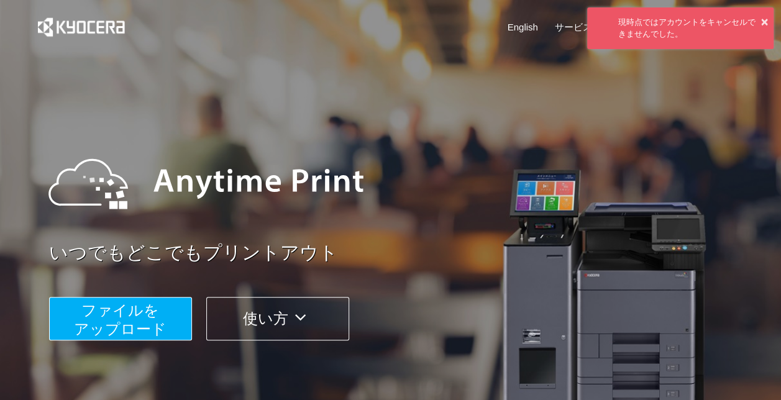
click at [770, 27] on div "× 現時点ではアカウントをキャンセルできませんでした。" at bounding box center [680, 28] width 186 height 42
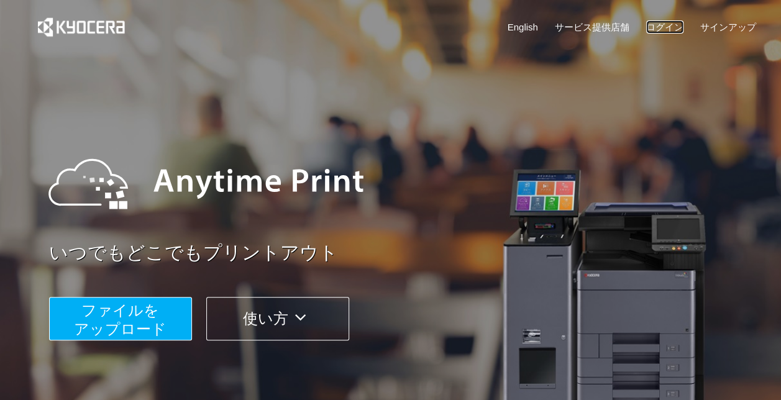
click at [663, 26] on link "ログイン" at bounding box center [664, 26] width 37 height 13
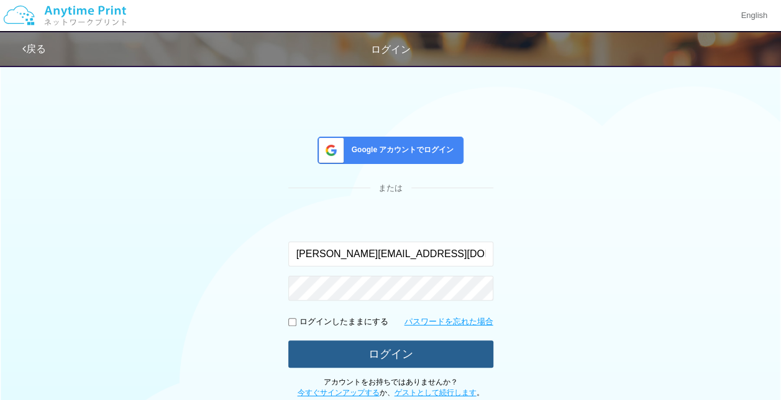
click at [391, 347] on button "ログイン" at bounding box center [390, 353] width 205 height 27
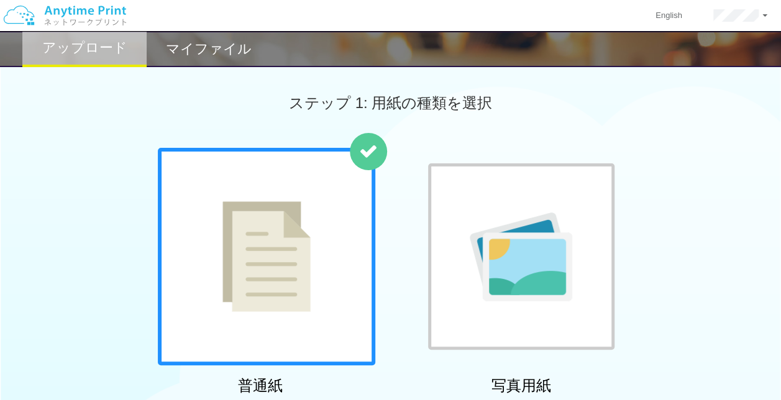
click at [233, 42] on h2 "マイファイル" at bounding box center [209, 49] width 86 height 15
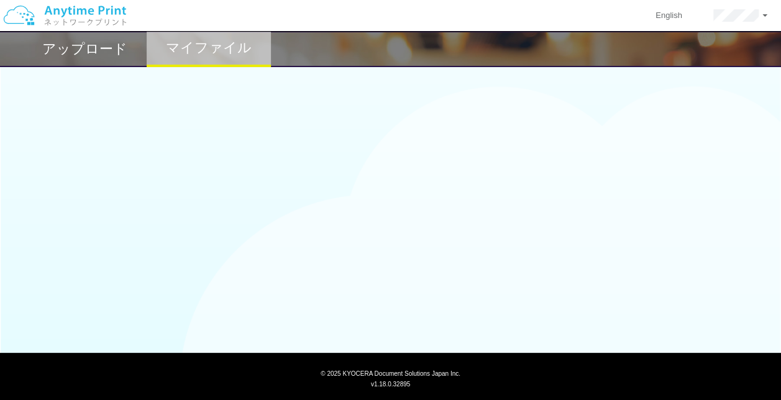
click at [66, 54] on h2 "アップロード" at bounding box center [84, 49] width 85 height 15
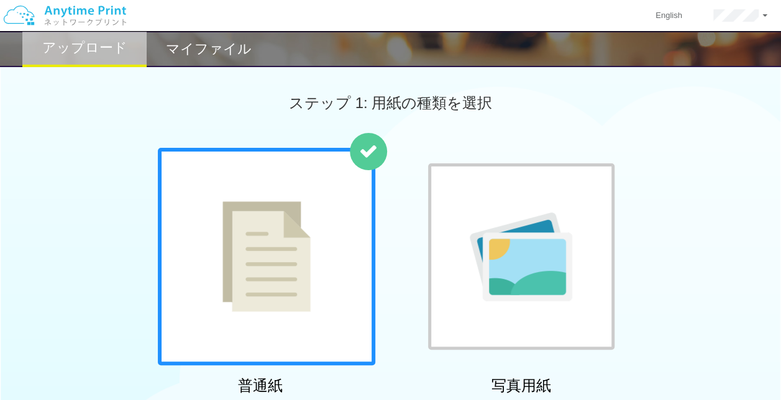
click at [233, 64] on div "マイファイル" at bounding box center [209, 49] width 124 height 36
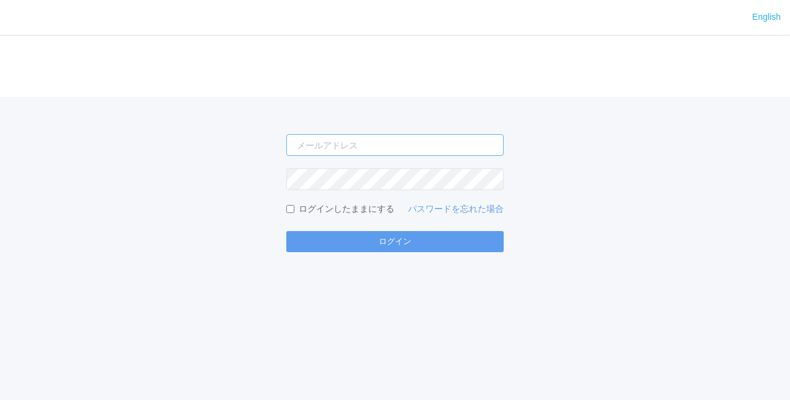
type input "[PERSON_NAME][EMAIL_ADDRESS][DOMAIN_NAME]"
click at [390, 256] on div "English ログイン [PERSON_NAME][EMAIL_ADDRESS][DOMAIN_NAME] ログインしたままにする パスワードを忘れた場合 …" at bounding box center [395, 200] width 790 height 400
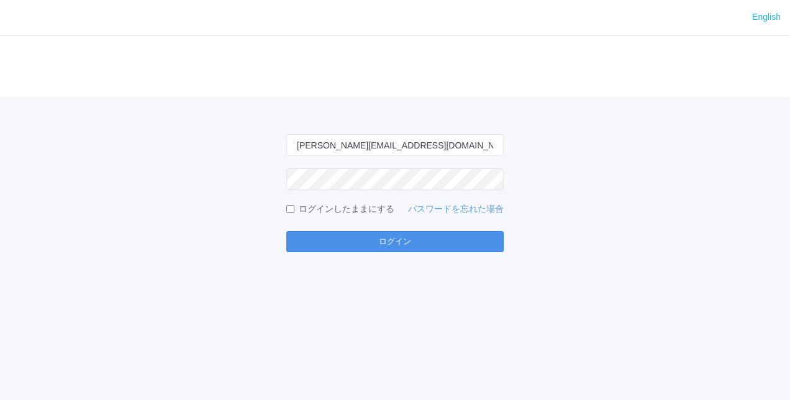
click at [391, 238] on button "ログイン" at bounding box center [394, 241] width 217 height 21
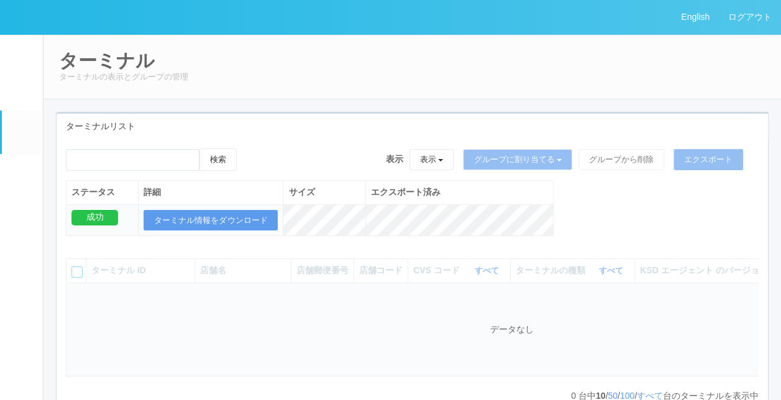
click at [12, 81] on link "ユーザー" at bounding box center [22, 91] width 41 height 38
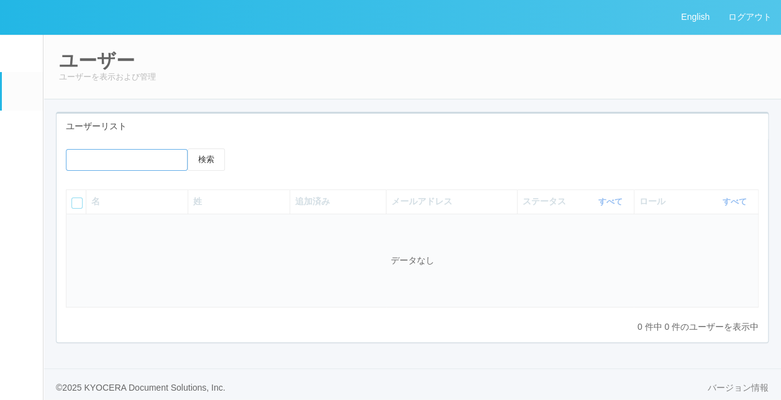
click at [123, 156] on input "emailSearch" at bounding box center [127, 160] width 122 height 22
type input "wild_"
click at [188, 148] on button "検索" at bounding box center [206, 159] width 37 height 22
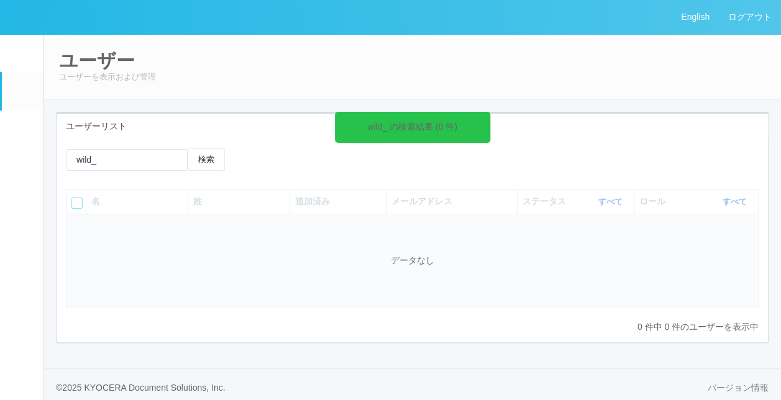
click at [486, 125] on span at bounding box center [487, 120] width 2 height 13
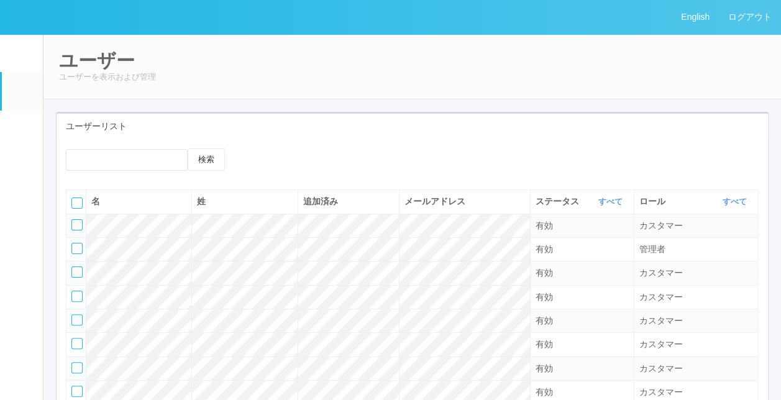
click at [308, 103] on div "ユーザー ユーザーを表示および管理 ユーザーリスト 検索 名 姓 追加済み メールアドレス ステータス すべて 表示 すべて 有効 登録済み 無効 ロール す…" at bounding box center [411, 278] width 737 height 489
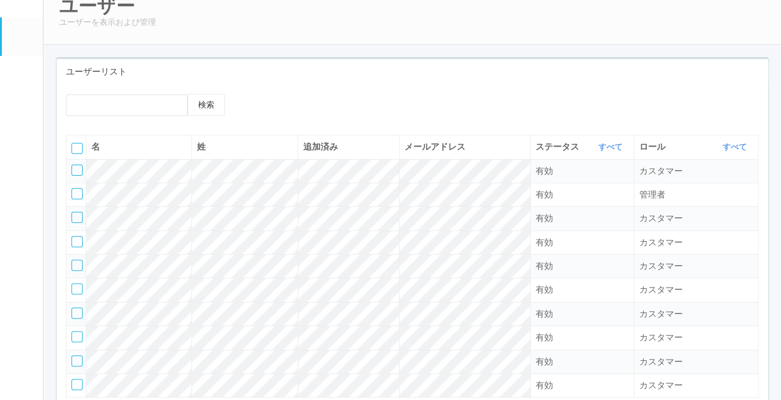
scroll to position [31, 0]
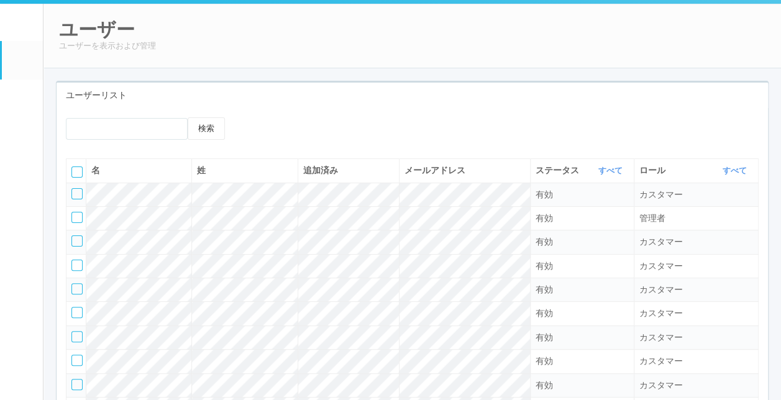
click at [463, 111] on div "検索 名 姓 追加済み メールアドレス ステータス すべて 表示 すべて 有効 登録済み 無効 ロール すべて 表示 すべて 管理者 カスタマー サポート 有…" at bounding box center [412, 287] width 711 height 358
click at [466, 109] on div "検索 名 姓 追加済み メールアドレス ステータス すべて 表示 すべて 有効 登録済み 無効 ロール すべて 表示 すべて 管理者 カスタマー サポート 有…" at bounding box center [412, 287] width 711 height 358
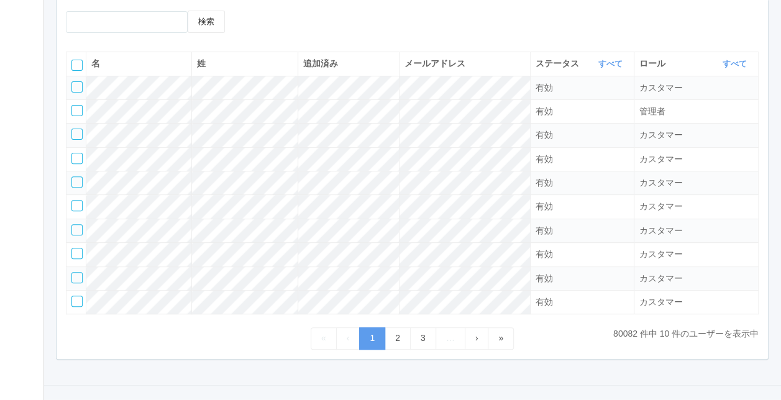
scroll to position [155, 0]
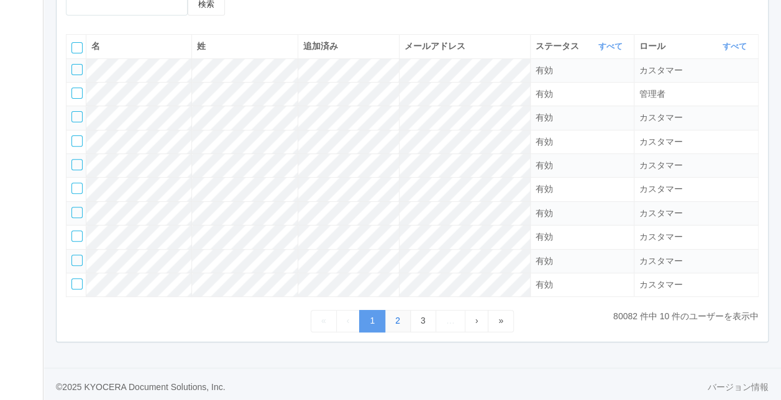
click at [395, 312] on link "2" at bounding box center [397, 321] width 26 height 22
click at [426, 323] on link "3" at bounding box center [423, 321] width 26 height 22
click at [427, 317] on link "4" at bounding box center [423, 321] width 26 height 22
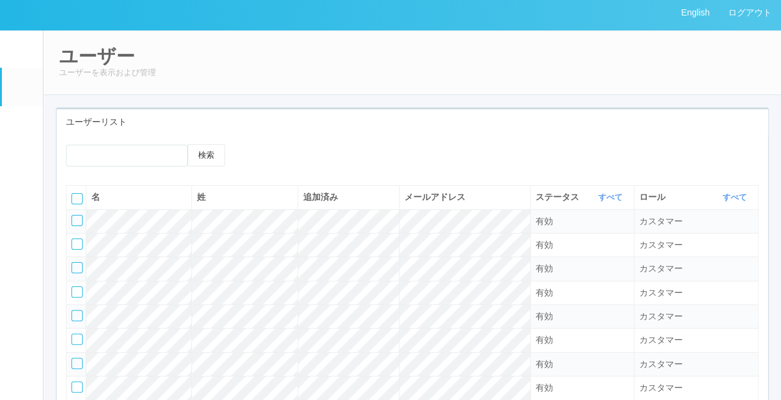
scroll to position [0, 0]
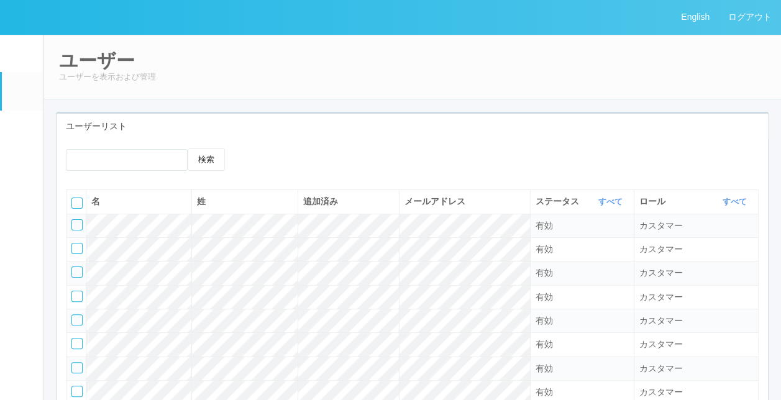
click at [476, 139] on div "検索 名 姓 追加済み メールアドレス ステータス すべて 表示 すべて 有効 登録済み 無効 ロール すべて 表示 すべて 管理者 カスタマー サポート 有…" at bounding box center [412, 318] width 711 height 358
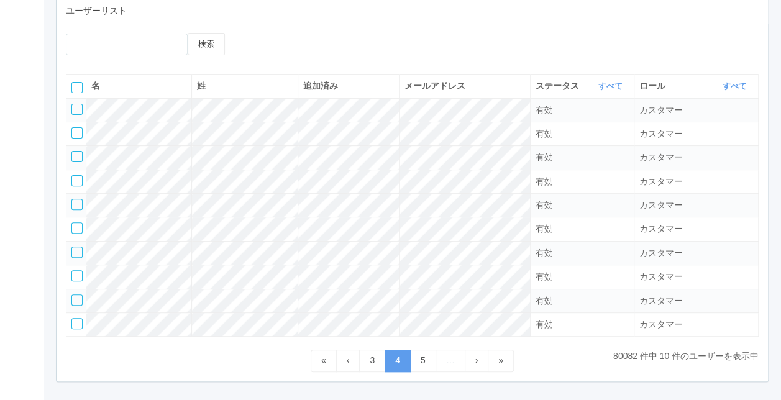
scroll to position [155, 0]
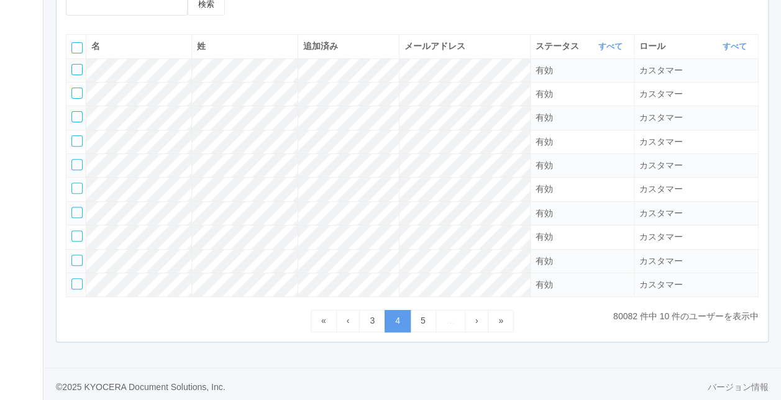
click at [543, 288] on td "有効" at bounding box center [582, 285] width 104 height 24
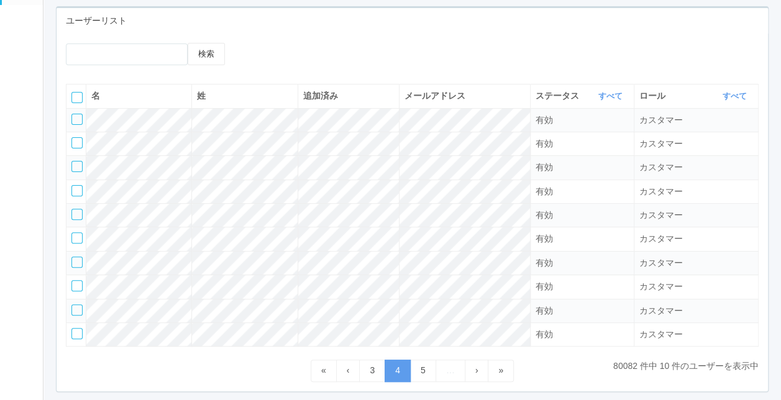
scroll to position [31, 0]
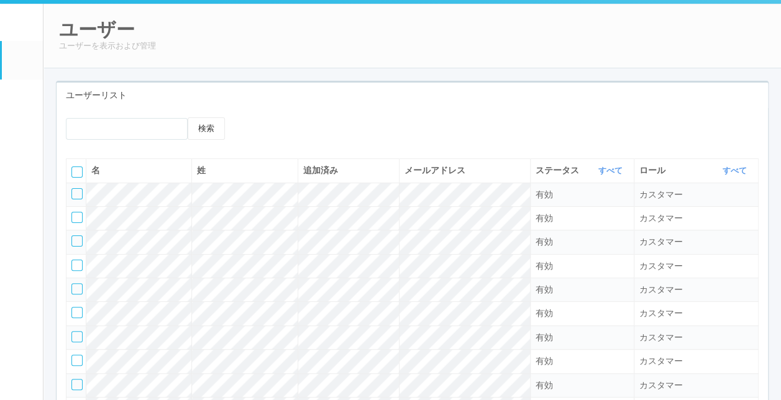
click at [548, 156] on div "名 姓 追加済み メールアドレス ステータス すべて 表示 すべて 有効 登録済み 無効 ロール すべて 表示 すべて 管理者 カスタマー サポート 有効 カ…" at bounding box center [412, 302] width 711 height 307
click at [598, 166] on link "すべて" at bounding box center [611, 170] width 27 height 9
click at [546, 134] on div "検索" at bounding box center [412, 133] width 711 height 32
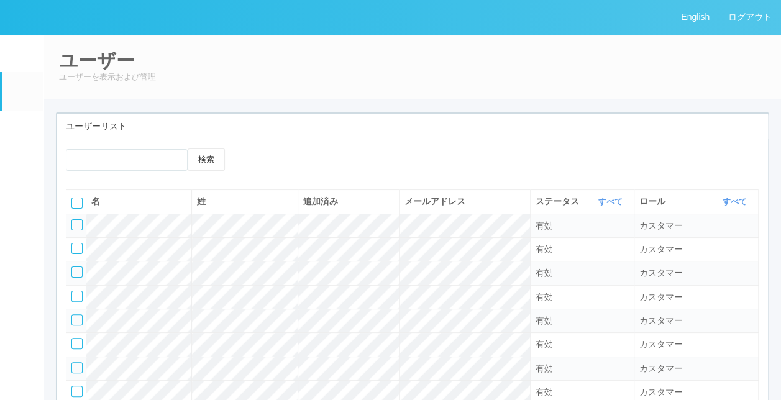
scroll to position [155, 0]
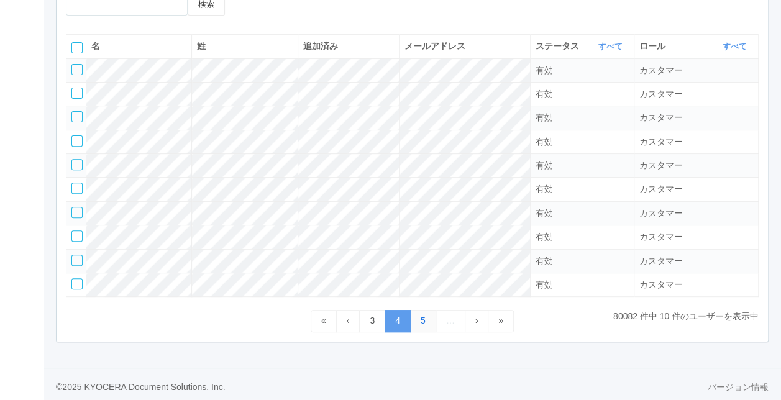
click at [424, 325] on link "5" at bounding box center [423, 321] width 26 height 22
click at [604, 43] on link "すべて" at bounding box center [611, 46] width 27 height 9
click at [563, 111] on span "登録済み" at bounding box center [562, 115] width 41 height 10
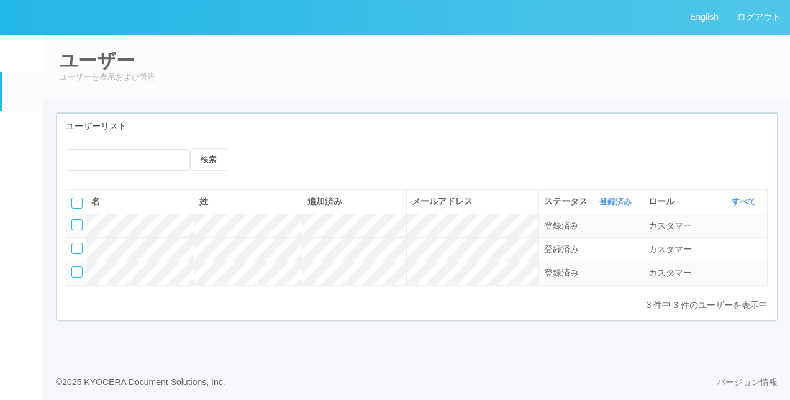
click at [542, 161] on div "検索" at bounding box center [417, 164] width 721 height 32
click at [608, 201] on link "登録済み" at bounding box center [616, 201] width 35 height 9
click at [516, 143] on div "検索 名 姓 追加済み メールアドレス ステータス 登録済み 表示 すべて 有効 登録済み 無効 ロール すべて 表示 すべて 管理者 カスタマー サポート …" at bounding box center [417, 229] width 721 height 181
click at [421, 104] on div "ユーザー ユーザーを表示および管理 ユーザーリスト 検索 名 姓 追加済み メールアドレス ステータス 登録済み 表示 すべて 有効 登録済み 無効 ロール …" at bounding box center [416, 190] width 747 height 312
click at [10, 177] on link "パッケージ" at bounding box center [22, 173] width 41 height 38
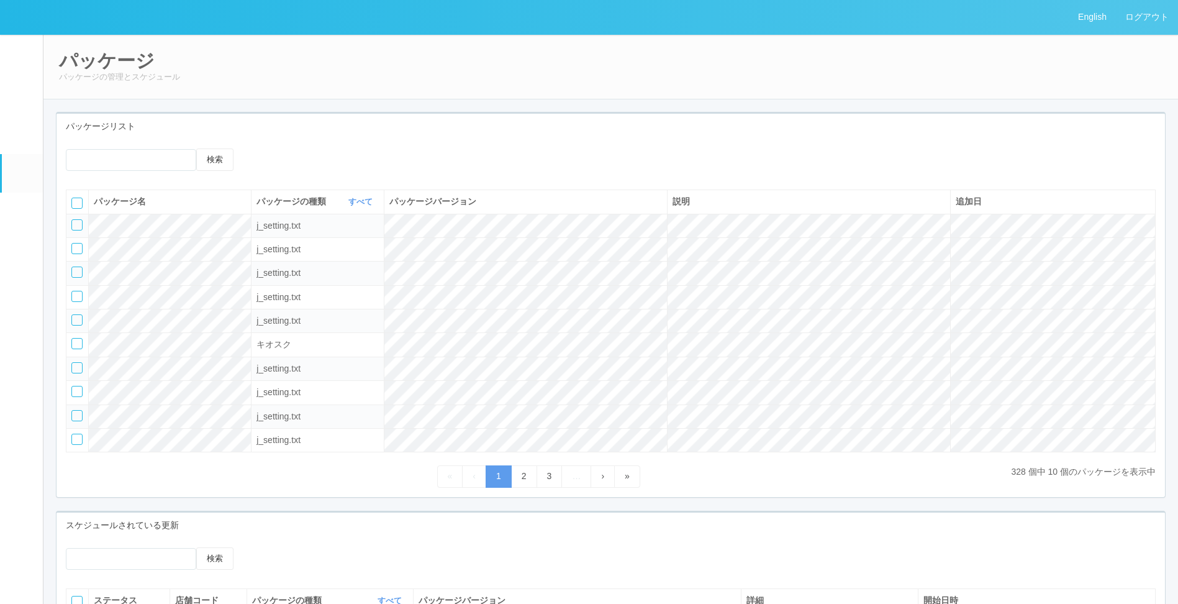
click at [22, 94] on em at bounding box center [22, 94] width 0 height 0
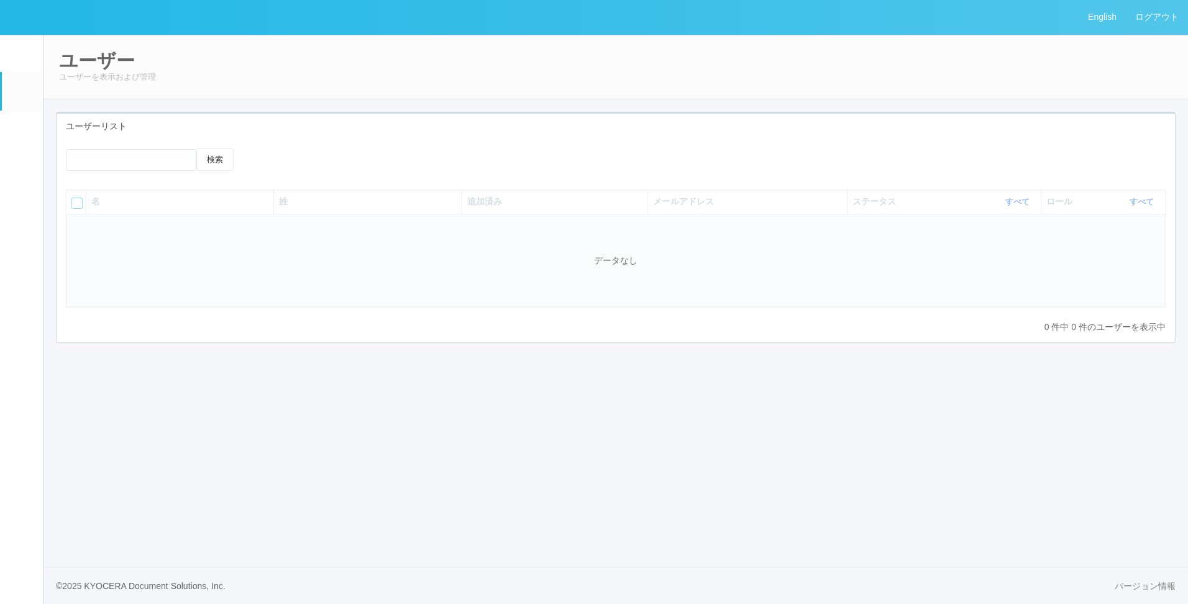
click at [179, 107] on div "ユーザー ユーザーを表示および管理 ユーザーリスト 検索 名 姓 追加済み メールアドレス ステータス すべて 表示 すべて 有効 登録済み 無効 ロール す…" at bounding box center [615, 201] width 1144 height 334
click at [9, 138] on link "ターミナル" at bounding box center [22, 132] width 41 height 43
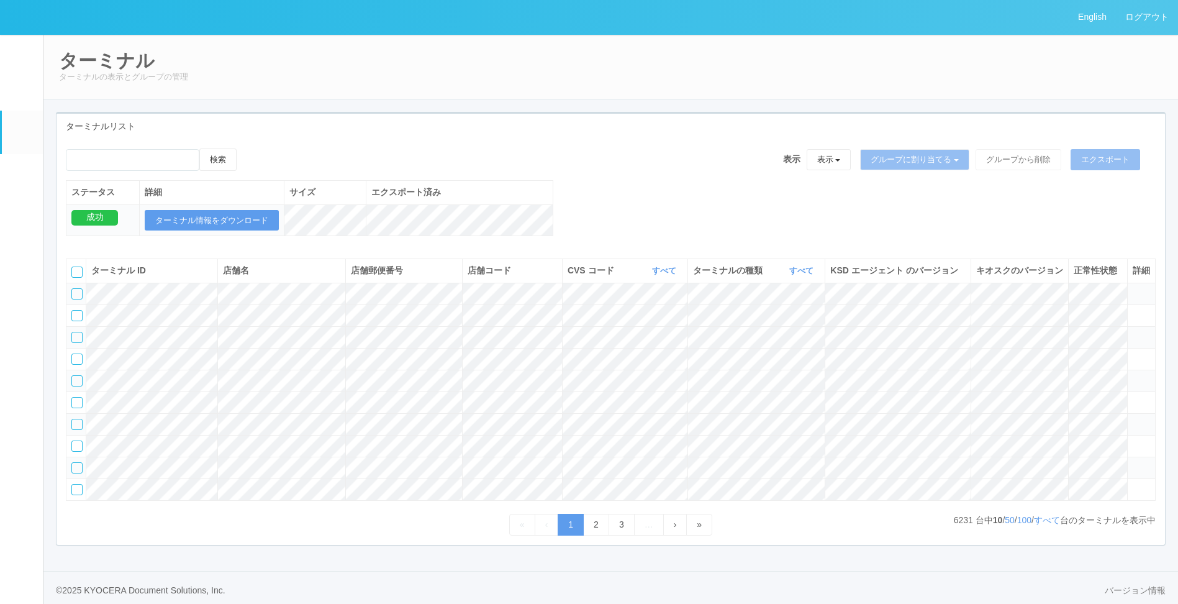
click at [11, 104] on link "ユーザー" at bounding box center [22, 91] width 41 height 38
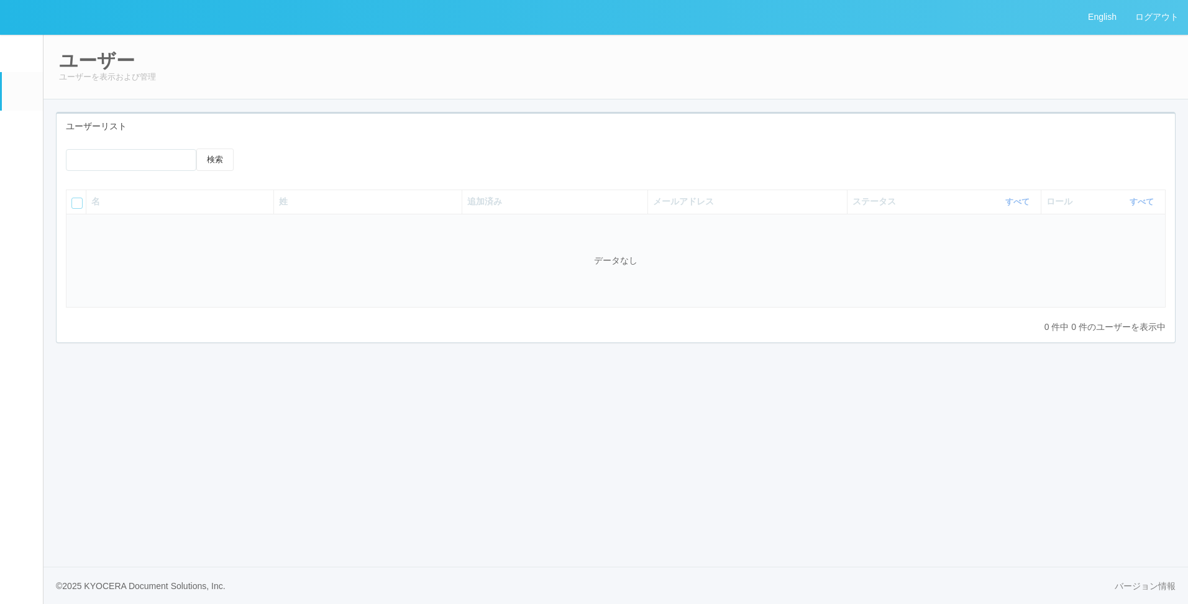
click at [590, 171] on div "検索" at bounding box center [616, 164] width 1118 height 32
click at [28, 138] on em at bounding box center [21, 131] width 16 height 15
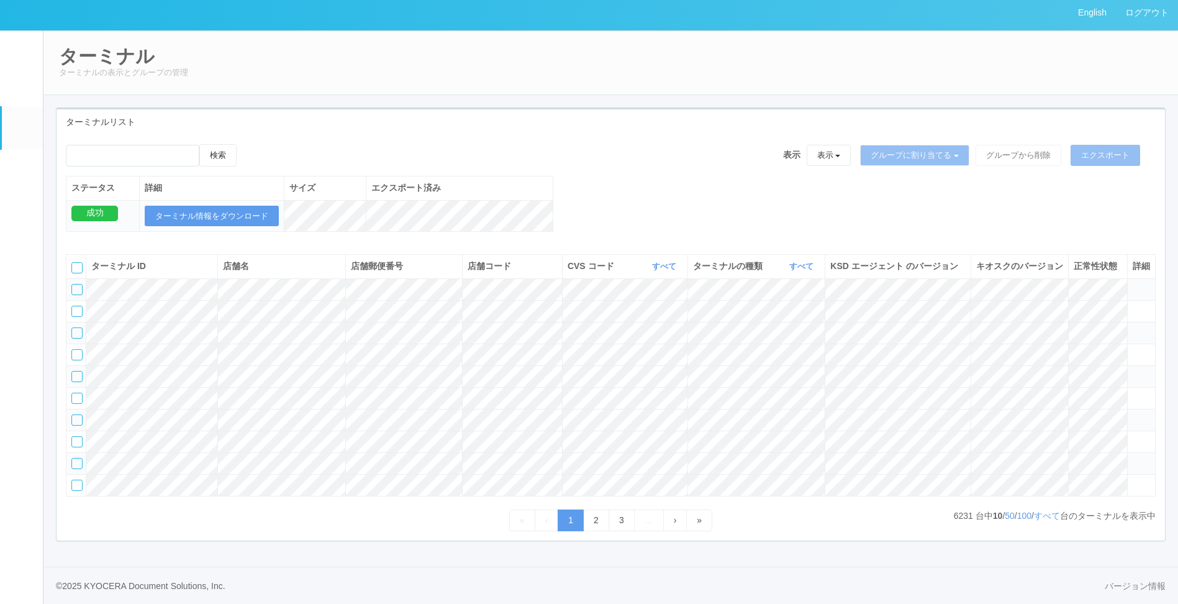
scroll to position [77, 0]
click at [595, 399] on link "2" at bounding box center [596, 520] width 26 height 22
click at [789, 399] on link "すべて" at bounding box center [1047, 516] width 26 height 10
click at [595, 399] on link "2" at bounding box center [596, 520] width 26 height 22
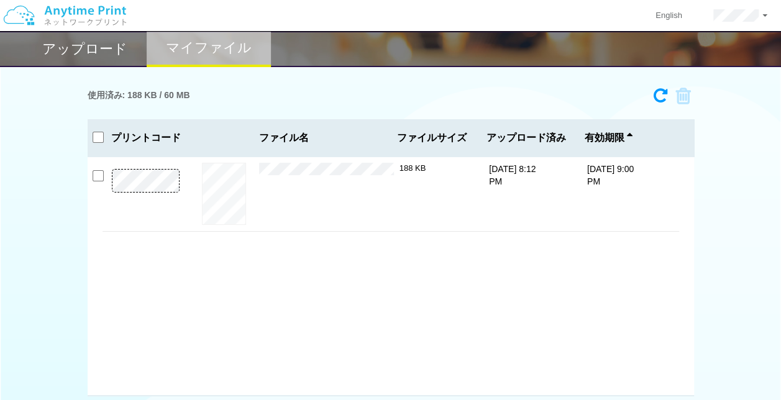
click at [87, 55] on h2 "アップロード" at bounding box center [84, 49] width 85 height 15
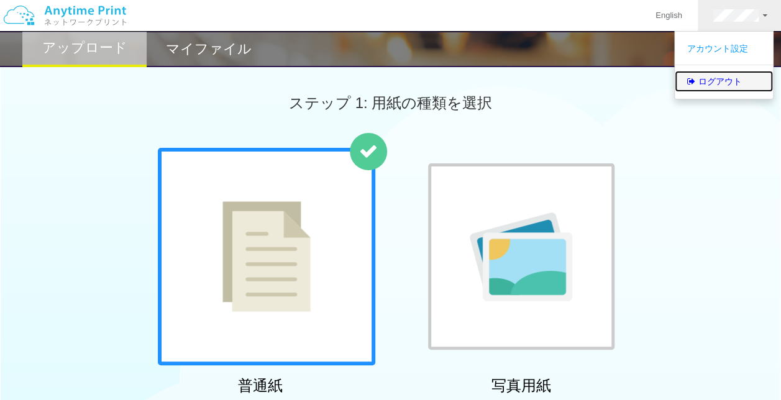
click at [717, 81] on link "ログアウト" at bounding box center [724, 81] width 98 height 21
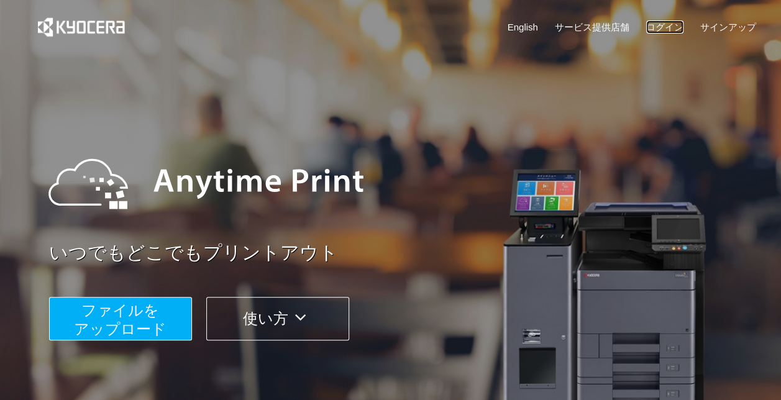
click at [668, 27] on link "ログイン" at bounding box center [664, 26] width 37 height 13
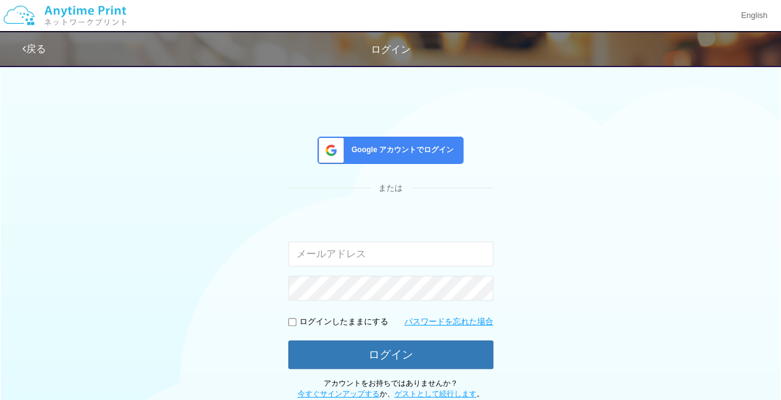
drag, startPoint x: 668, startPoint y: 27, endPoint x: 712, endPoint y: 24, distance: 44.2
click at [712, 24] on div "English" at bounding box center [390, 16] width 781 height 32
type input "[PERSON_NAME][EMAIL_ADDRESS][DOMAIN_NAME]"
click at [340, 392] on link "今すぐサインアップする" at bounding box center [339, 393] width 82 height 9
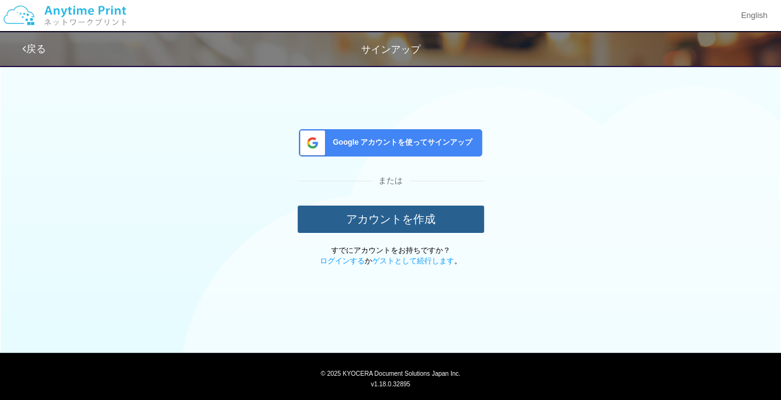
click at [348, 211] on button "アカウントを作成" at bounding box center [391, 219] width 186 height 27
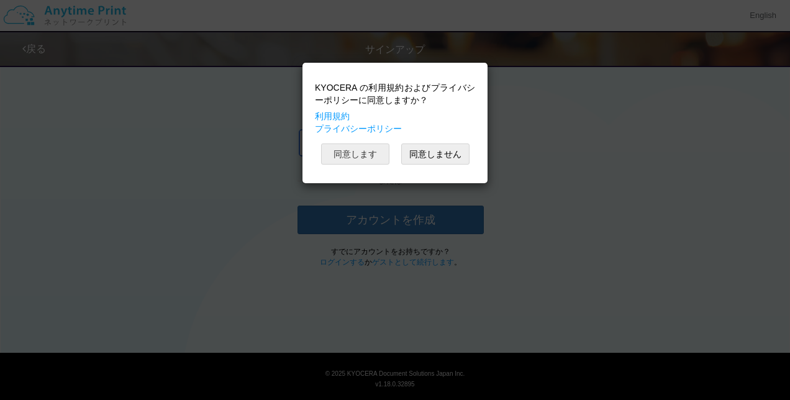
click at [365, 147] on button "同意します" at bounding box center [355, 153] width 68 height 21
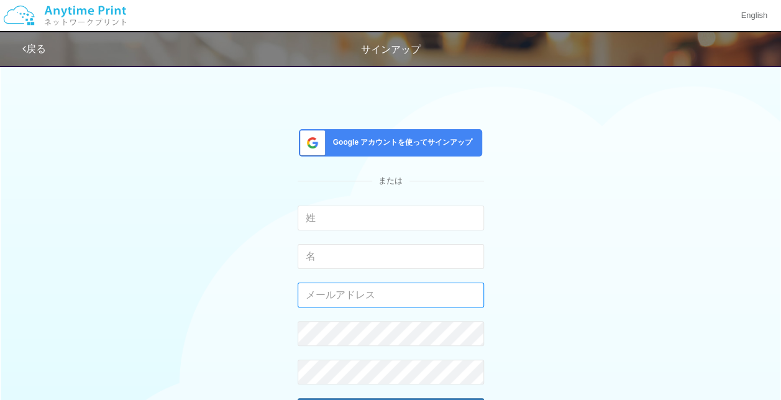
type input "shuhei.otsuki@dj.kyocera.com"
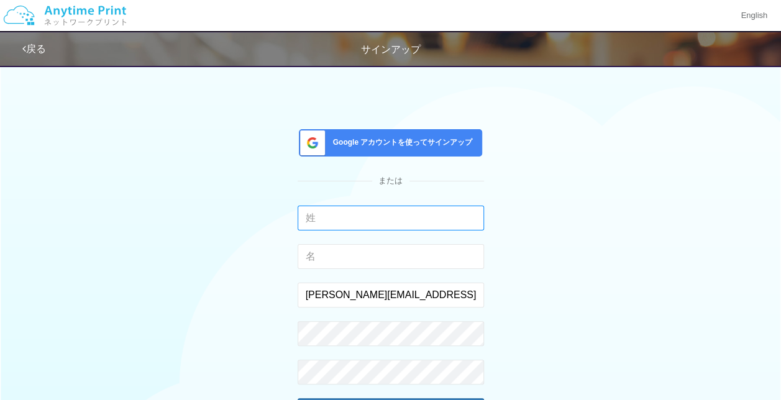
click at [348, 218] on input "text" at bounding box center [391, 218] width 186 height 25
type input "o"
type input "大槻１"
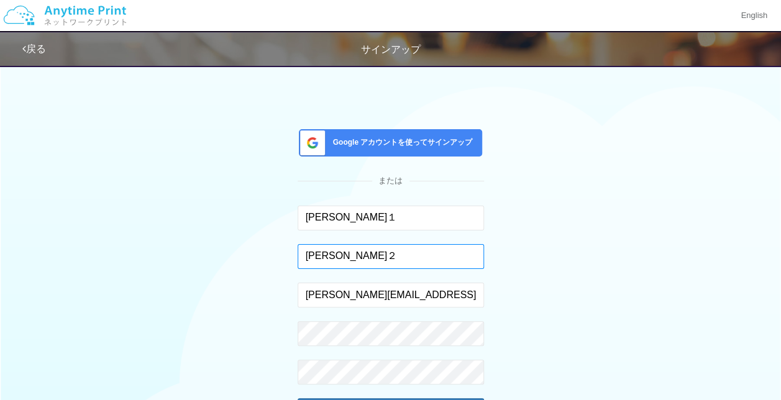
type input "周平２"
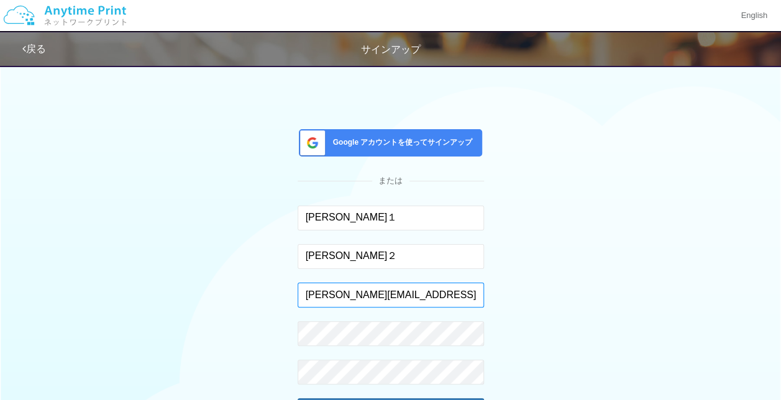
drag, startPoint x: 473, startPoint y: 295, endPoint x: -2, endPoint y: 248, distance: 478.1
click at [0, 248] on html "English 戻る サインアップ Google アカウントを使ってサインアップ または 大槻１ 入力できるのは文字のみです。 周平２ 入力できるのは文字のみ…" at bounding box center [390, 200] width 781 height 400
type input "う"
type input "[EMAIL_ADDRESS][DOMAIN_NAME]"
drag, startPoint x: 190, startPoint y: 298, endPoint x: 210, endPoint y: 294, distance: 20.2
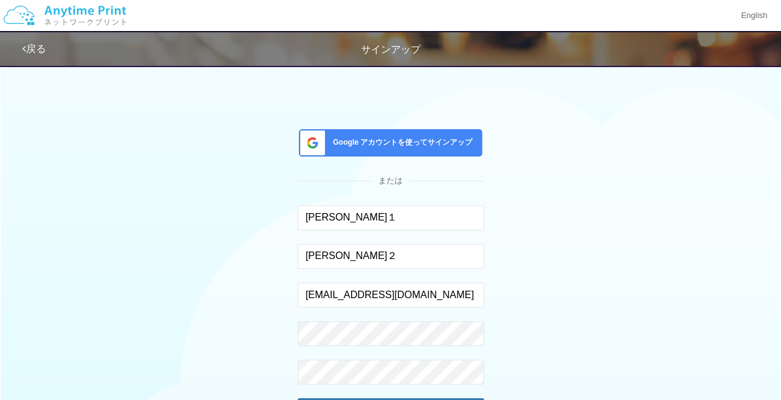
click at [190, 298] on div "Google アカウントを使ってサインアップ または 大槻１ 入力できるのは文字のみです。 周平２ 入力できるのは文字のみです。 wild_tsukkey@y…" at bounding box center [390, 271] width 727 height 427
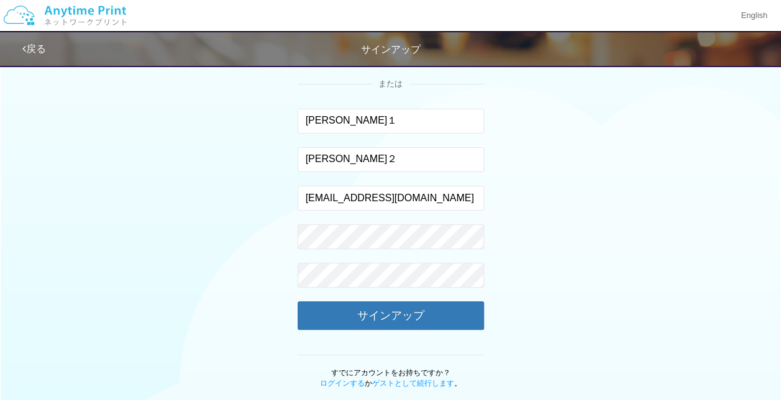
scroll to position [124, 0]
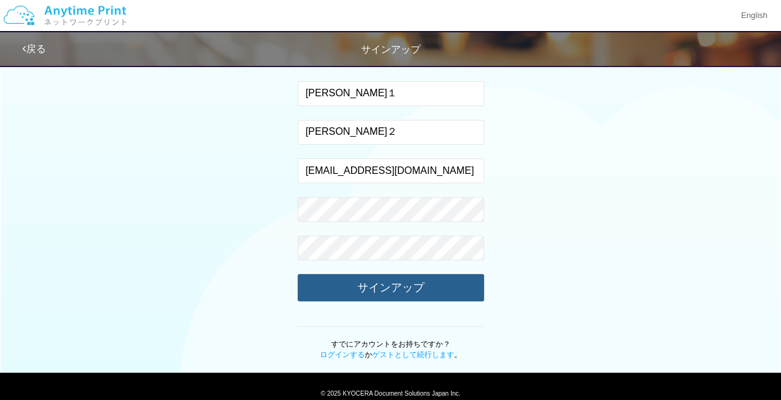
click at [384, 294] on button "サインアップ" at bounding box center [391, 287] width 186 height 27
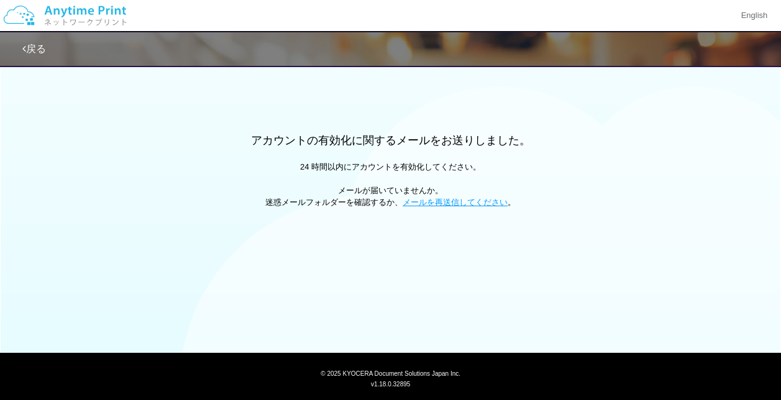
click at [37, 51] on link "戻る" at bounding box center [34, 48] width 24 height 11
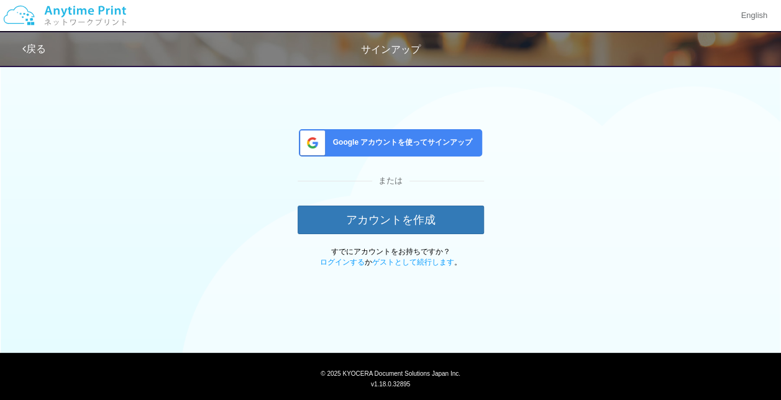
scroll to position [30, 0]
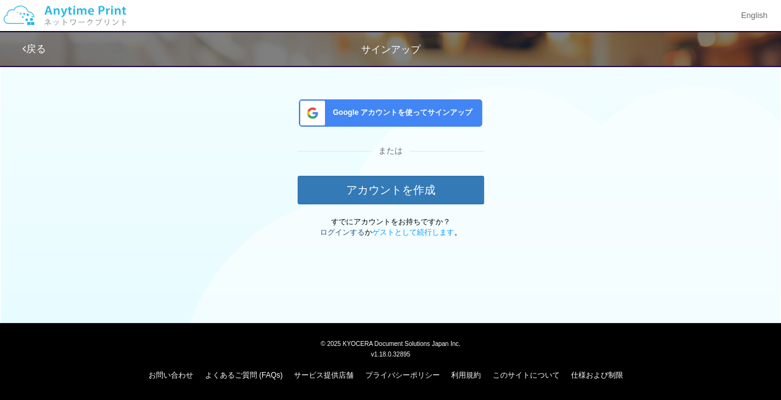
click at [327, 234] on link "ログインする" at bounding box center [342, 232] width 45 height 9
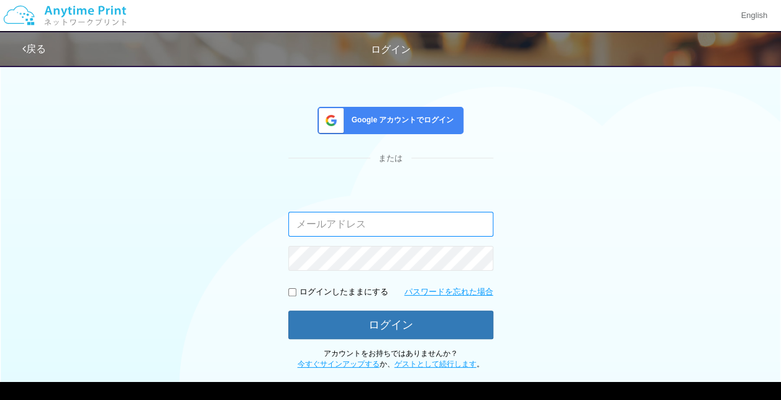
type input "[EMAIL_ADDRESS][DOMAIN_NAME]"
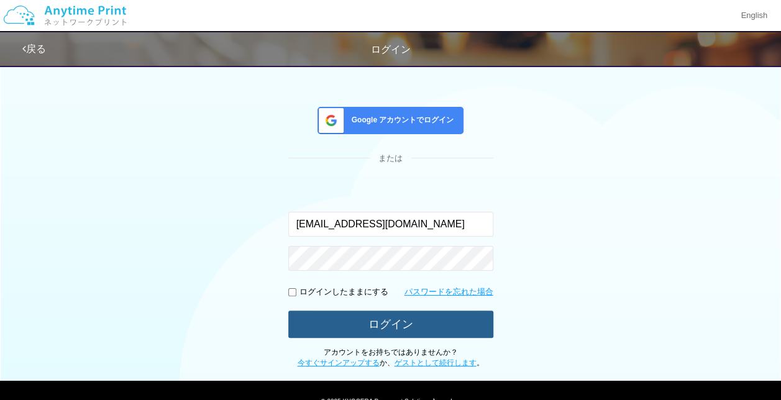
click at [379, 324] on button "ログイン" at bounding box center [390, 324] width 205 height 27
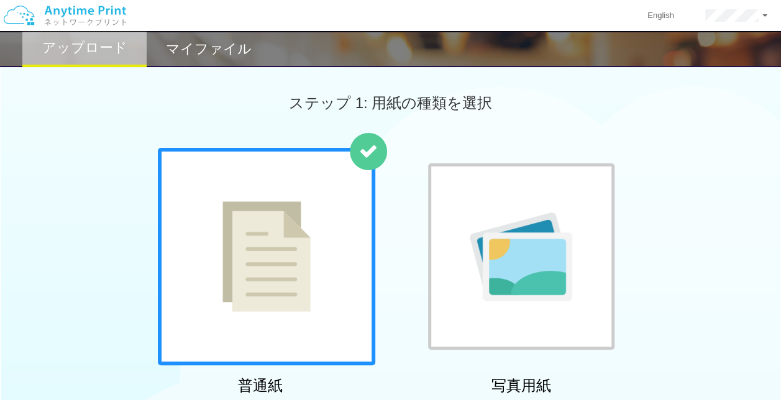
click at [190, 50] on h2 "マイファイル" at bounding box center [209, 49] width 86 height 15
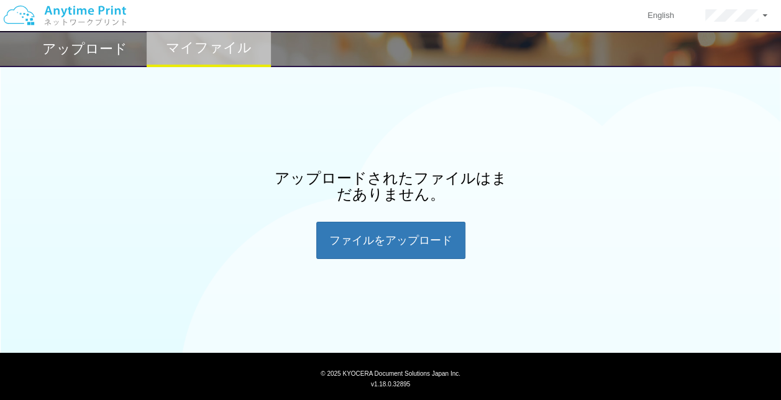
click at [114, 47] on h2 "アップロード" at bounding box center [84, 49] width 85 height 15
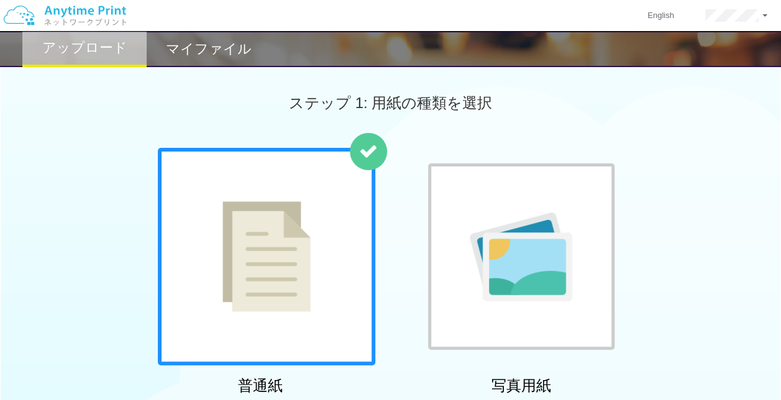
click at [291, 220] on img at bounding box center [266, 256] width 88 height 111
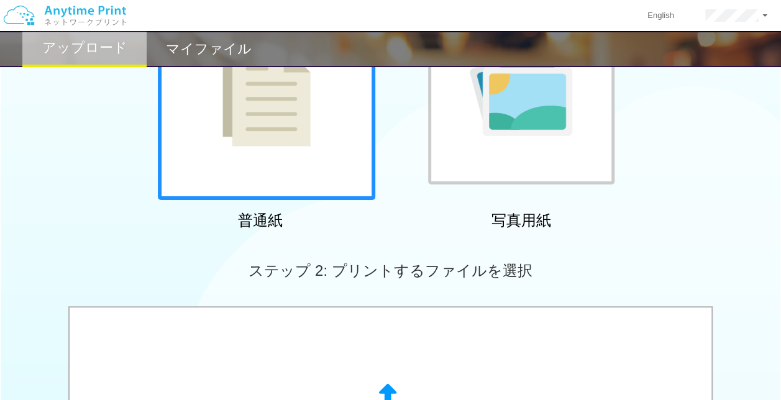
scroll to position [186, 0]
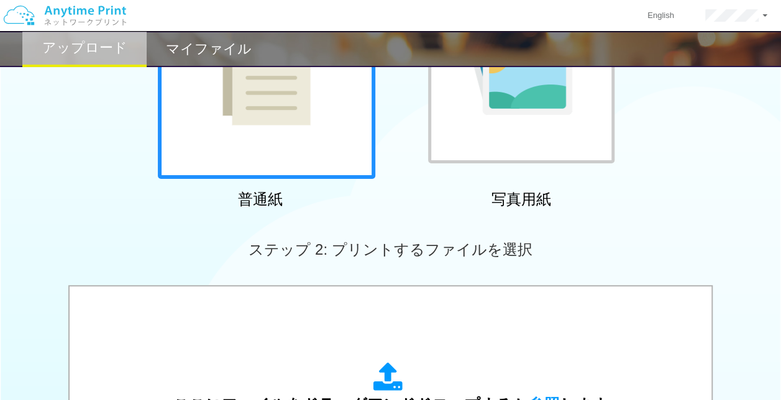
click at [292, 279] on div "ステップ 2: プリントするファイルを選択" at bounding box center [390, 249] width 781 height 71
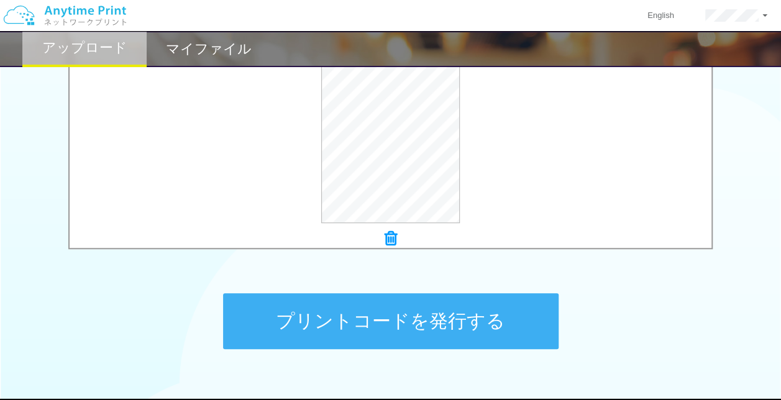
scroll to position [544, 0]
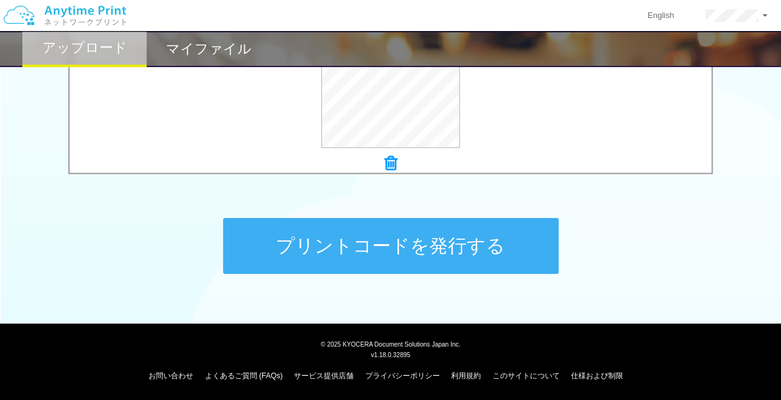
click at [431, 237] on button "プリントコードを発行する" at bounding box center [390, 246] width 335 height 56
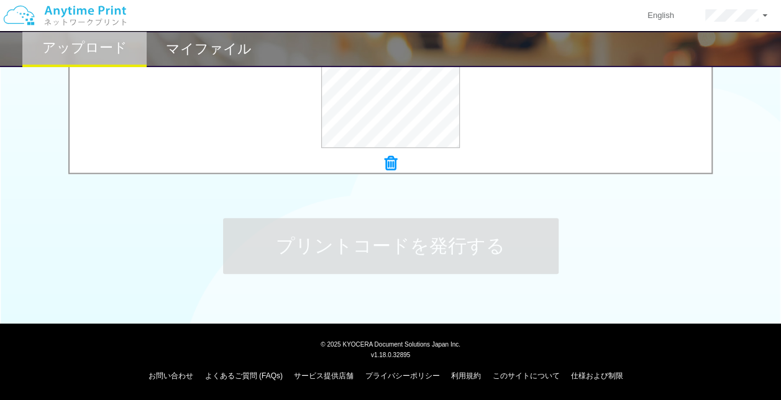
scroll to position [0, 0]
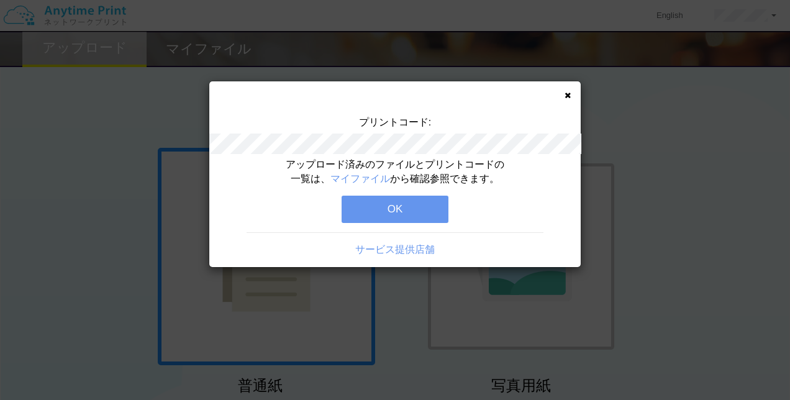
click at [383, 213] on button "OK" at bounding box center [395, 209] width 107 height 27
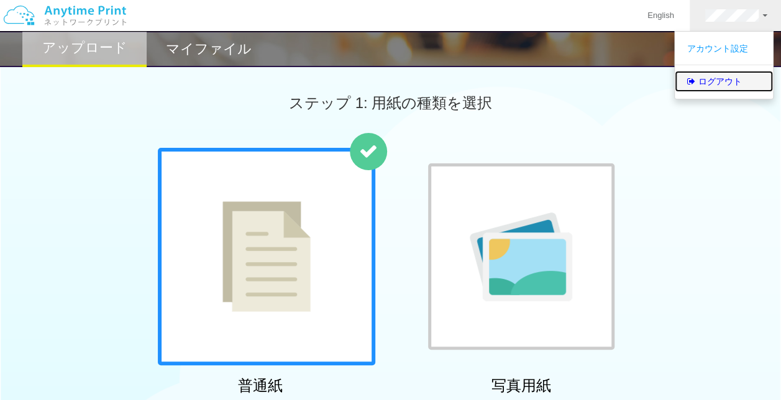
click at [714, 89] on link "ログアウト" at bounding box center [724, 81] width 98 height 21
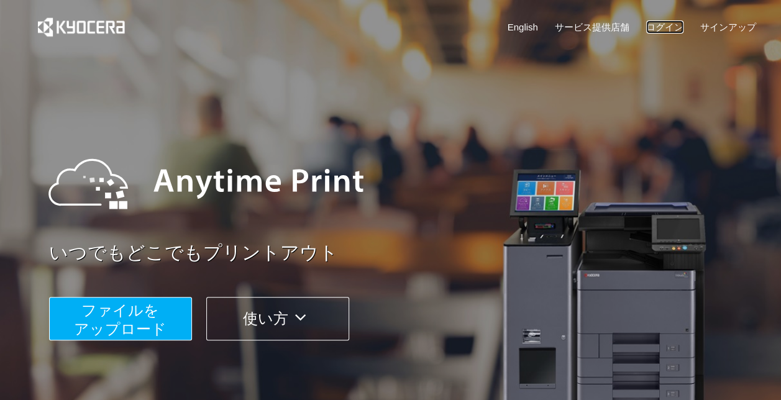
click at [683, 23] on link "ログイン" at bounding box center [664, 26] width 37 height 13
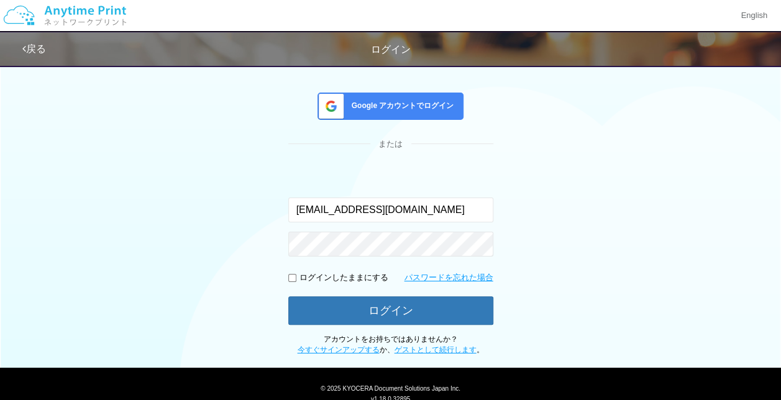
scroll to position [88, 0]
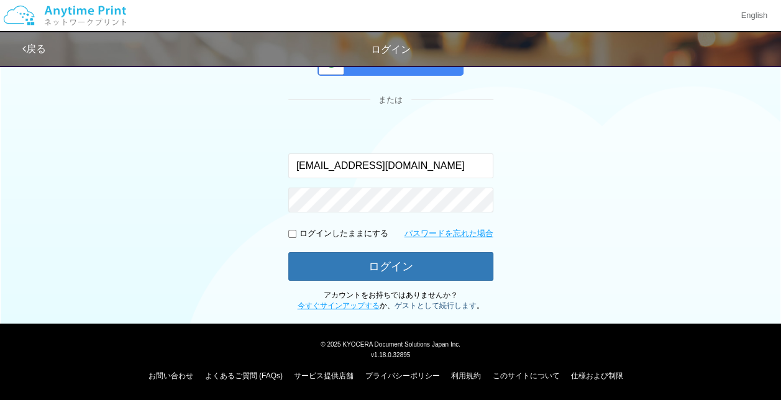
click at [433, 306] on link "ゲストとして続行します" at bounding box center [435, 305] width 82 height 9
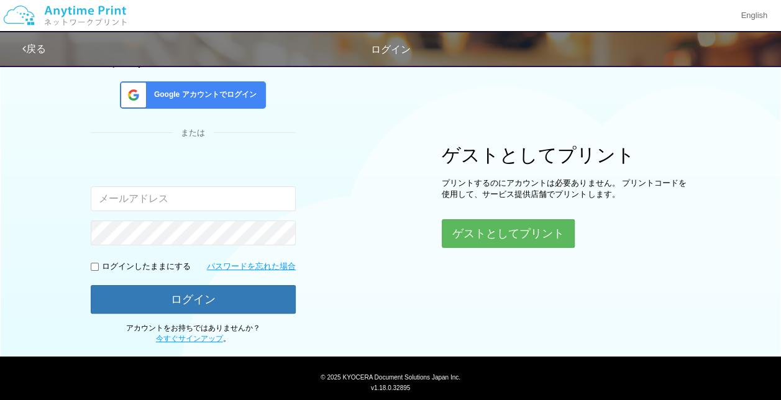
scroll to position [120, 0]
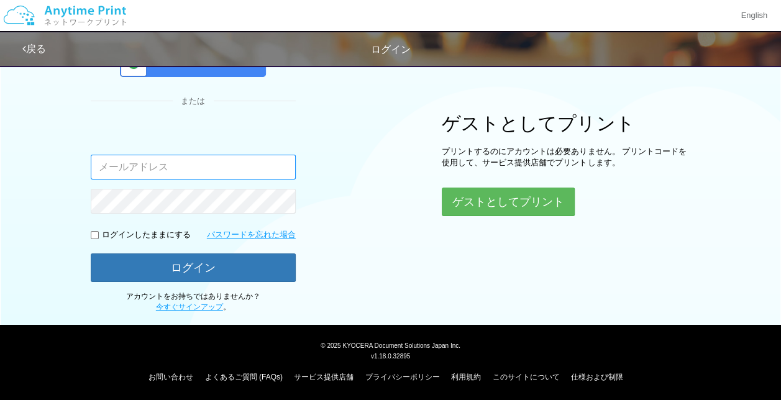
type input "[EMAIL_ADDRESS][DOMAIN_NAME]"
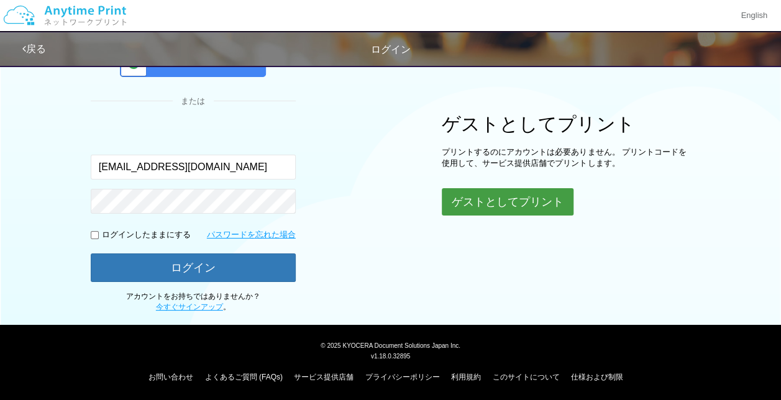
click at [507, 195] on button "ゲストとしてプリント" at bounding box center [508, 201] width 132 height 27
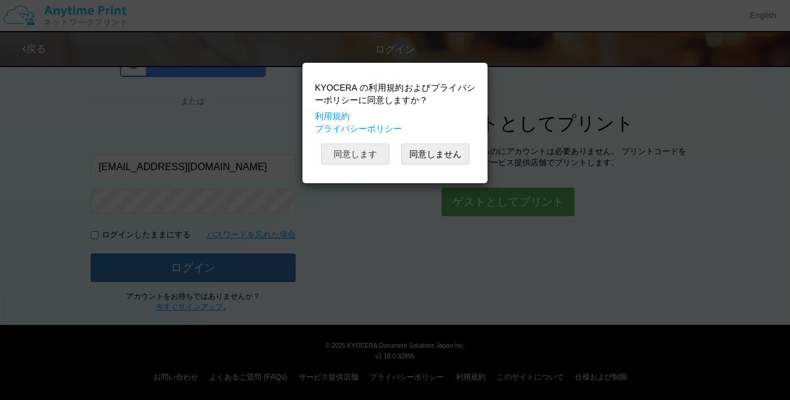
click at [358, 155] on button "同意します" at bounding box center [355, 153] width 68 height 21
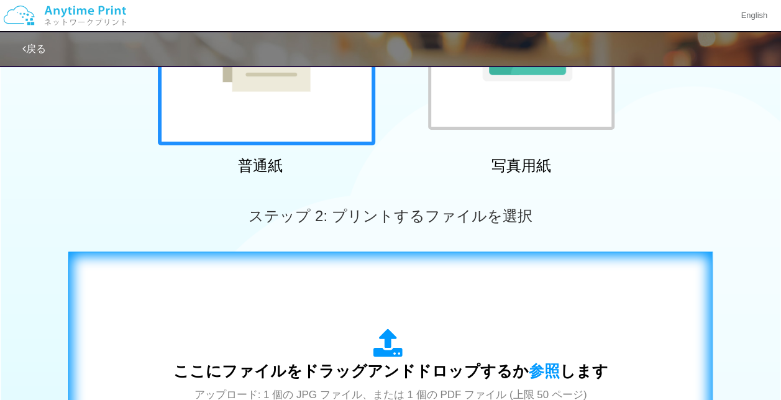
scroll to position [306, 0]
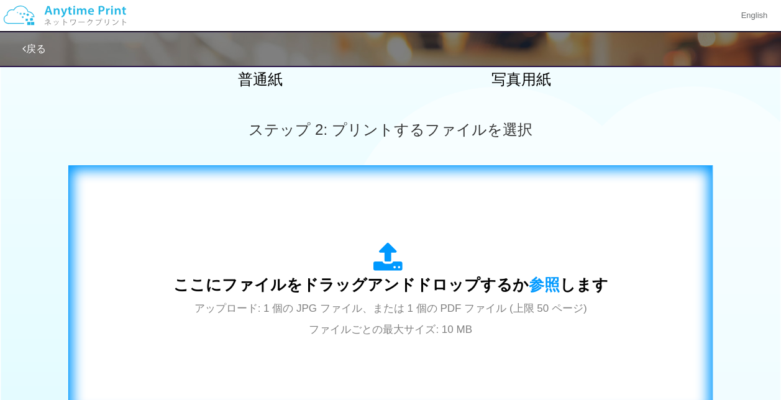
click at [399, 297] on div "ここにファイルをドラッグアンドドロップするか 参照 します アップロード: 1 個の JPG ファイル、または 1 個の PDF ファイル (上限 50 ペー…" at bounding box center [390, 290] width 435 height 97
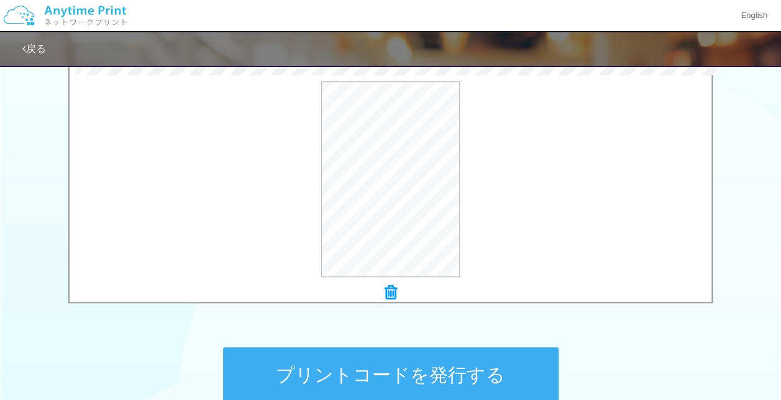
scroll to position [493, 0]
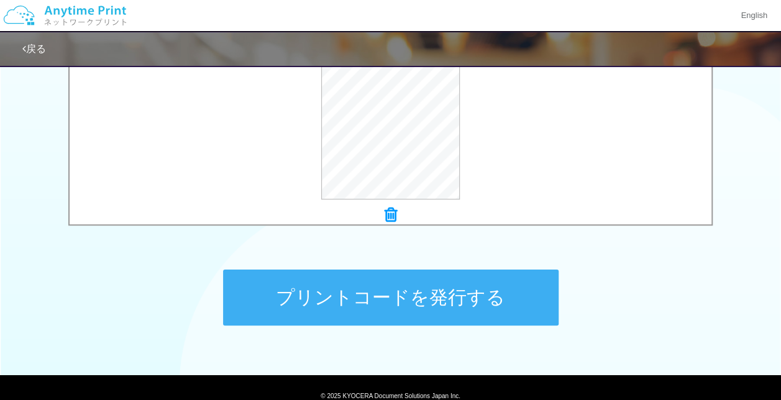
click at [368, 286] on button "プリントコードを発行する" at bounding box center [390, 298] width 335 height 56
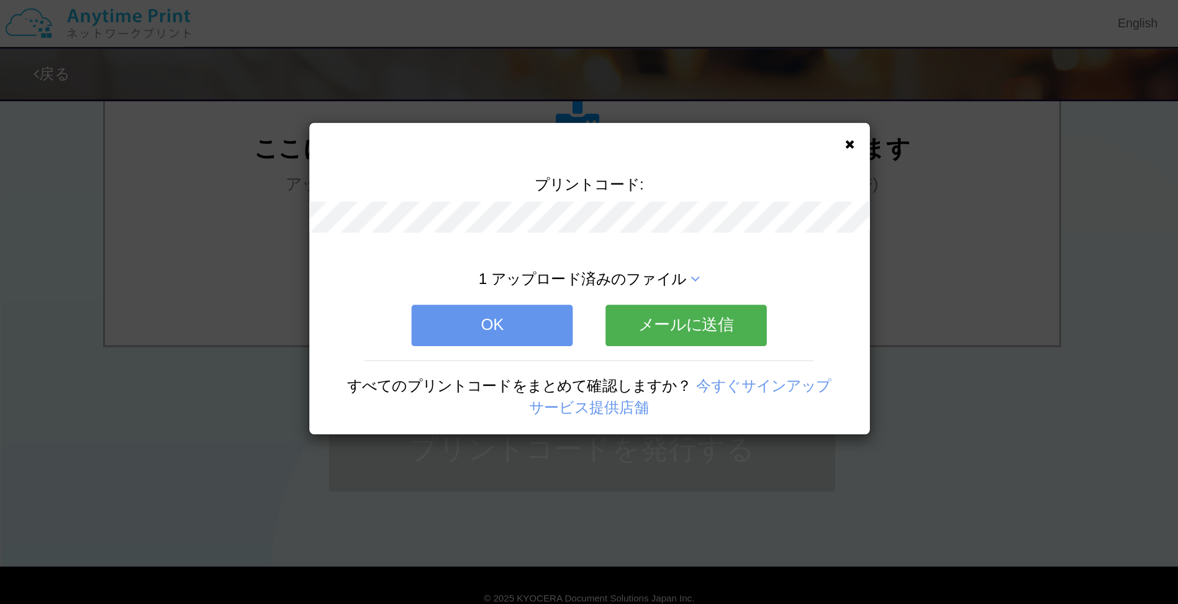
scroll to position [0, 0]
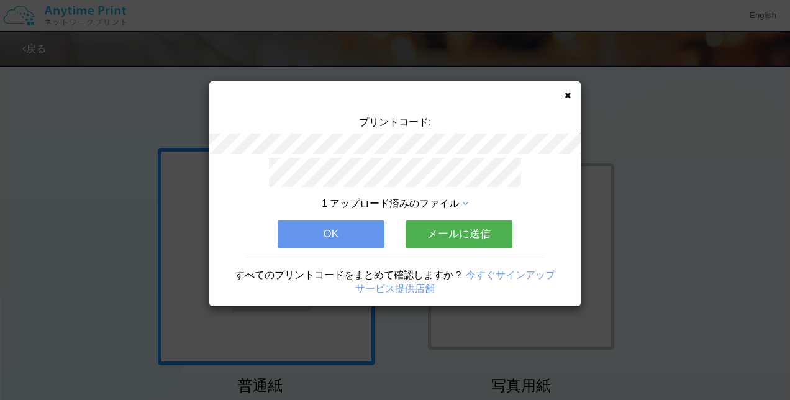
click at [336, 230] on button "OK" at bounding box center [331, 234] width 107 height 27
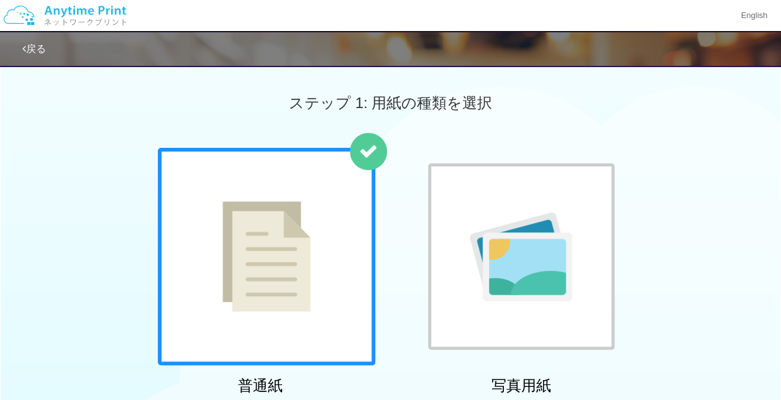
click at [26, 47] on link "戻る" at bounding box center [34, 48] width 24 height 11
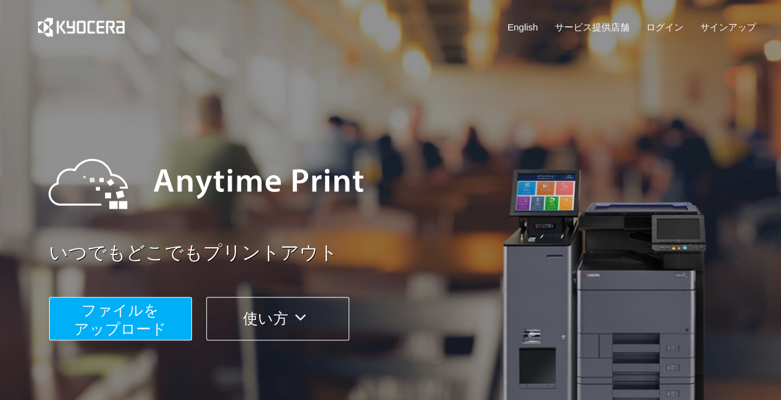
click at [52, 17] on img at bounding box center [81, 27] width 112 height 54
click at [169, 67] on div "いつでもどこでもプリントアウト ファイルを ​​アップロード 使い方" at bounding box center [390, 234] width 745 height 348
click at [65, 37] on img at bounding box center [81, 27] width 112 height 54
click at [524, 27] on link "English" at bounding box center [522, 26] width 30 height 13
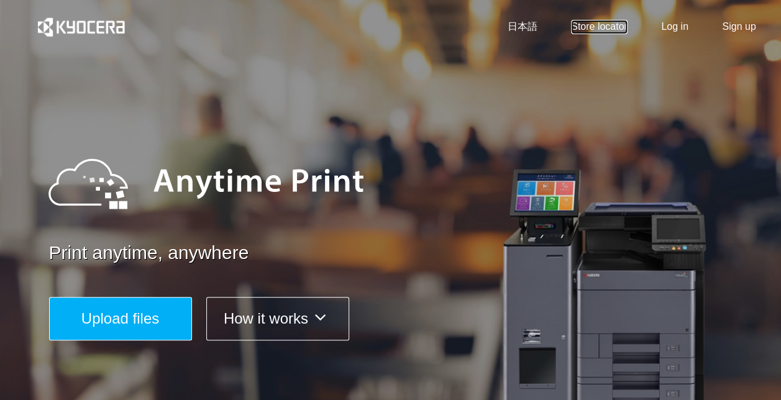
click at [601, 29] on link "Store locator" at bounding box center [599, 27] width 57 height 14
click at [512, 29] on link "日本語" at bounding box center [522, 27] width 30 height 14
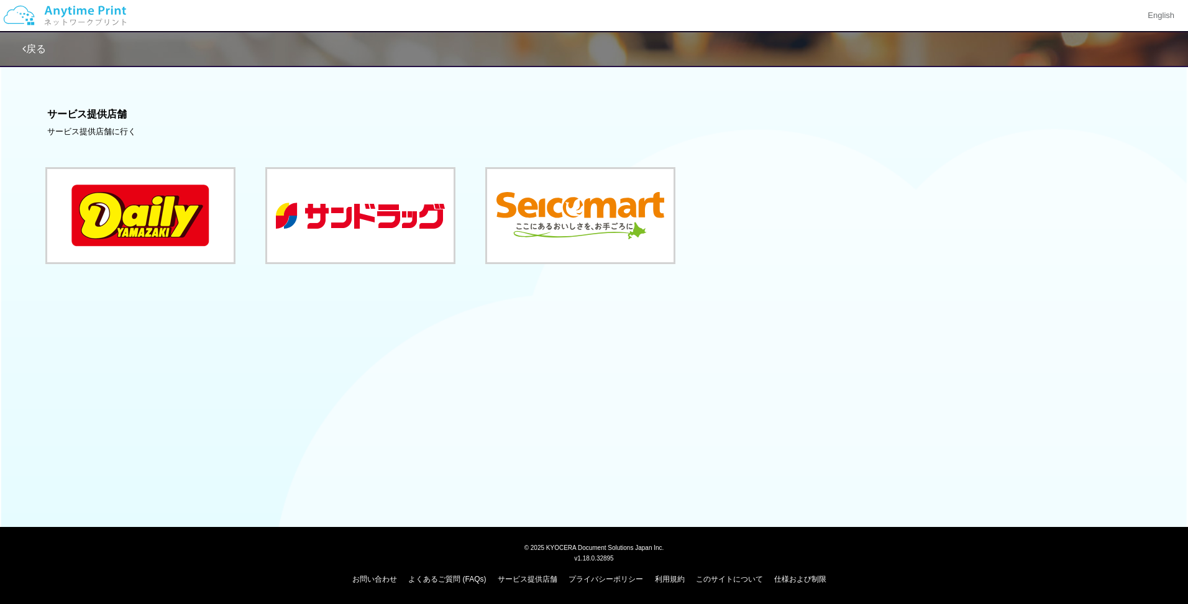
click at [25, 43] on span "戻る" at bounding box center [34, 48] width 24 height 11
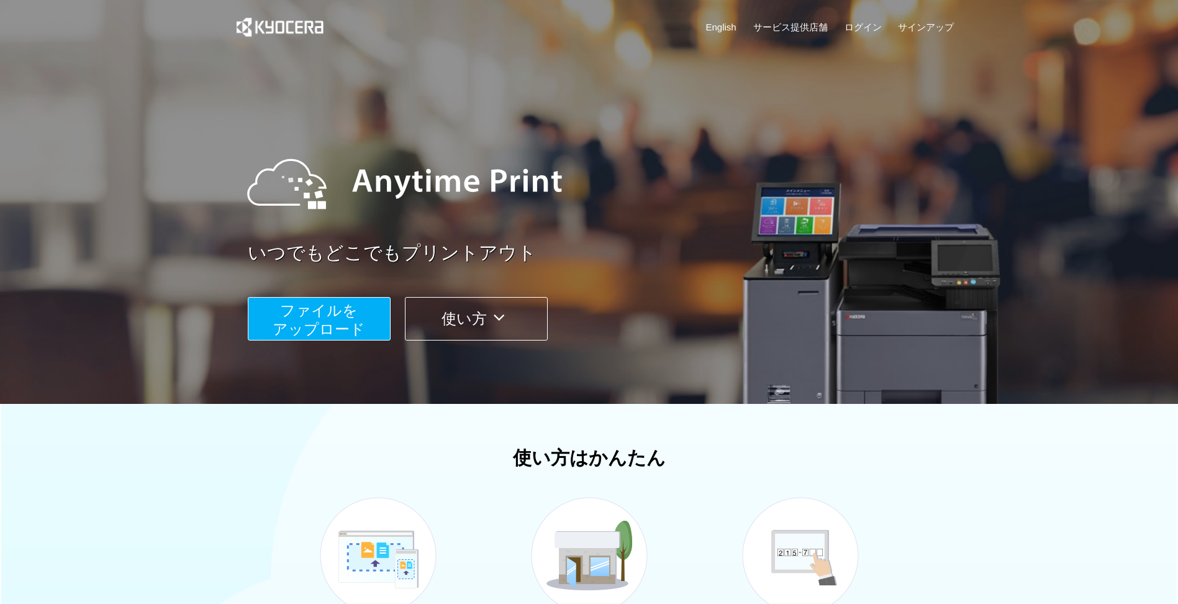
click at [789, 17] on div "English サービス提供店舗 ログイン サインアップ" at bounding box center [589, 30] width 730 height 60
click at [789, 27] on link "ログイン" at bounding box center [863, 26] width 37 height 13
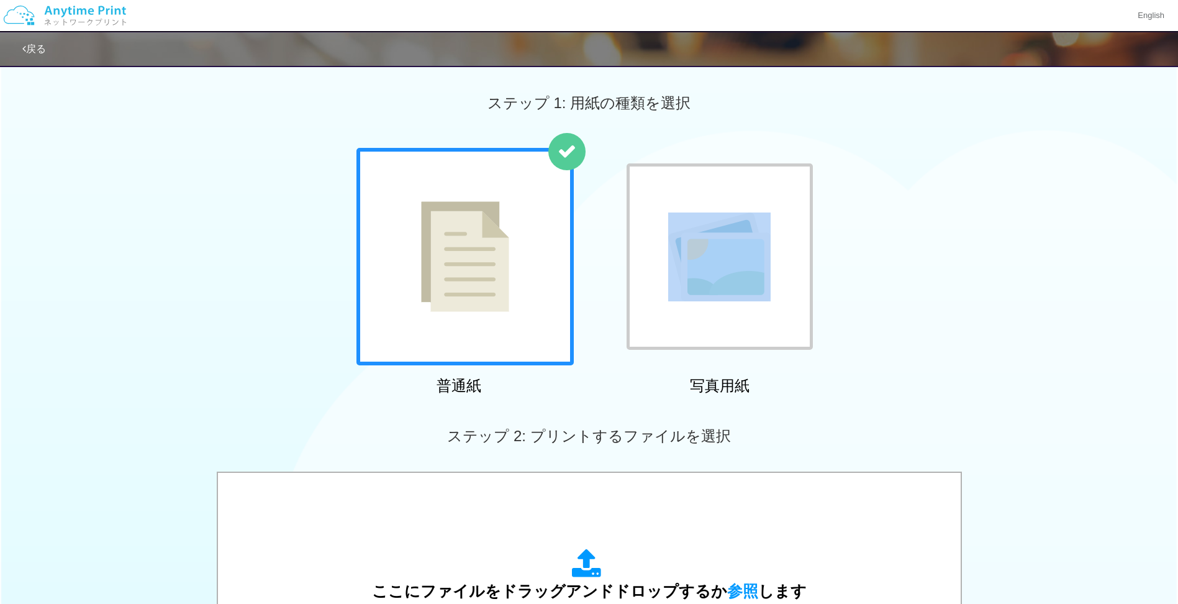
drag, startPoint x: 588, startPoint y: 392, endPoint x: 670, endPoint y: 248, distance: 165.6
click at [637, 293] on div "普通紙 写真用紙" at bounding box center [589, 274] width 478 height 252
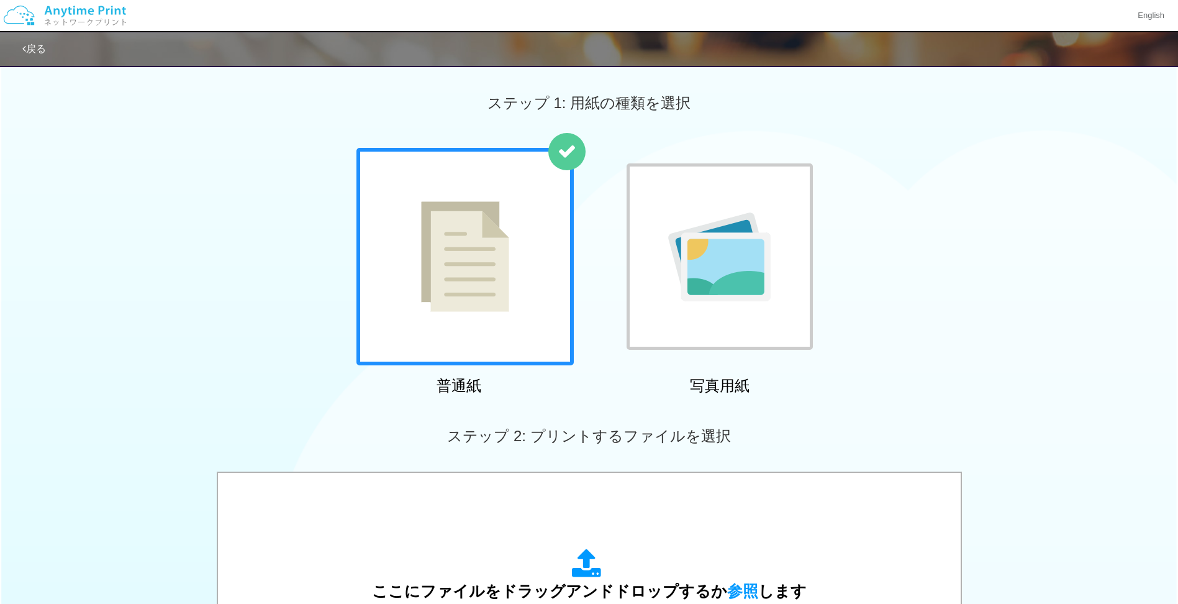
click at [22, 51] on icon at bounding box center [24, 49] width 4 height 10
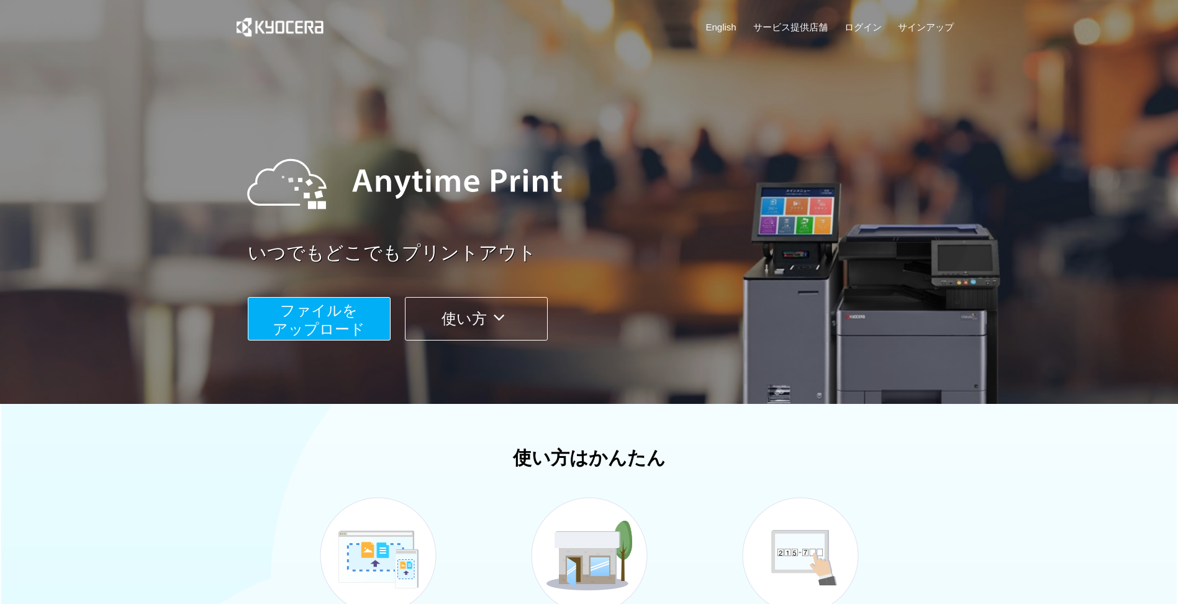
drag, startPoint x: 668, startPoint y: 280, endPoint x: 684, endPoint y: 268, distance: 19.1
click at [684, 268] on div "いつでもどこでもプリントアウト ファイルを ​​アップロード 使い方" at bounding box center [605, 234] width 714 height 213
click at [314, 325] on span "ファイルを ​​アップロード" at bounding box center [319, 319] width 93 height 35
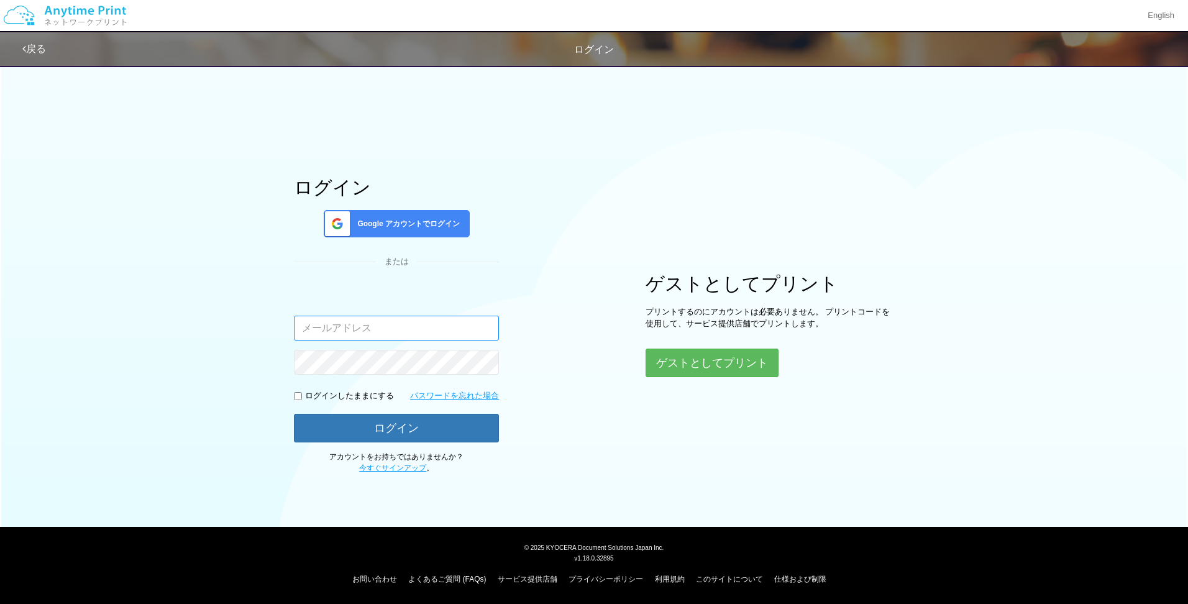
type input "[EMAIL_ADDRESS][DOMAIN_NAME]"
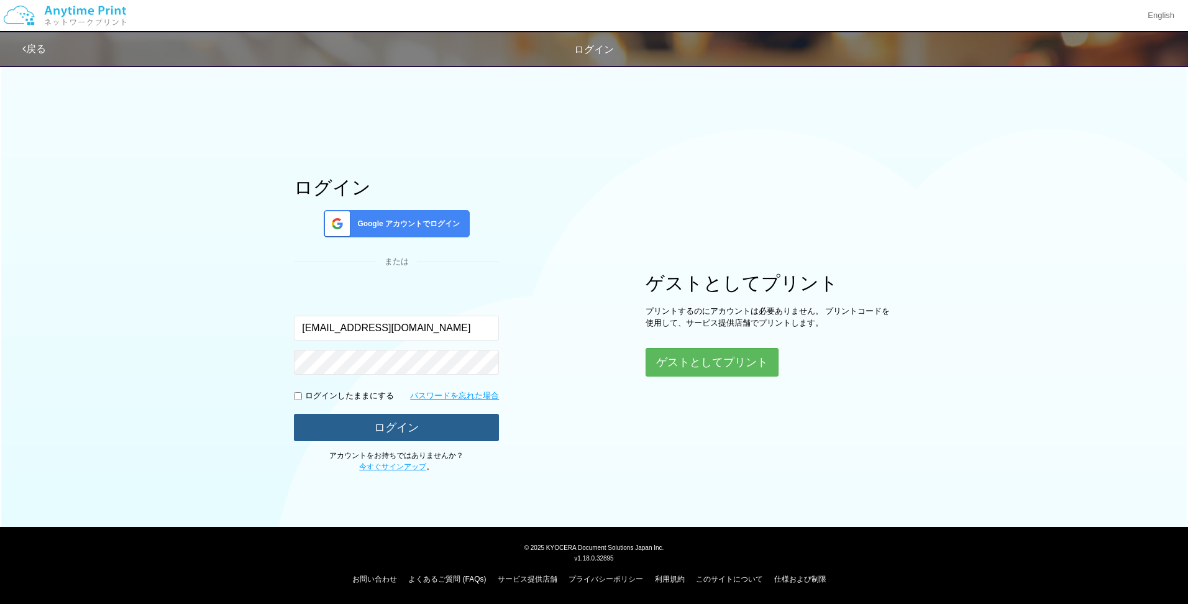
click at [366, 399] on button "ログイン" at bounding box center [396, 427] width 205 height 27
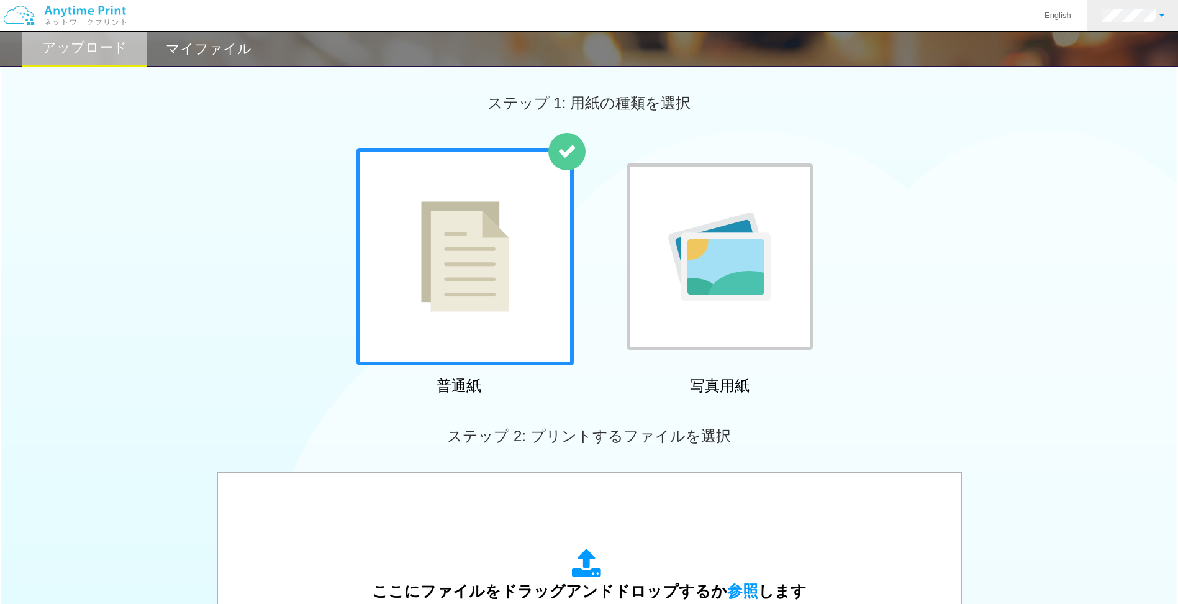
click at [789, 23] on link at bounding box center [1133, 15] width 93 height 31
click at [789, 75] on link "ログアウト" at bounding box center [1121, 81] width 98 height 21
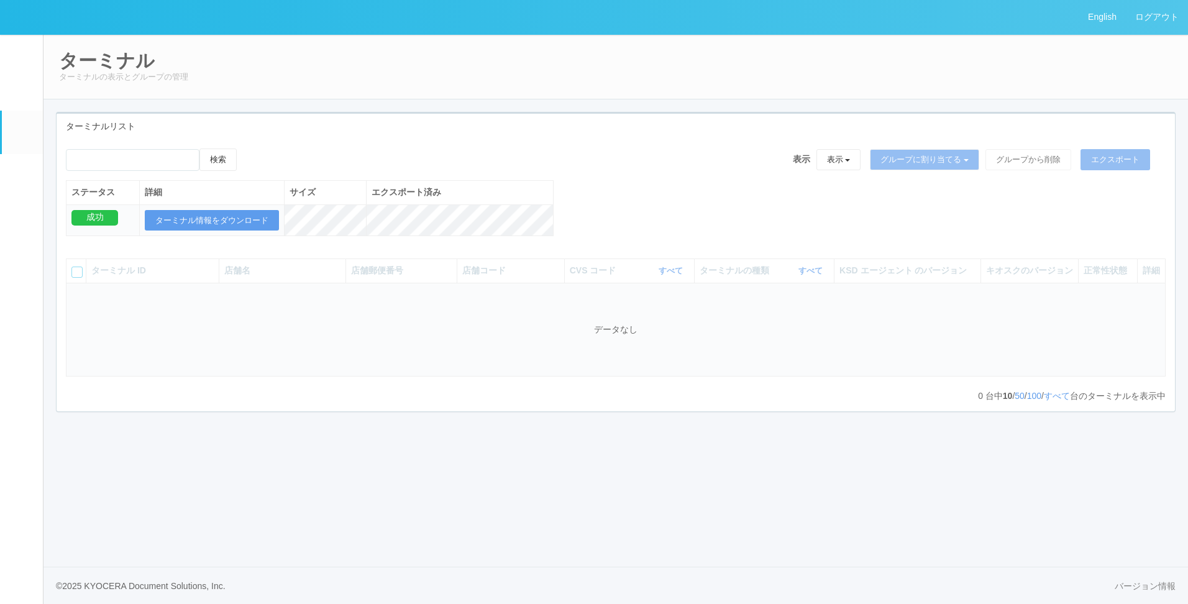
click at [22, 94] on em at bounding box center [22, 94] width 0 height 0
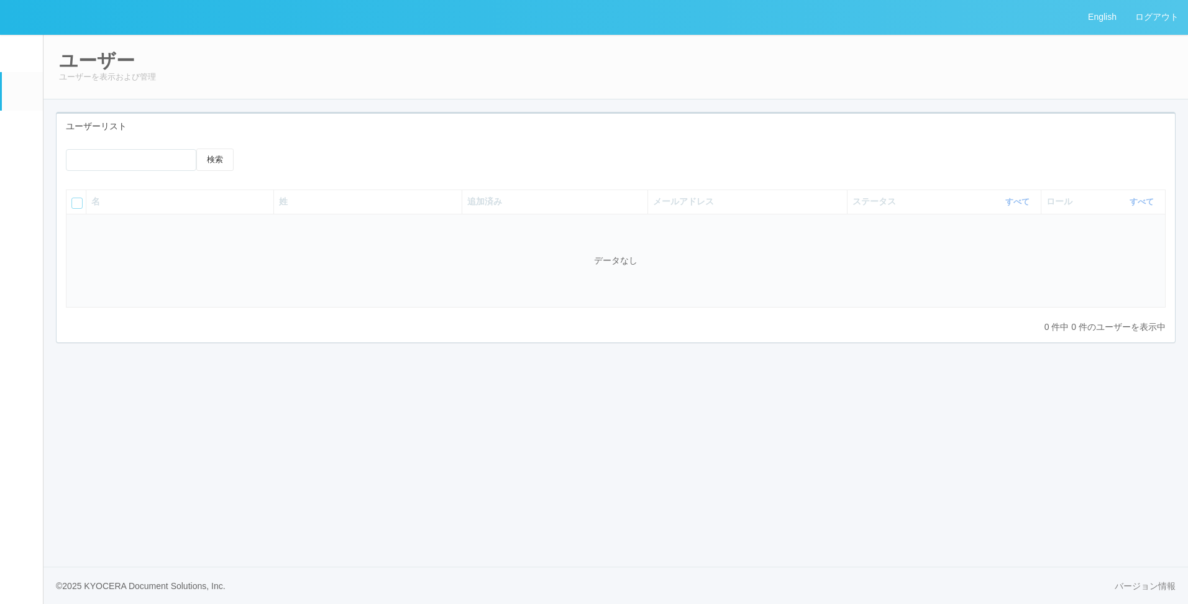
click at [22, 56] on em at bounding box center [22, 56] width 0 height 0
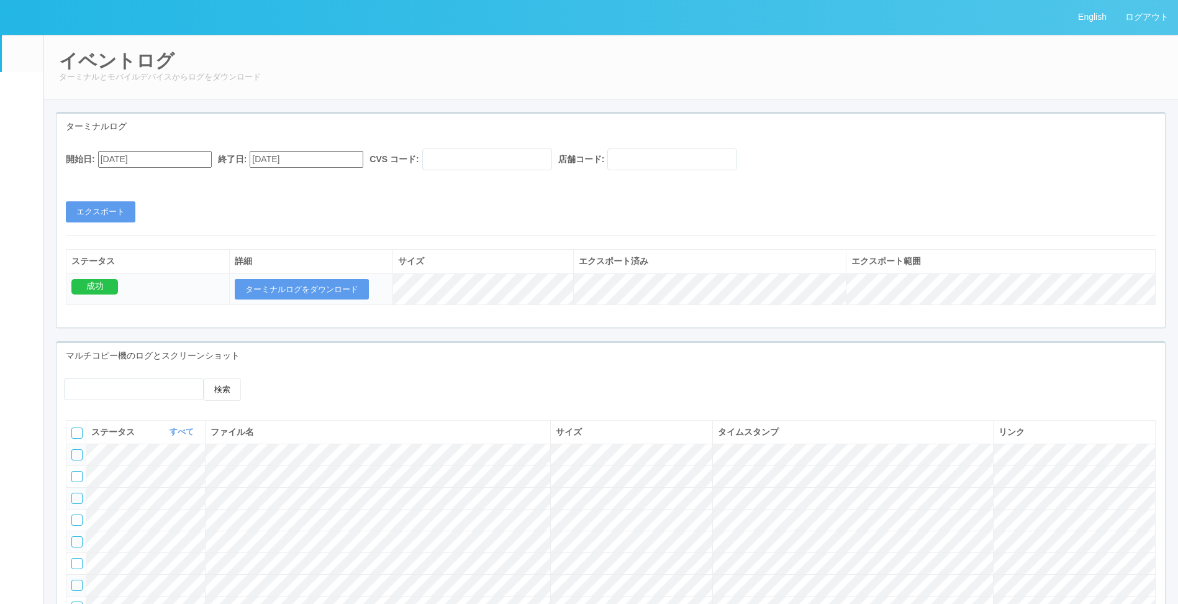
click at [22, 94] on em at bounding box center [22, 94] width 0 height 0
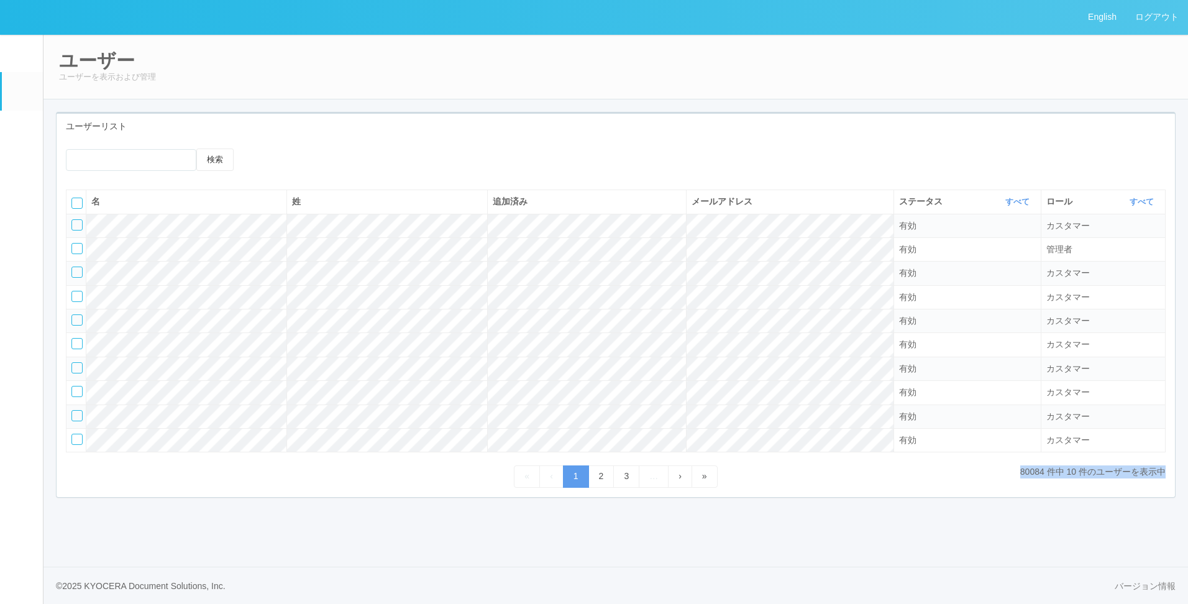
drag, startPoint x: 1011, startPoint y: 471, endPoint x: 1014, endPoint y: 476, distance: 6.7
click at [1014, 476] on div "80084 件中 10 件のユーザーを表示中 « ‹ 1 2 3 … › »" at bounding box center [615, 476] width 1099 height 22
click at [337, 221] on tr "有効 カスタマー" at bounding box center [615, 226] width 1099 height 24
click at [601, 482] on link "2" at bounding box center [601, 476] width 26 height 22
click at [624, 481] on link "3" at bounding box center [626, 476] width 26 height 22
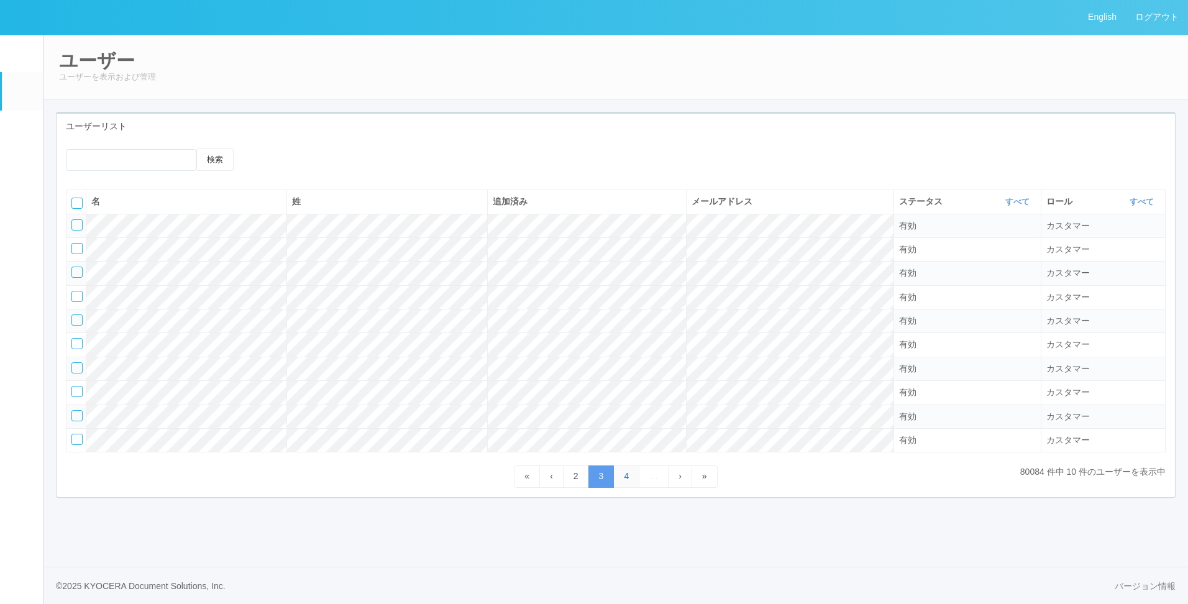
click at [627, 480] on link "4" at bounding box center [626, 476] width 26 height 22
click at [635, 480] on link "5" at bounding box center [626, 476] width 26 height 22
click at [632, 480] on link "6" at bounding box center [626, 476] width 26 height 22
click at [630, 477] on link "7" at bounding box center [626, 476] width 26 height 22
click at [629, 477] on link "8" at bounding box center [626, 476] width 26 height 22
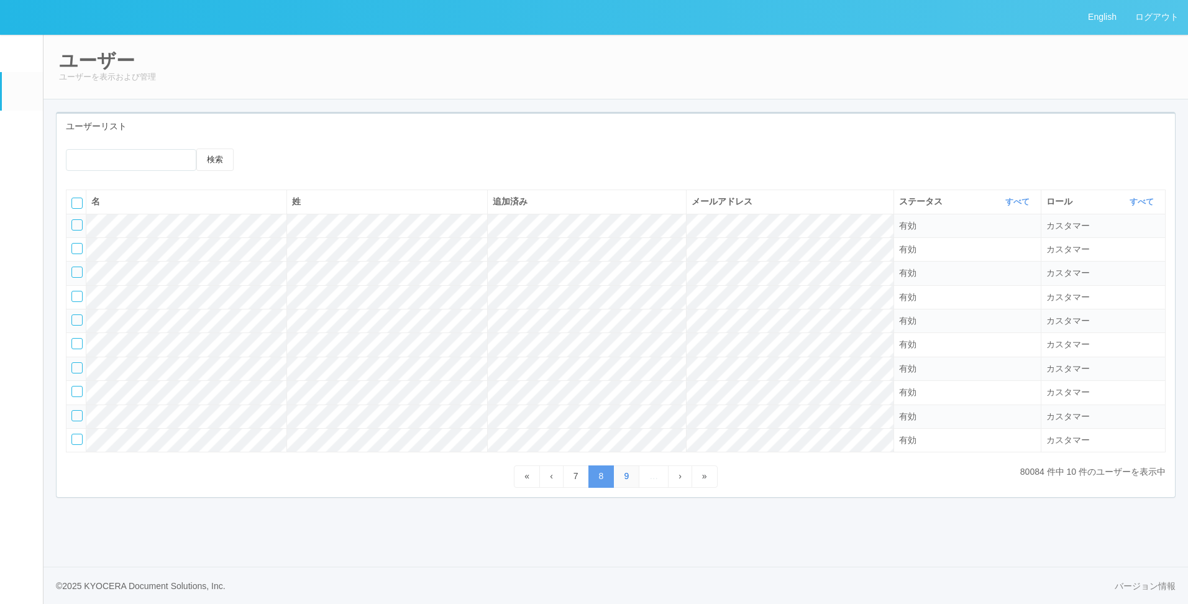
click at [631, 480] on link "9" at bounding box center [626, 476] width 26 height 22
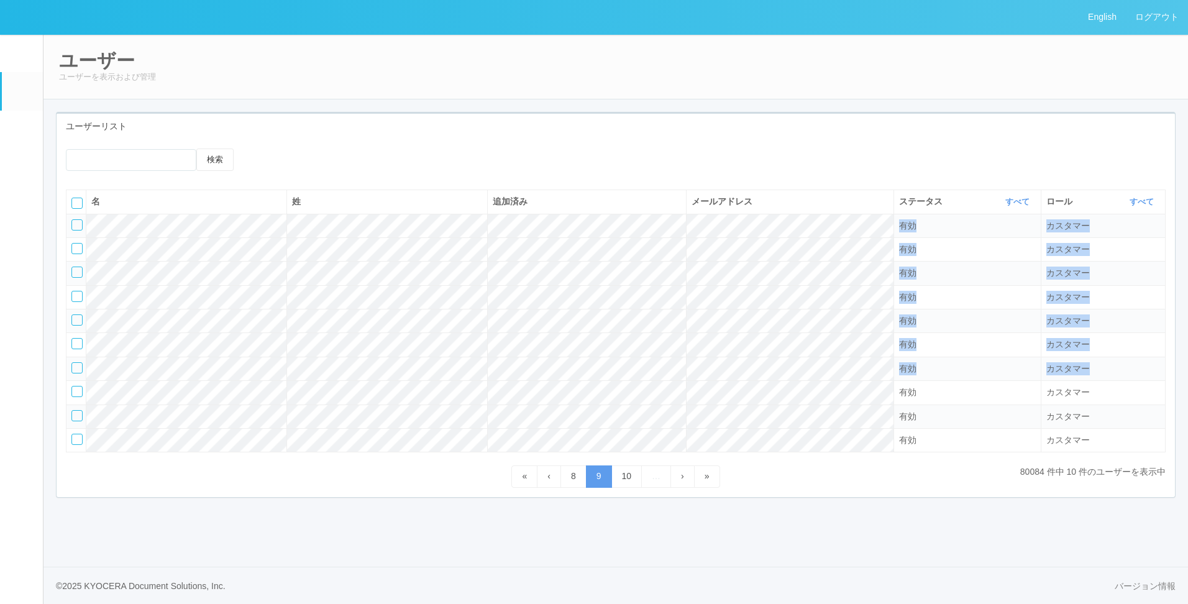
click at [741, 381] on tbody "有効 カスタマー 有効 カスタマー 有効 カスタマー 有効 カスタマー 有効 カスタマー 有効 カスタマー 有効 カスタマー 有効 カスタマー 有効 カスタマ…" at bounding box center [615, 333] width 1099 height 239
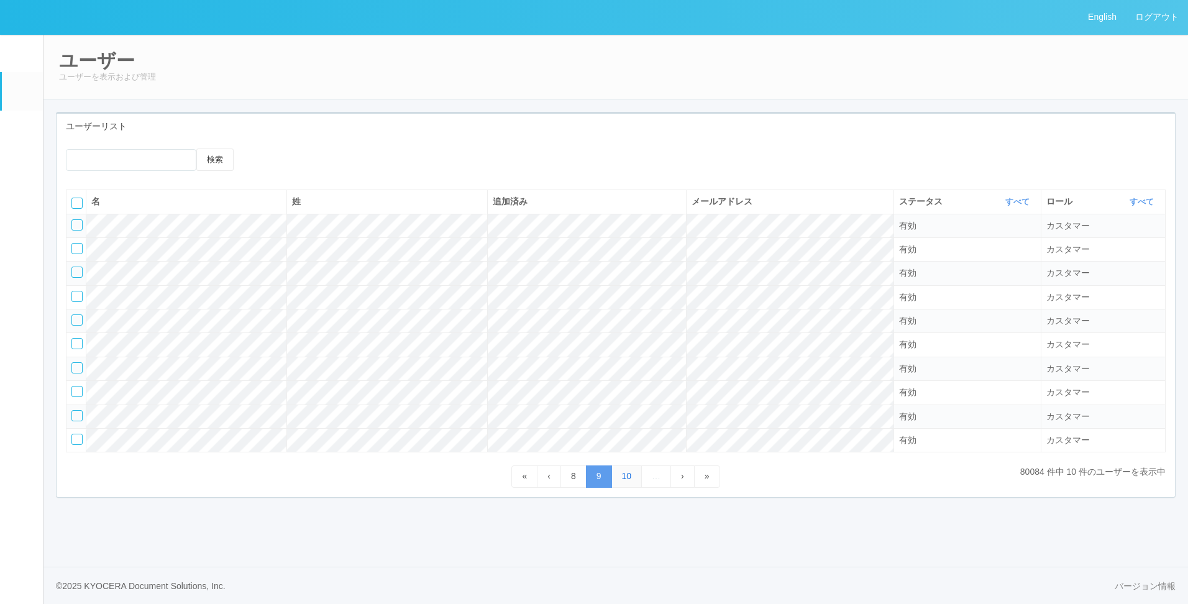
click at [625, 479] on link "10" at bounding box center [626, 476] width 31 height 22
click at [631, 480] on link "11" at bounding box center [628, 476] width 31 height 22
click at [637, 480] on link "12" at bounding box center [631, 476] width 31 height 22
click at [637, 480] on link "13" at bounding box center [631, 476] width 31 height 22
click at [629, 480] on link "14" at bounding box center [631, 476] width 31 height 22
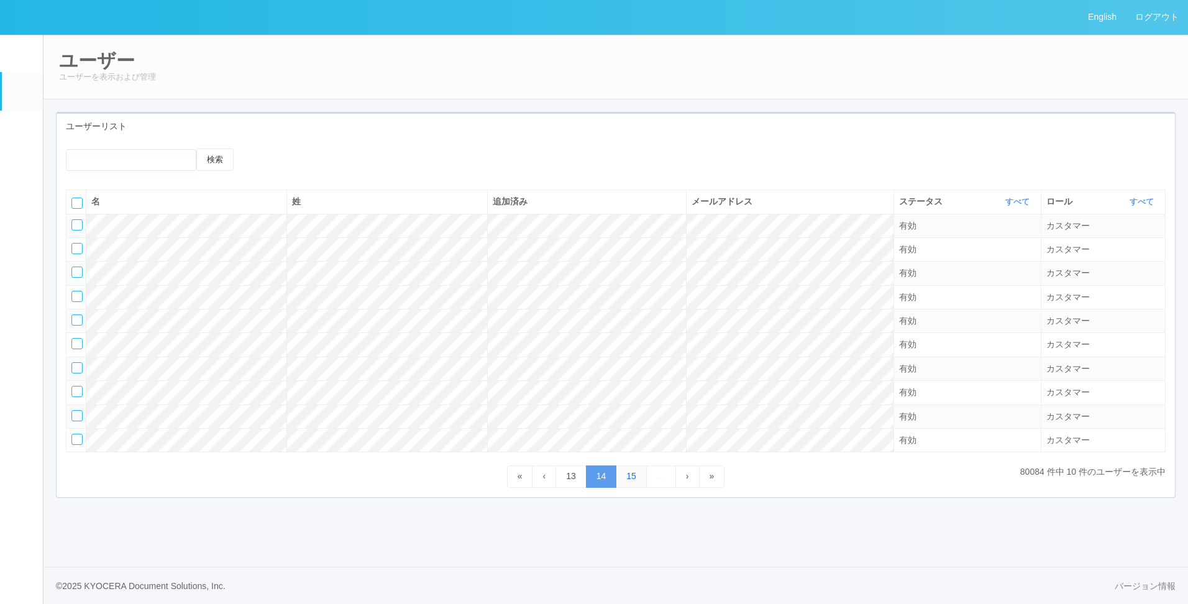
click at [629, 480] on link "15" at bounding box center [631, 476] width 31 height 22
click at [629, 480] on link "16" at bounding box center [631, 476] width 31 height 22
click at [629, 480] on link "17" at bounding box center [631, 476] width 31 height 22
click at [629, 480] on link "18" at bounding box center [631, 476] width 31 height 22
click at [629, 480] on link "19" at bounding box center [631, 476] width 31 height 22
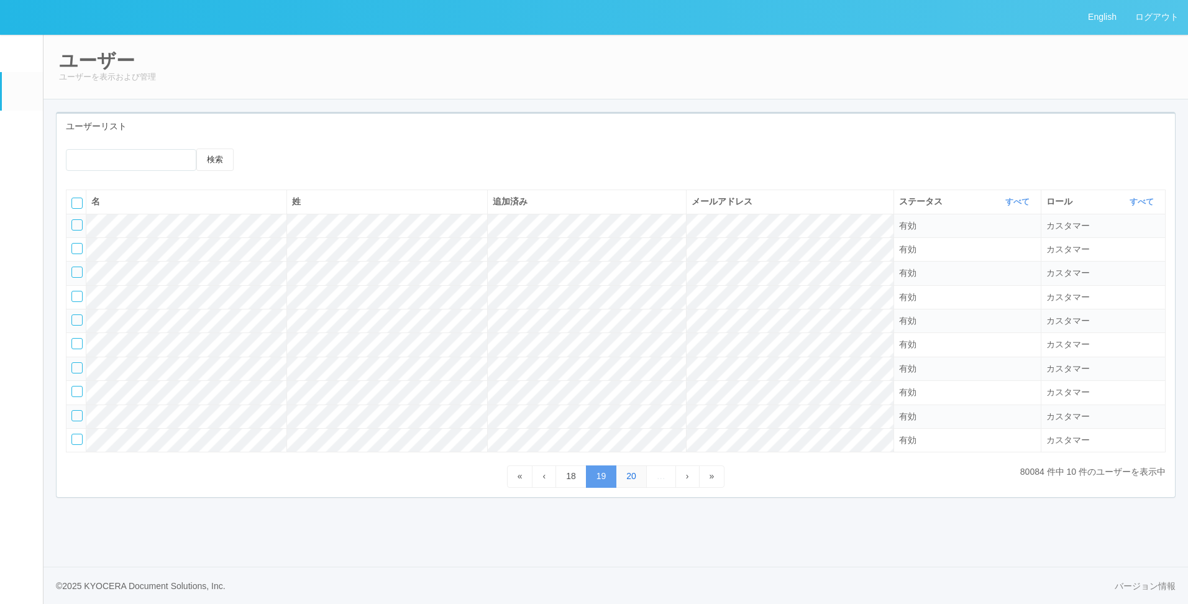
click at [628, 481] on link "20" at bounding box center [631, 476] width 31 height 22
click at [628, 481] on link "21" at bounding box center [631, 476] width 31 height 22
click at [628, 481] on link "22" at bounding box center [631, 476] width 31 height 22
click at [628, 481] on link "23" at bounding box center [631, 476] width 31 height 22
click at [628, 481] on link "24" at bounding box center [631, 476] width 31 height 22
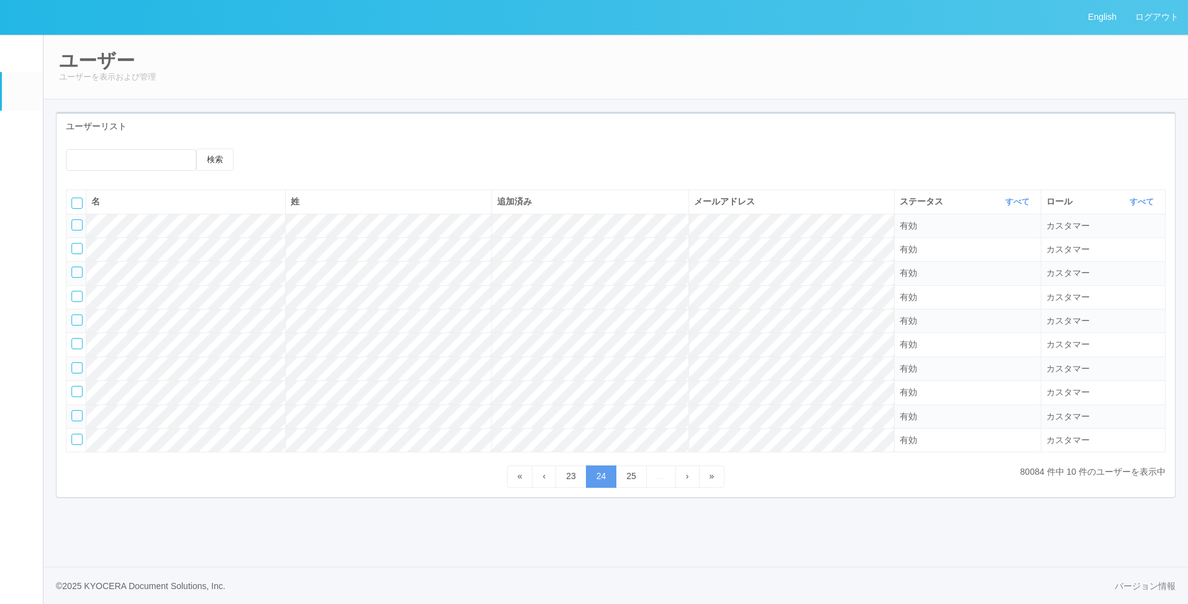
click at [628, 481] on link "25" at bounding box center [631, 476] width 31 height 22
click at [627, 483] on link "26" at bounding box center [631, 476] width 31 height 22
click at [627, 483] on link "27" at bounding box center [631, 476] width 31 height 22
click at [627, 483] on link "28" at bounding box center [631, 476] width 31 height 22
click at [627, 483] on link "29" at bounding box center [631, 476] width 31 height 22
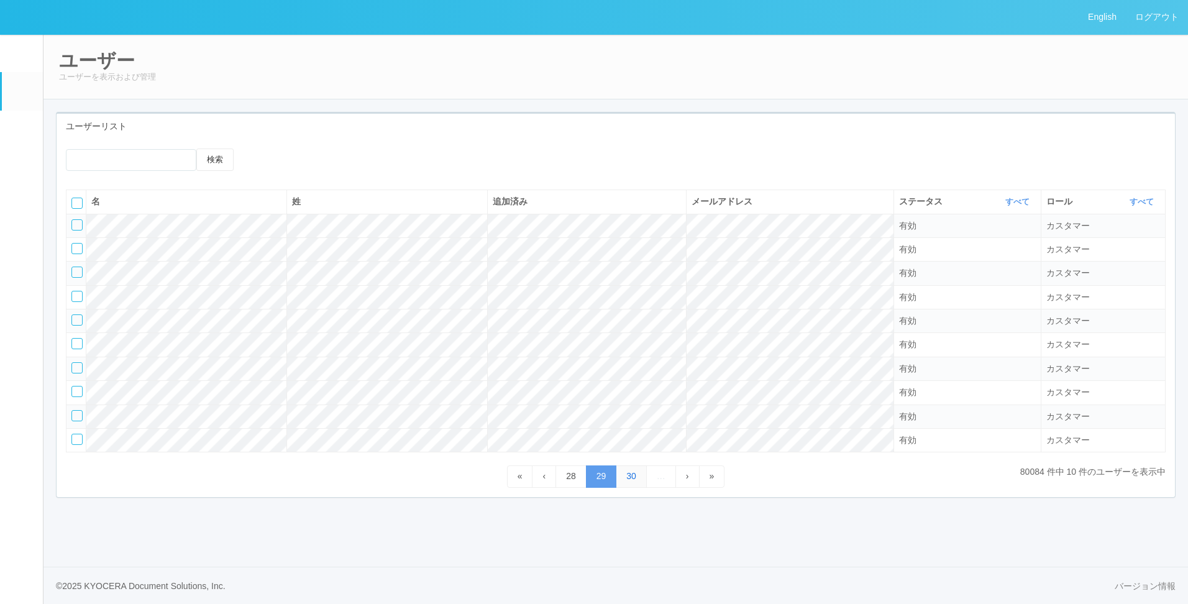
click at [627, 483] on link "30" at bounding box center [631, 476] width 31 height 22
click at [627, 483] on link "31" at bounding box center [631, 476] width 31 height 22
click at [624, 485] on link "32" at bounding box center [631, 476] width 31 height 22
click at [631, 478] on link "33" at bounding box center [631, 476] width 31 height 22
click at [631, 478] on link "34" at bounding box center [631, 476] width 31 height 22
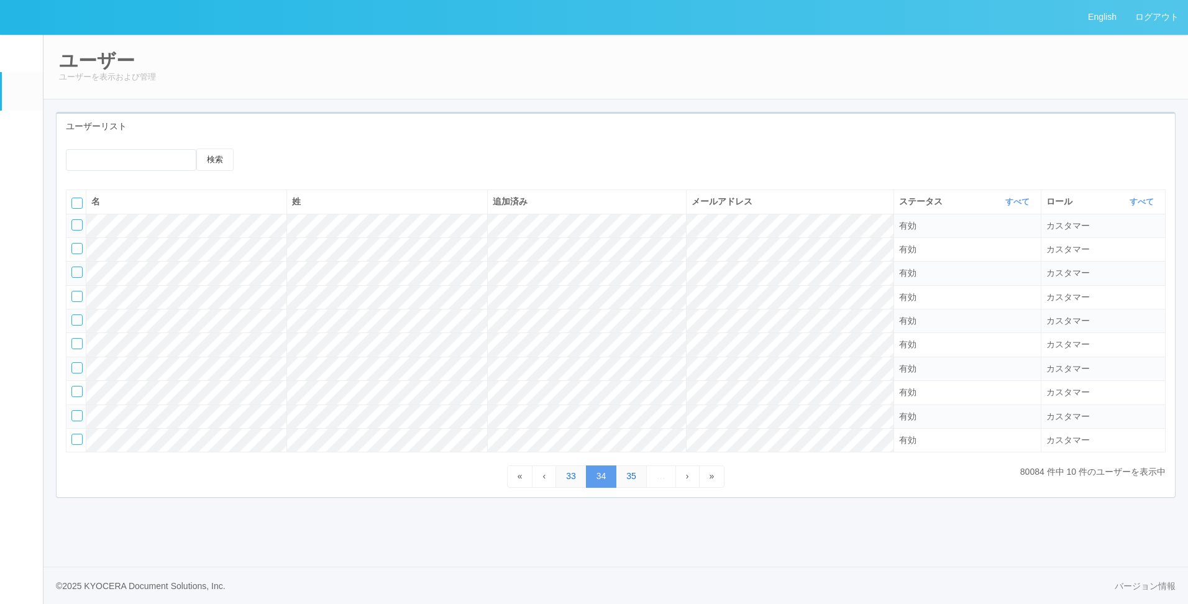
click at [631, 478] on link "35" at bounding box center [631, 476] width 31 height 22
click at [569, 477] on link "34" at bounding box center [570, 476] width 31 height 22
click at [175, 168] on input "emailSearch" at bounding box center [131, 160] width 130 height 22
type input "[PERSON_NAME]"
click at [196, 148] on button "検索" at bounding box center [214, 159] width 37 height 22
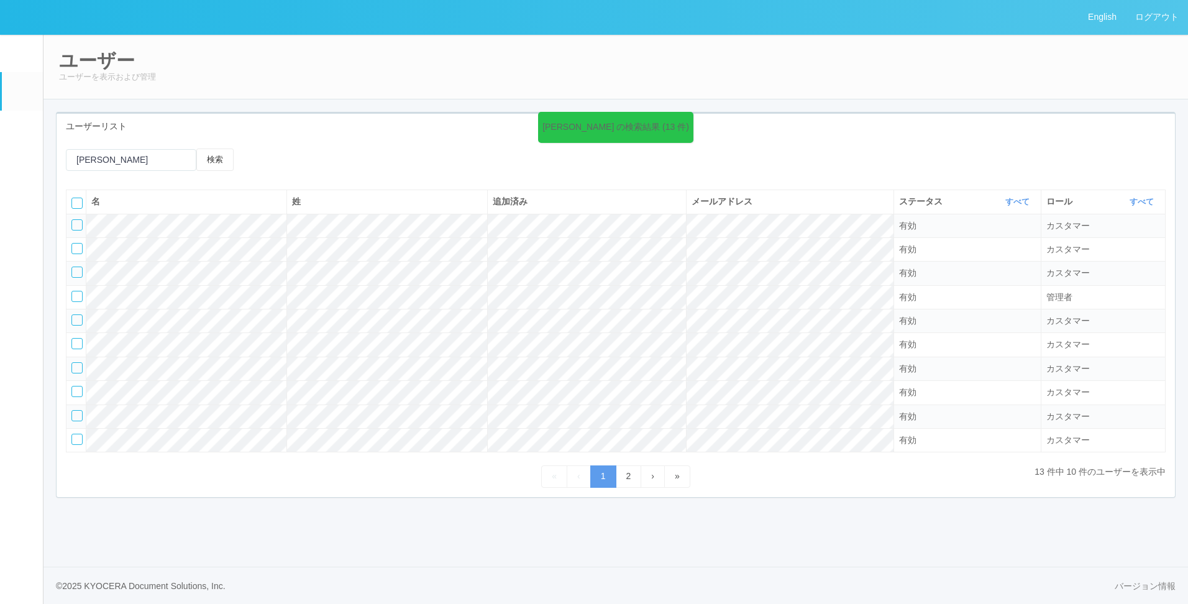
click at [689, 121] on icon at bounding box center [690, 120] width 2 height 10
click at [631, 474] on link "2" at bounding box center [629, 476] width 26 height 22
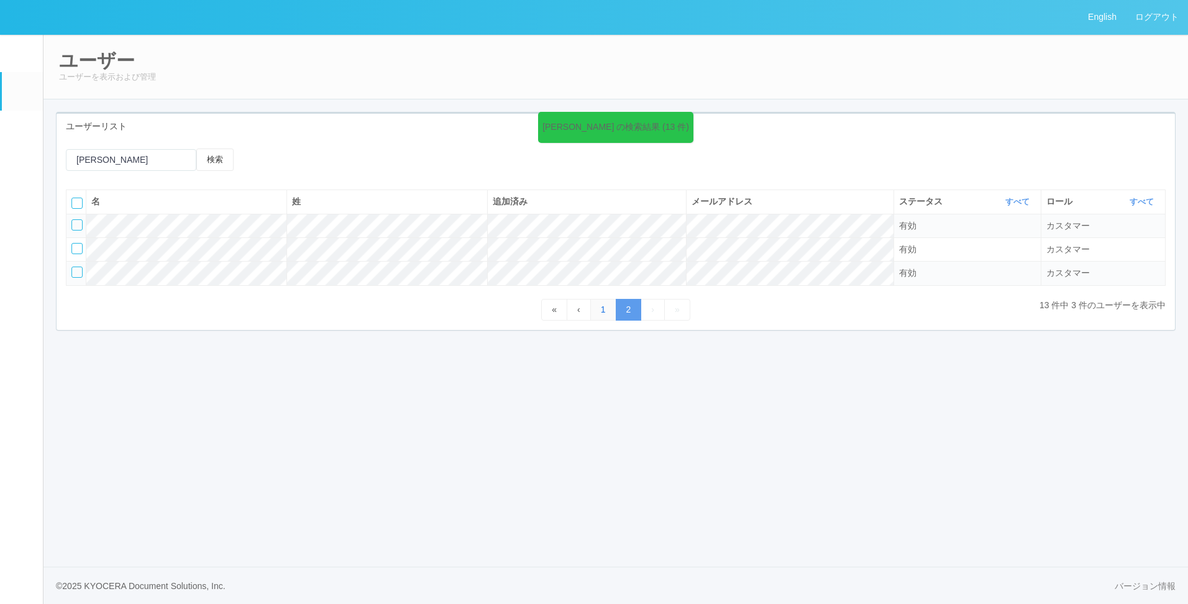
click at [602, 312] on link "1" at bounding box center [603, 310] width 26 height 22
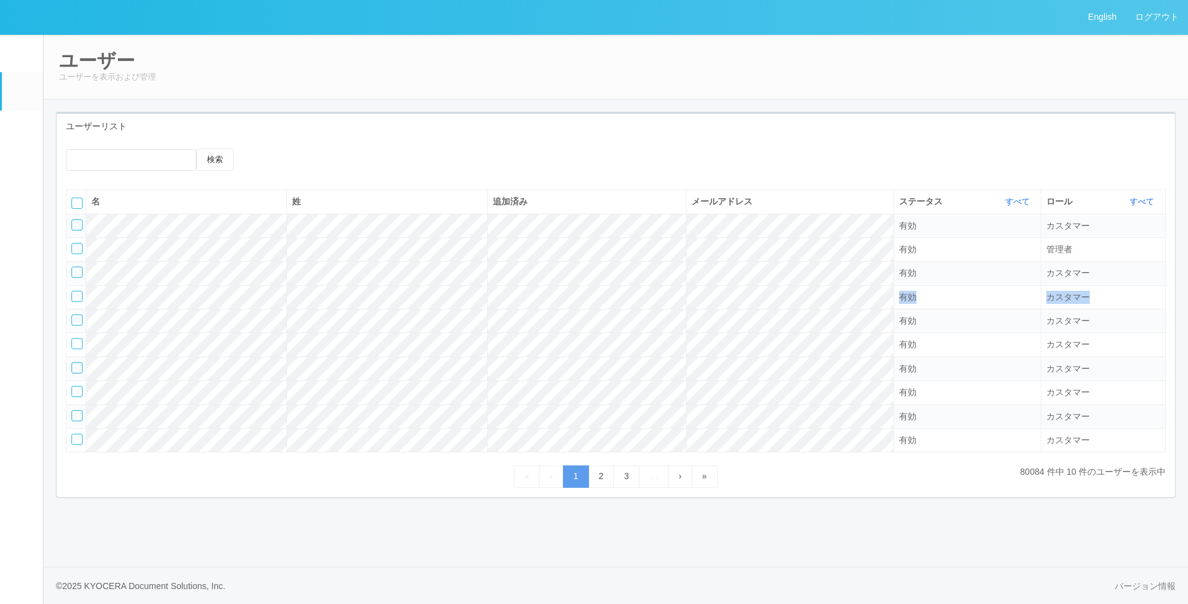
click at [751, 309] on tbody "有効 カスタマー 有効 管理者 有効 カスタマー 有効 カスタマー 有効 カスタマー 有効 カスタマー 有効 カスタマー 有効 カスタマー 有効 カスタマー …" at bounding box center [615, 333] width 1099 height 239
click at [143, 155] on input "emailSearch" at bounding box center [131, 160] width 130 height 22
click at [196, 148] on button "検索" at bounding box center [214, 159] width 37 height 22
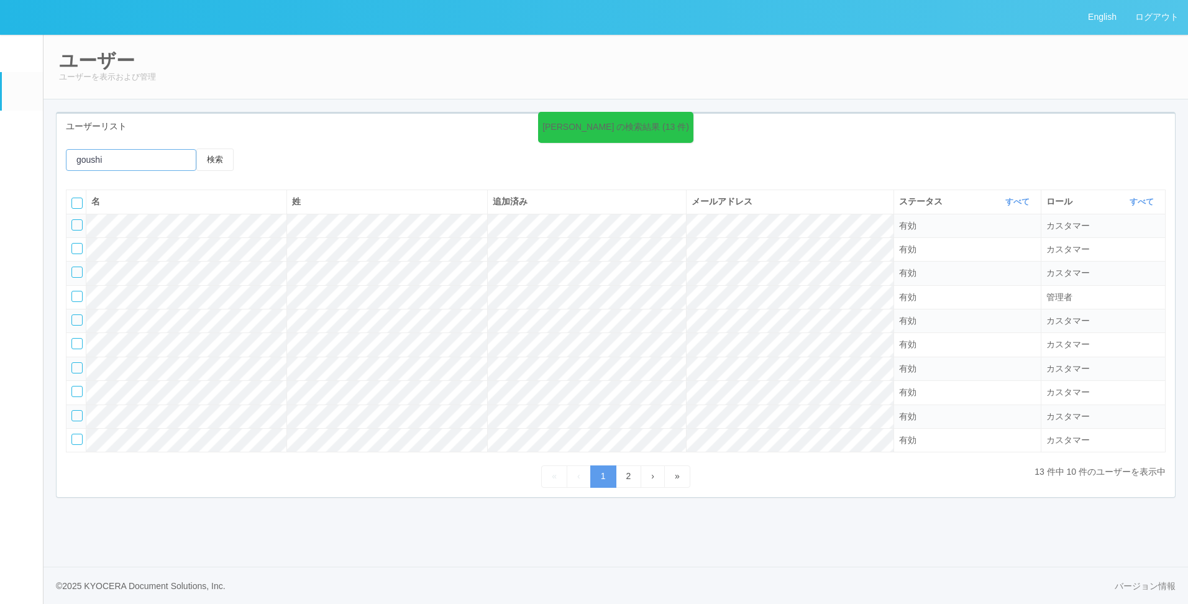
click at [196, 148] on button "検索" at bounding box center [214, 159] width 37 height 22
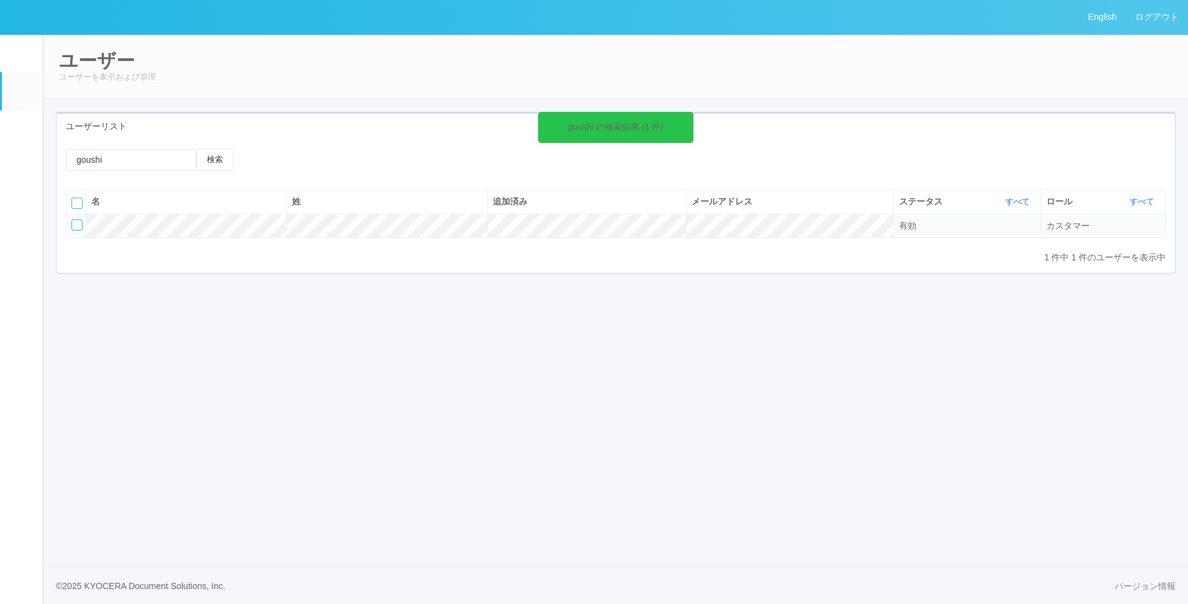
click at [558, 309] on div "English ログアウト イベントログ ユーザー ターミナル パッケージ メンテナンス通知 クライアントリンク アラート設定 コンテンツプリント ドキュメン…" at bounding box center [594, 302] width 1188 height 604
click at [689, 120] on icon at bounding box center [690, 120] width 2 height 10
click at [681, 122] on div "goushi の検索結果 (1 件)" at bounding box center [615, 127] width 155 height 31
click at [689, 120] on icon at bounding box center [690, 120] width 2 height 10
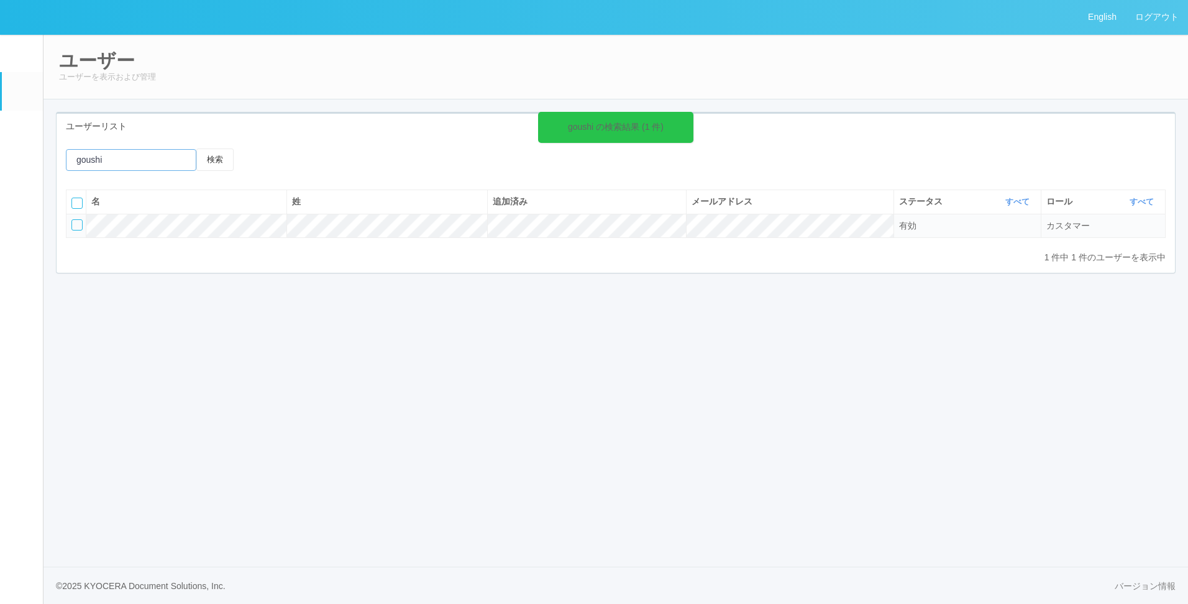
click at [107, 161] on input "emailSearch" at bounding box center [131, 160] width 130 height 22
drag, startPoint x: 107, startPoint y: 161, endPoint x: -233, endPoint y: 126, distance: 341.5
click at [0, 126] on html "English ログアウト イベントログ ユーザー ターミナル パッケージ メンテナンス通知 クライアントリンク アラート設定 コンテンツプリント ドキュメン…" at bounding box center [594, 302] width 1188 height 604
type input "wild_"
click at [196, 148] on button "検索" at bounding box center [214, 159] width 37 height 22
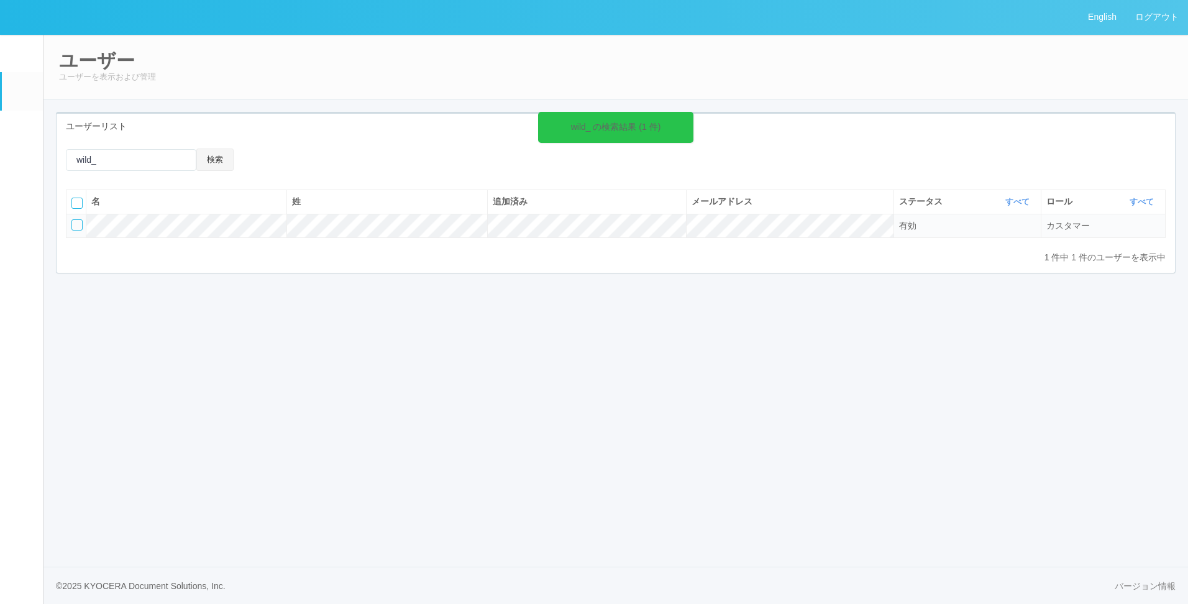
click at [204, 168] on button "検索" at bounding box center [214, 159] width 37 height 22
click at [689, 119] on icon at bounding box center [690, 120] width 2 height 10
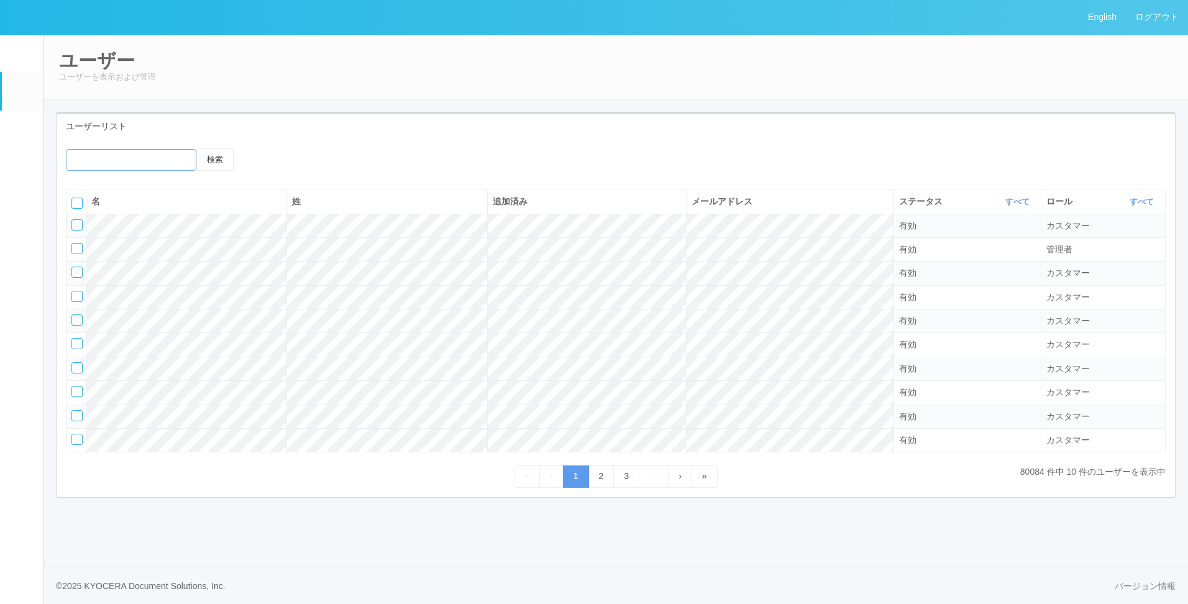
click at [134, 160] on input "emailSearch" at bounding box center [131, 160] width 130 height 22
type input "wild_"
click at [196, 148] on button "検索" at bounding box center [214, 159] width 37 height 22
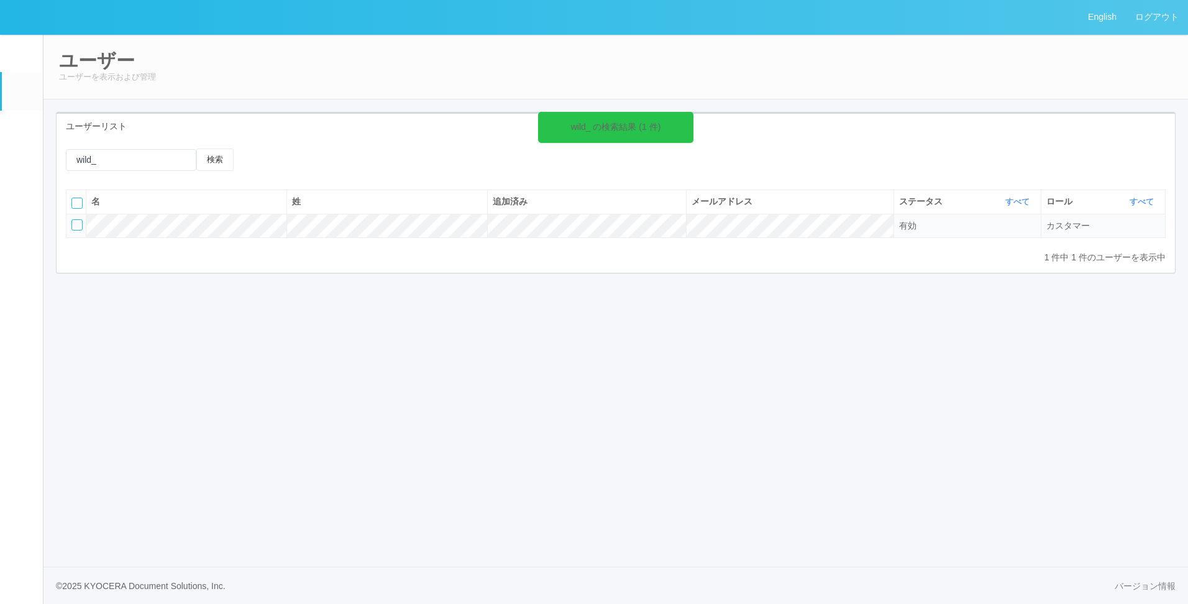
click at [689, 122] on icon at bounding box center [690, 120] width 2 height 10
drag, startPoint x: 860, startPoint y: 138, endPoint x: 1173, endPoint y: 52, distance: 324.1
click at [865, 137] on div "ユーザーリスト" at bounding box center [616, 126] width 1118 height 25
click at [1171, 24] on link "ログアウト" at bounding box center [1156, 17] width 62 height 34
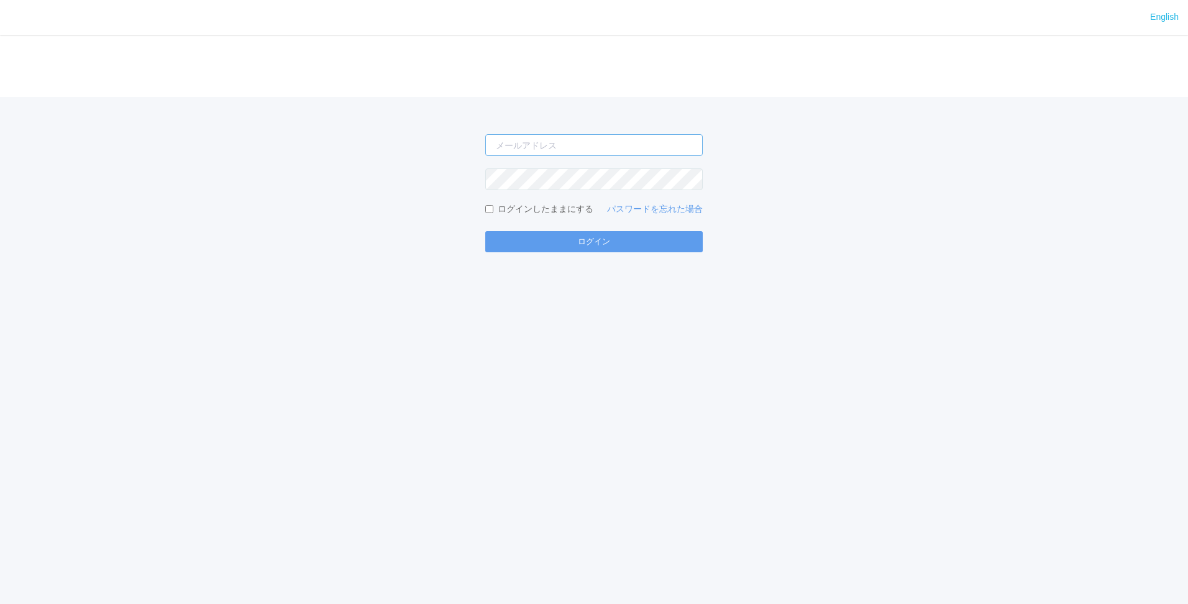
type input "[EMAIL_ADDRESS][DOMAIN_NAME]"
